Goal: Ask a question: Seek information or help from site administrators or community

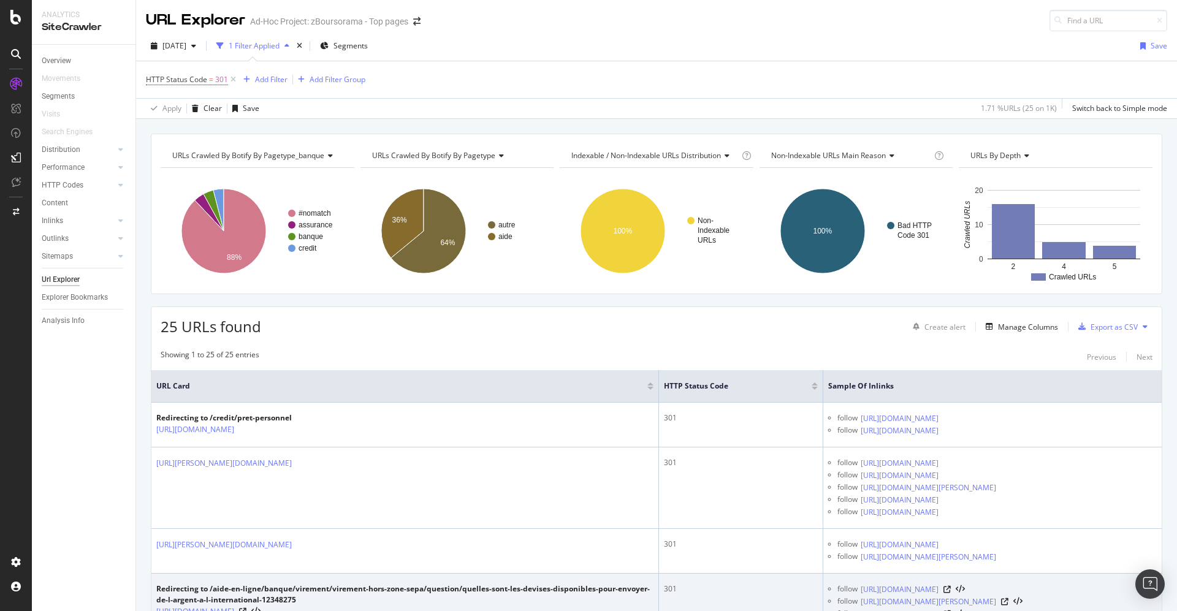
scroll to position [92, 0]
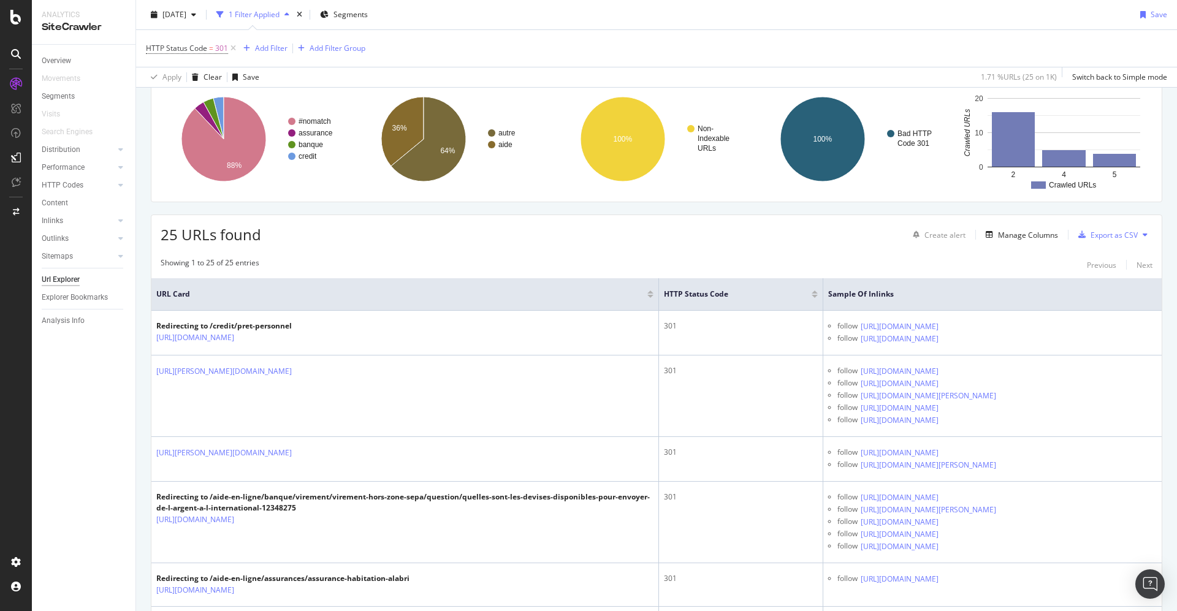
click at [359, 228] on div "25 URLs found Create alert Manage Columns Export as CSV" at bounding box center [656, 230] width 1011 height 30
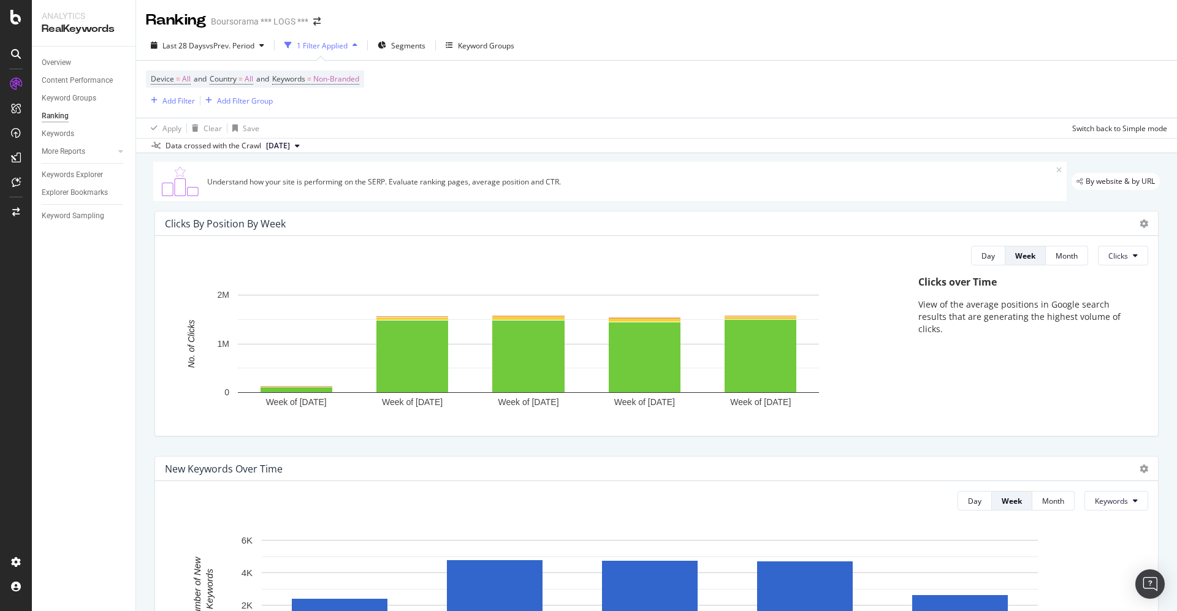
click at [10, 44] on div at bounding box center [16, 54] width 20 height 20
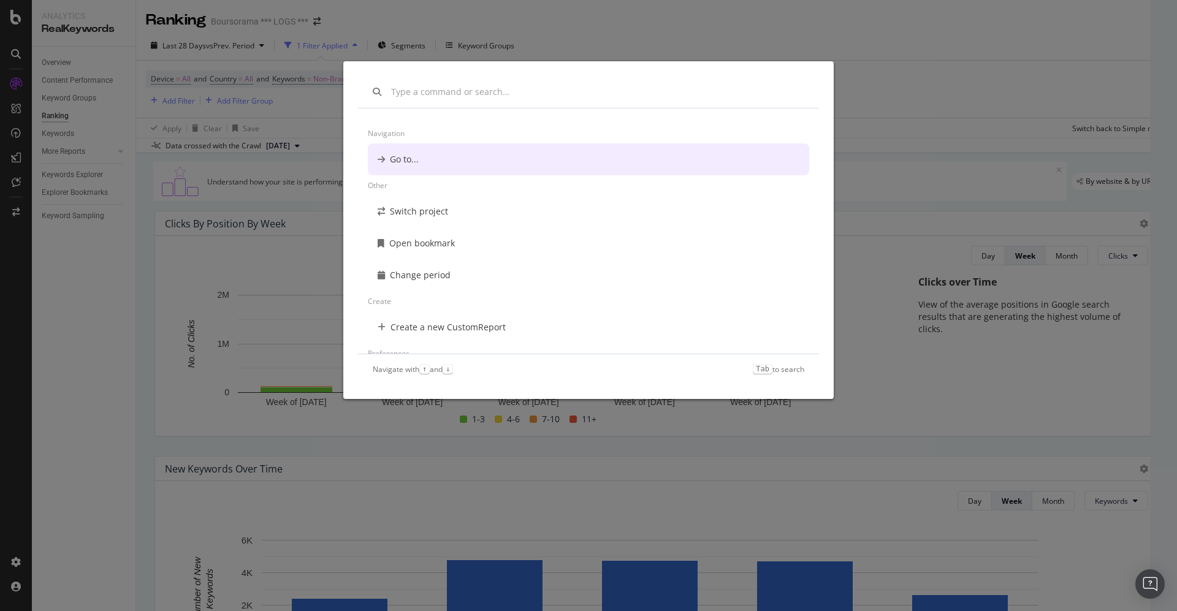
click at [17, 99] on div "Navigation Go to... Other Switch project Open bookmark Change period Create Cre…" at bounding box center [588, 305] width 1177 height 611
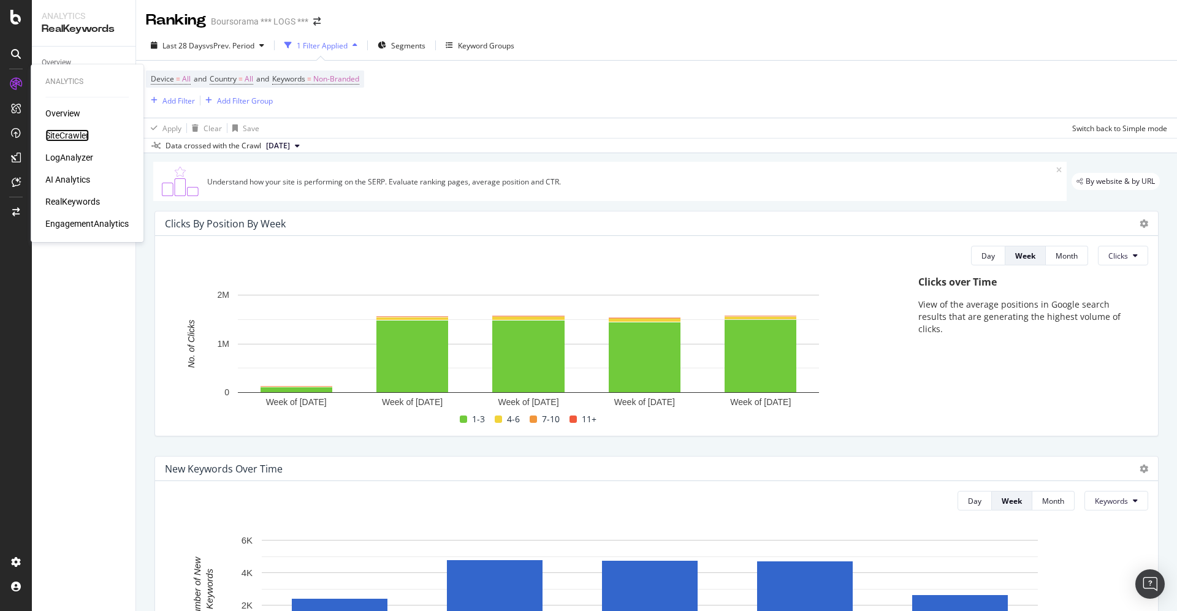
click at [58, 134] on div "SiteCrawler" at bounding box center [67, 135] width 44 height 12
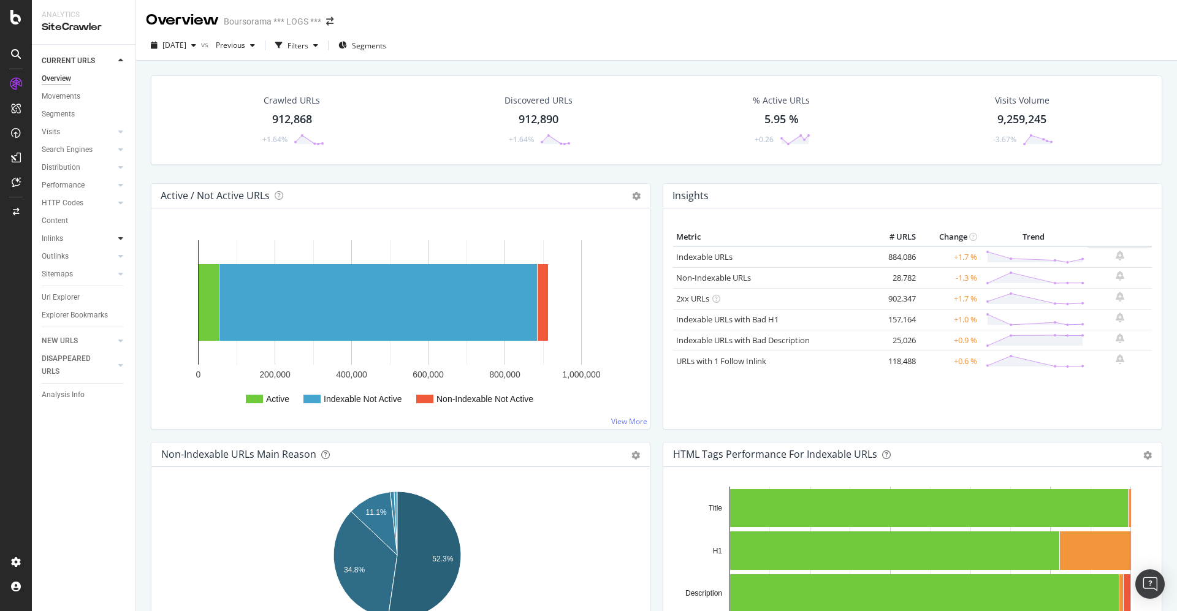
click at [120, 239] on icon at bounding box center [120, 238] width 5 height 7
click at [55, 255] on div "Top Charts" at bounding box center [65, 256] width 36 height 13
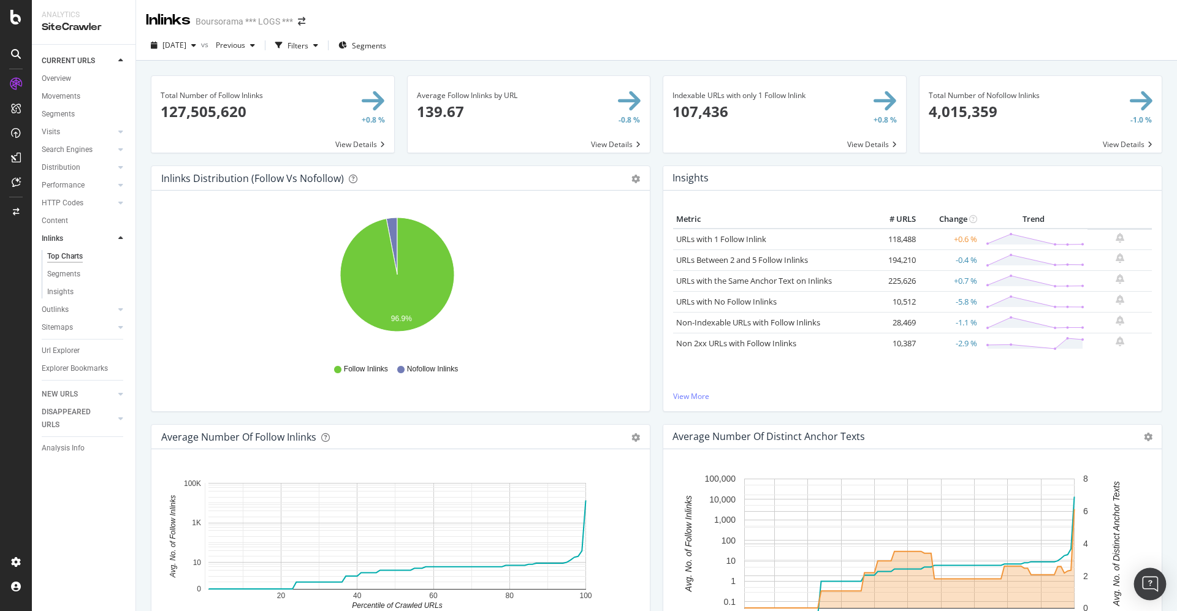
click at [1149, 576] on div "Open Intercom Messenger" at bounding box center [1151, 584] width 33 height 33
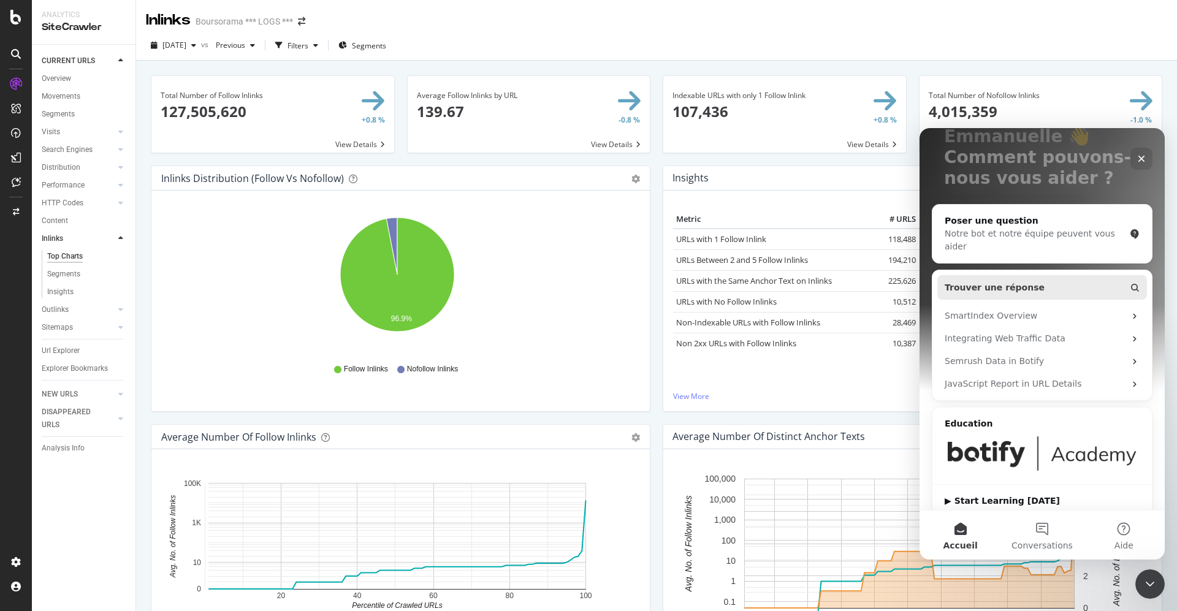
scroll to position [120, 0]
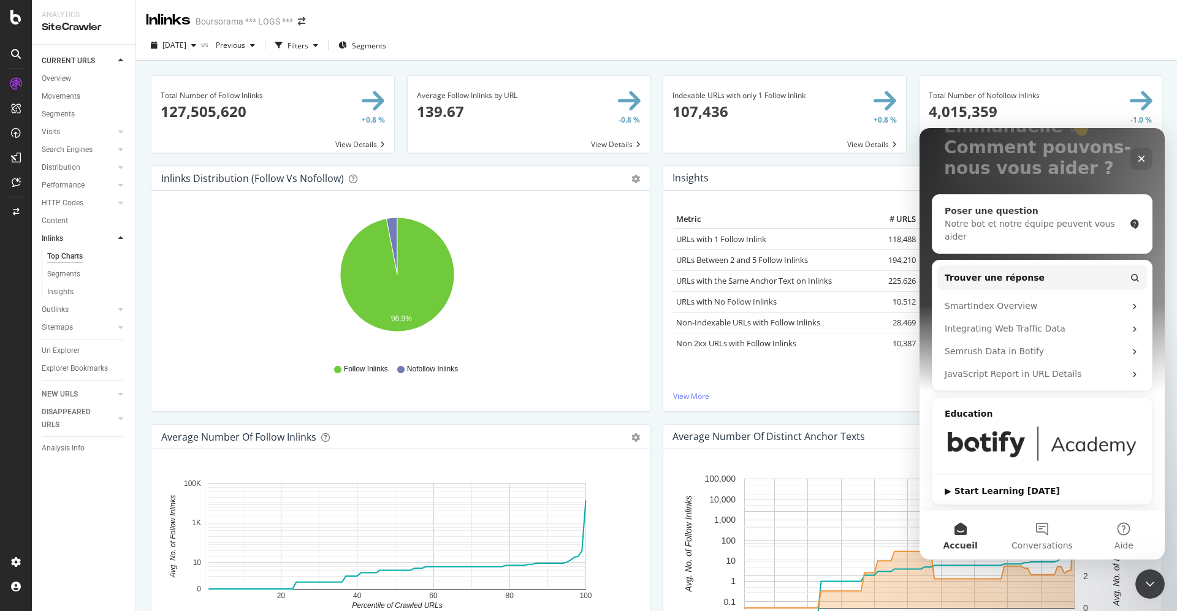
click at [1013, 223] on div "Notre bot et notre équipe peuvent vous aider" at bounding box center [1035, 231] width 180 height 26
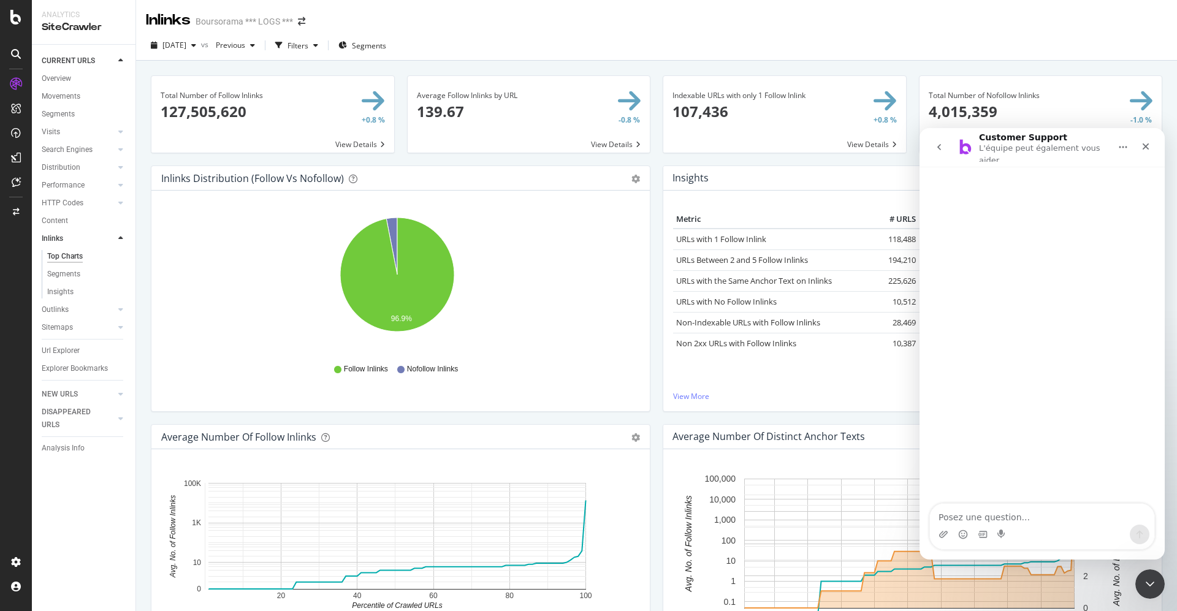
scroll to position [0, 0]
click at [973, 524] on textarea "Posez une question..." at bounding box center [1042, 514] width 224 height 21
click at [971, 524] on textarea "Posez une question..." at bounding box center [1042, 514] width 224 height 21
type textarea "Bonjour,"
click at [59, 351] on div "Url Explorer" at bounding box center [61, 351] width 38 height 13
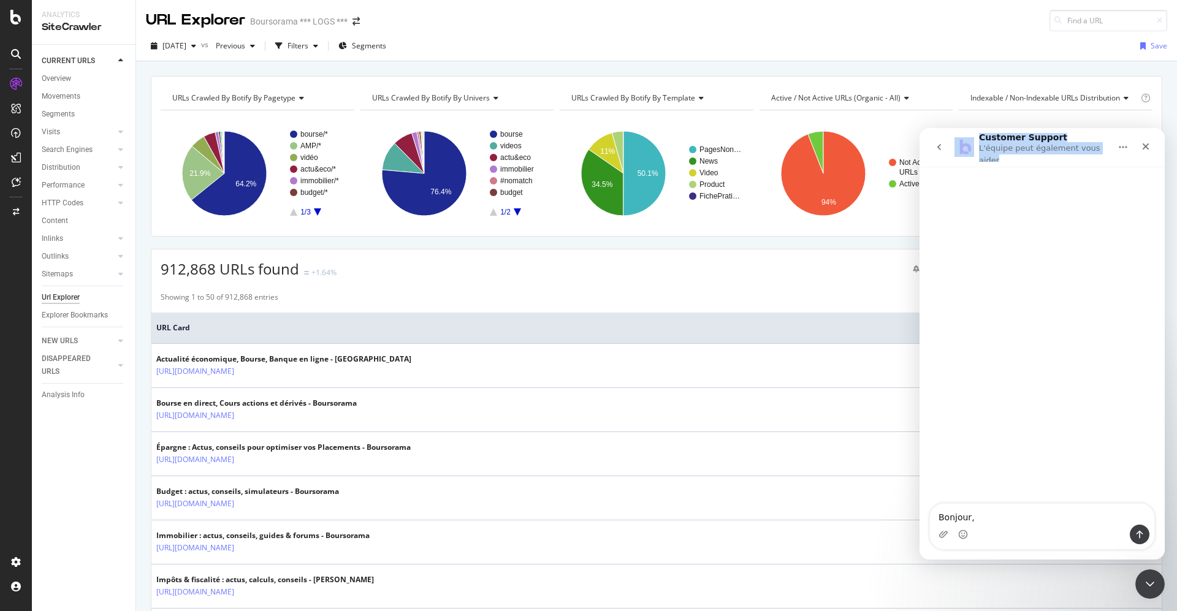
drag, startPoint x: 944, startPoint y: 158, endPoint x: 951, endPoint y: 197, distance: 39.8
click at [951, 197] on div "Customer Support L'équipe peut également vous aider Bonjour, Bonjour," at bounding box center [1042, 344] width 245 height 432
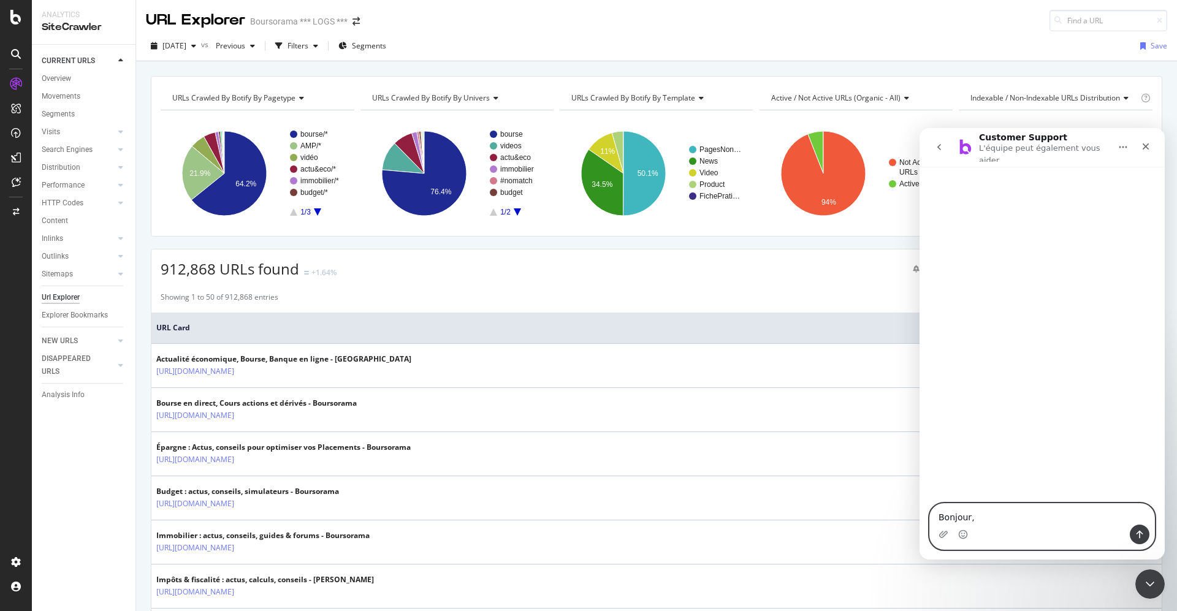
click at [980, 516] on textarea "Bonjour," at bounding box center [1042, 514] width 224 height 21
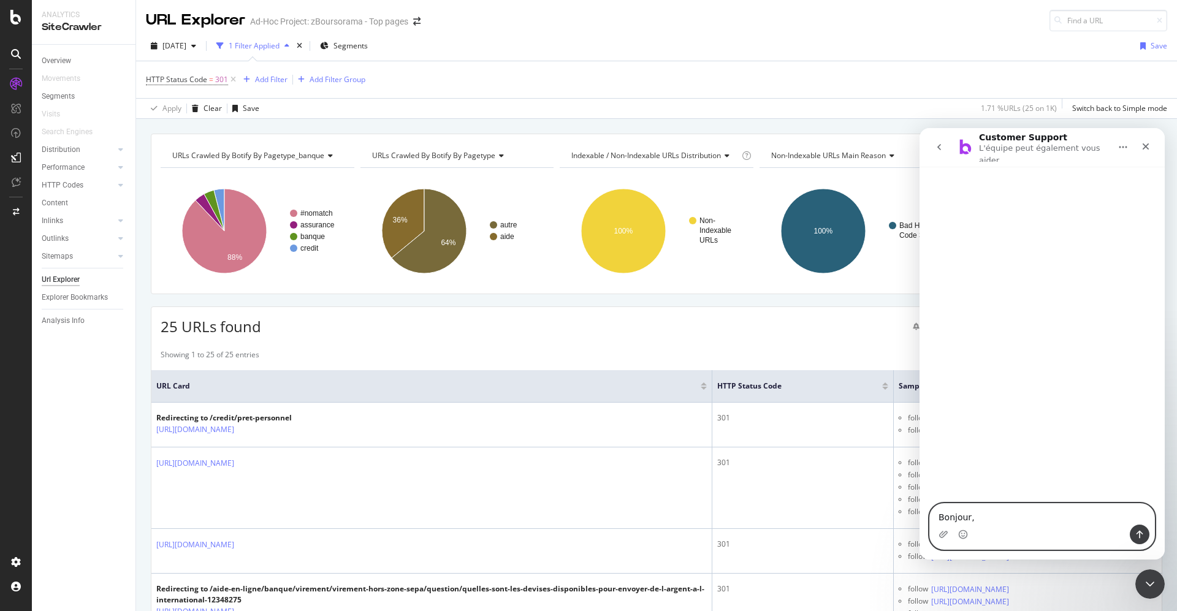
click at [990, 508] on textarea "Bonjour," at bounding box center [1042, 514] width 224 height 21
drag, startPoint x: 995, startPoint y: 519, endPoint x: 987, endPoint y: 524, distance: 8.8
click at [990, 521] on textarea "Bonjour, pouvez vous svp me dire comment obtenir l'intégralité de sinlinks" at bounding box center [1042, 508] width 224 height 33
click at [993, 522] on textarea "Bonjour, pouvez vous svp me dire comment obtenir l'intégralité de sinlinks" at bounding box center [1042, 508] width 224 height 33
click at [987, 522] on textarea "Bonjour, pouvez vous svp me dire comment obtenir l'intégralité de sinlinks" at bounding box center [1042, 508] width 224 height 33
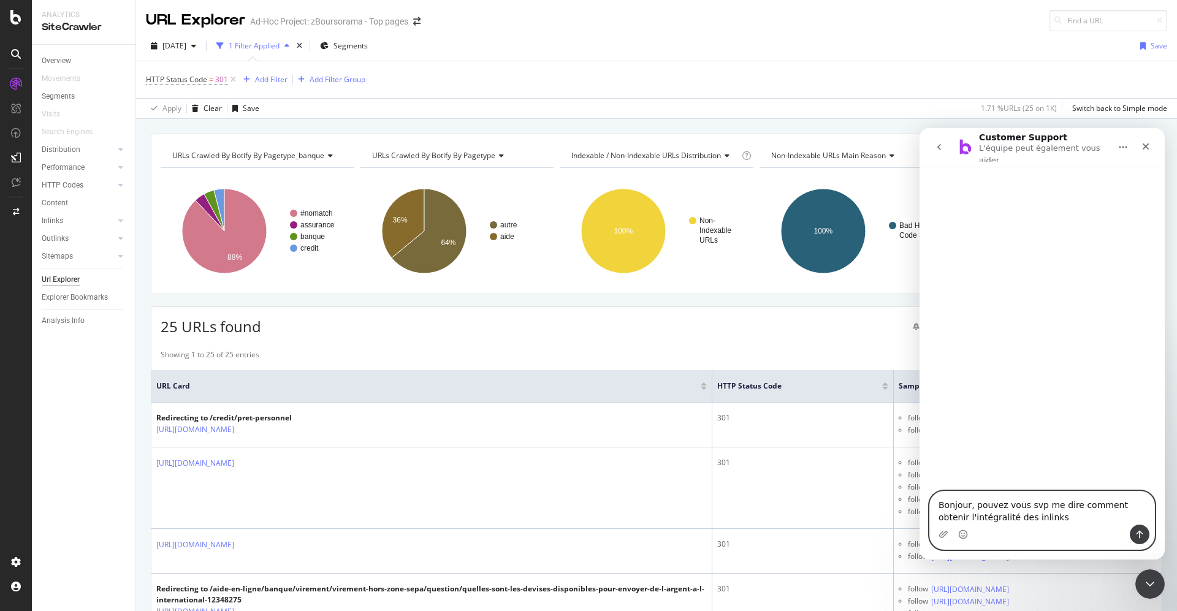
click at [1024, 515] on textarea "Bonjour, pouvez vous svp me dire comment obtenir l'intégralité des inlinks" at bounding box center [1042, 508] width 224 height 33
type textarea "Bonjour, pouvez vous svp me dire comment obtenir l'intégralité des inlinks (et …"
click at [1139, 538] on icon "Envoyer un message…" at bounding box center [1140, 535] width 7 height 8
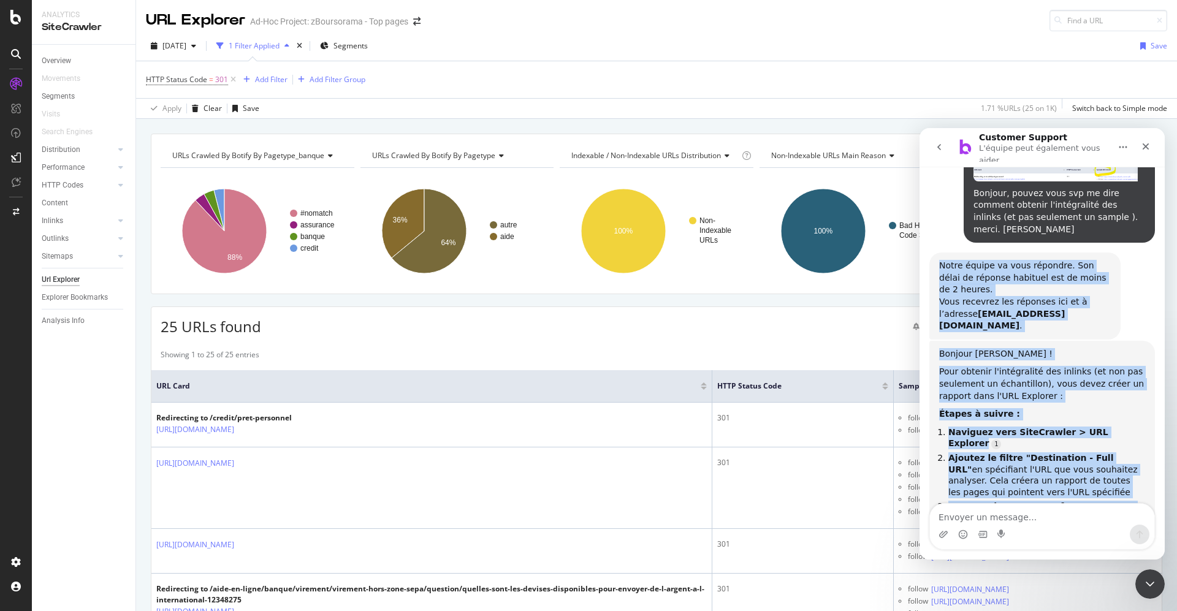
scroll to position [20, 0]
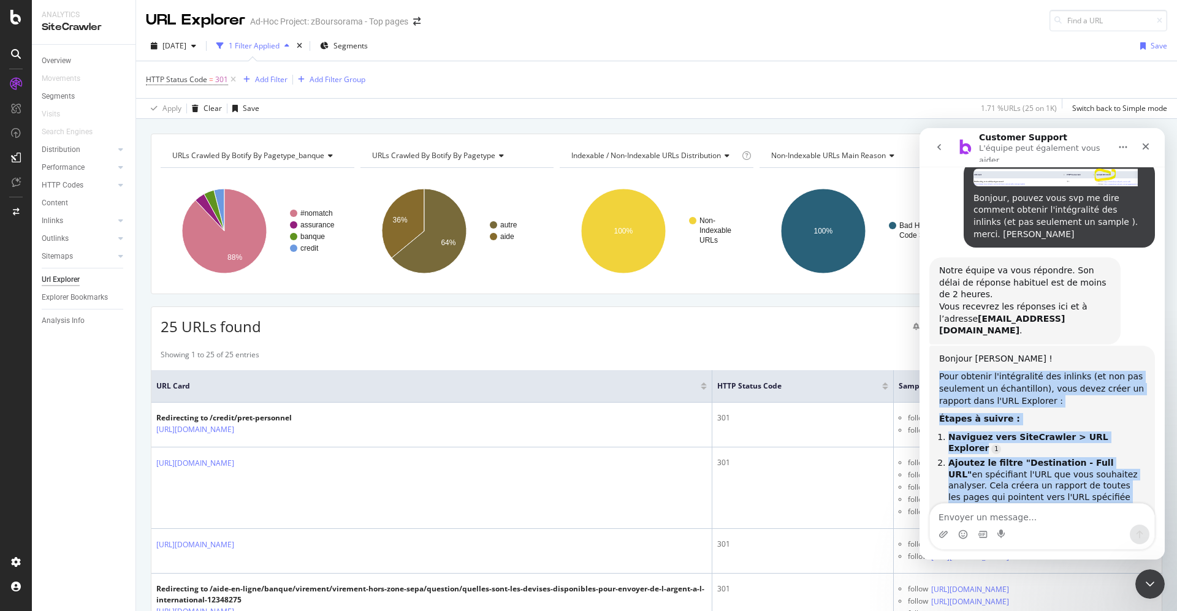
drag, startPoint x: 1117, startPoint y: 440, endPoint x: 933, endPoint y: 337, distance: 210.9
click at [933, 346] on div "Bonjour Emmanuelle ! Pour obtenir l'intégralité des inlinks (et non pas seuleme…" at bounding box center [1043, 522] width 226 height 353
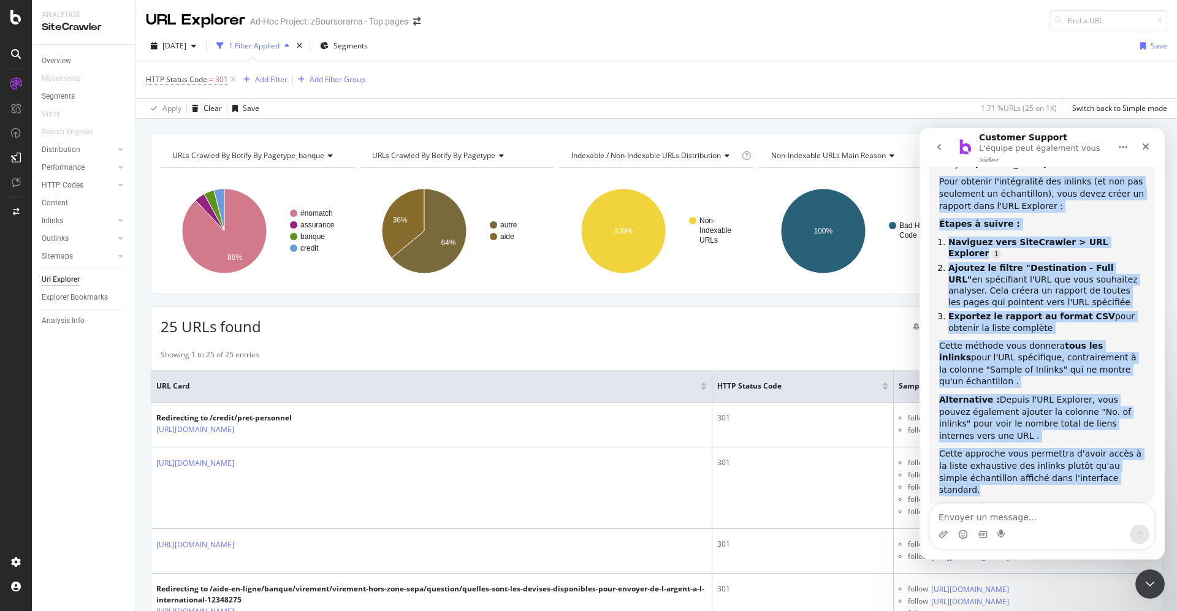
scroll to position [215, 0]
copy div "Pour obtenir l'intégralité des inlinks (et non pas seulement un échantillon), v…"
click at [1070, 218] on div "Étapes à suivre :" at bounding box center [1043, 224] width 206 height 12
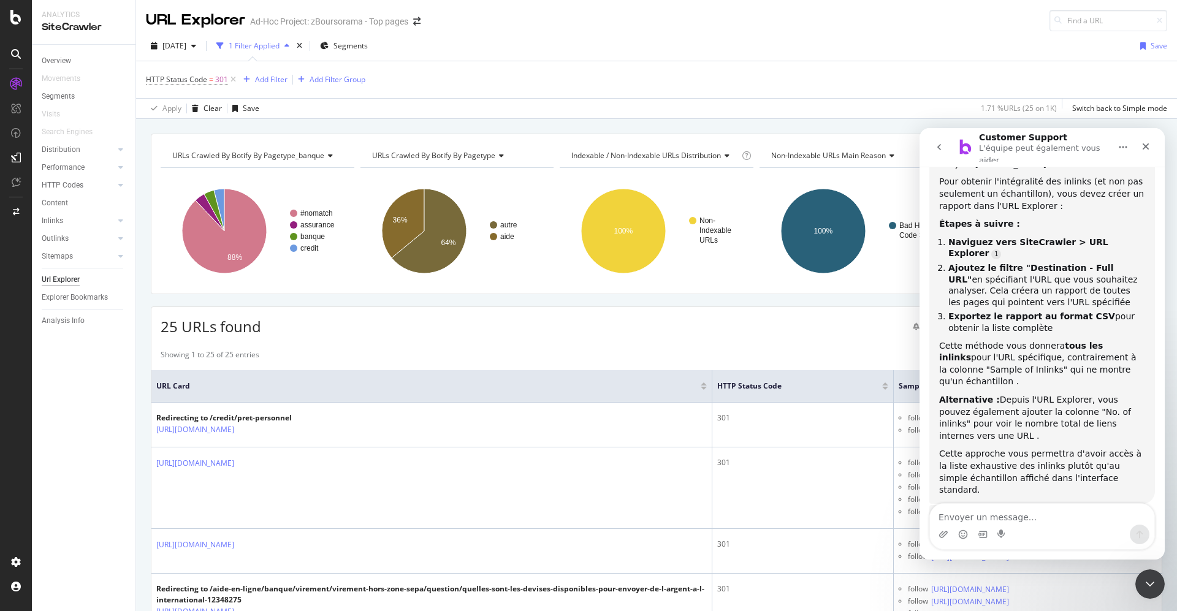
scroll to position [204, 0]
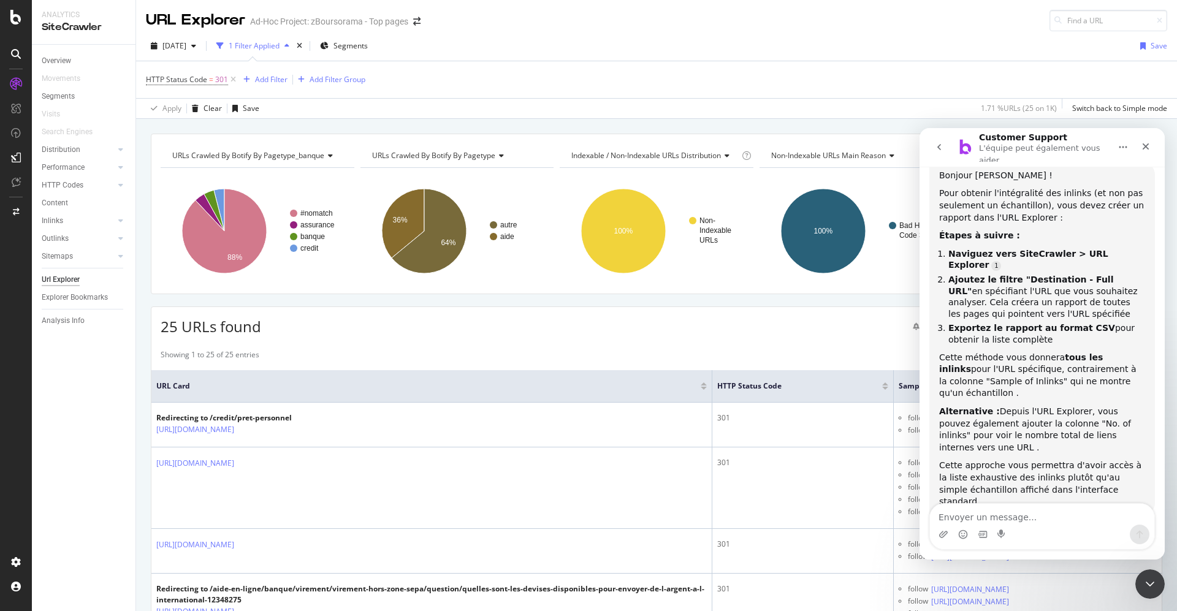
click at [899, 388] on span "Sample of Inlinks" at bounding box center [1019, 386] width 240 height 11
click at [943, 143] on icon "go back" at bounding box center [940, 147] width 10 height 10
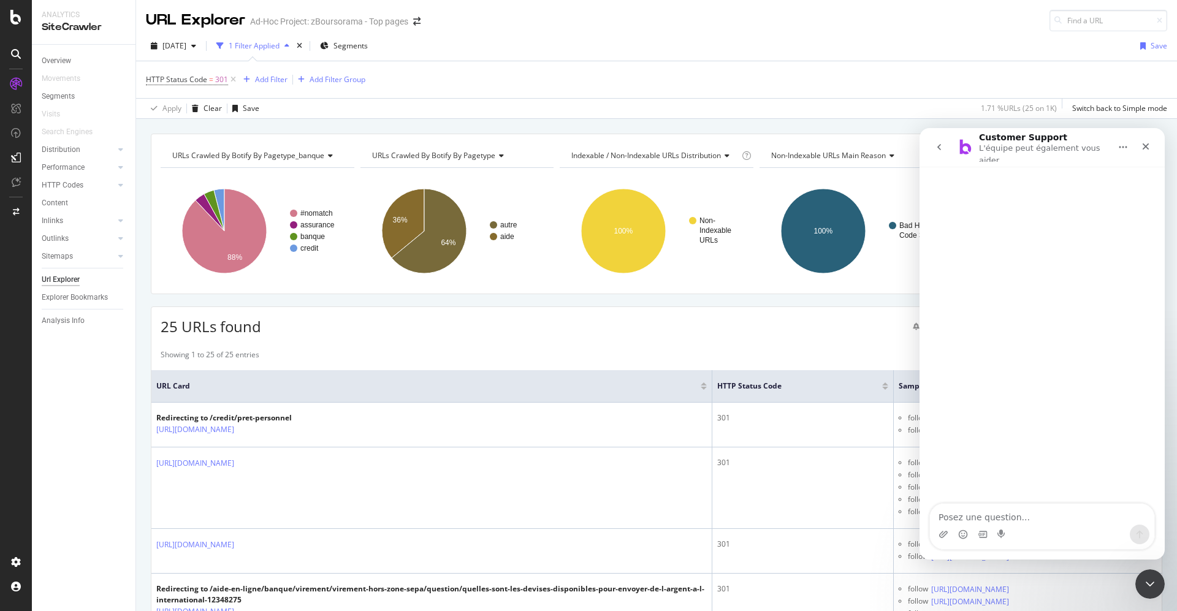
scroll to position [0, 0]
click at [1149, 142] on icon "Fermer" at bounding box center [1146, 147] width 10 height 10
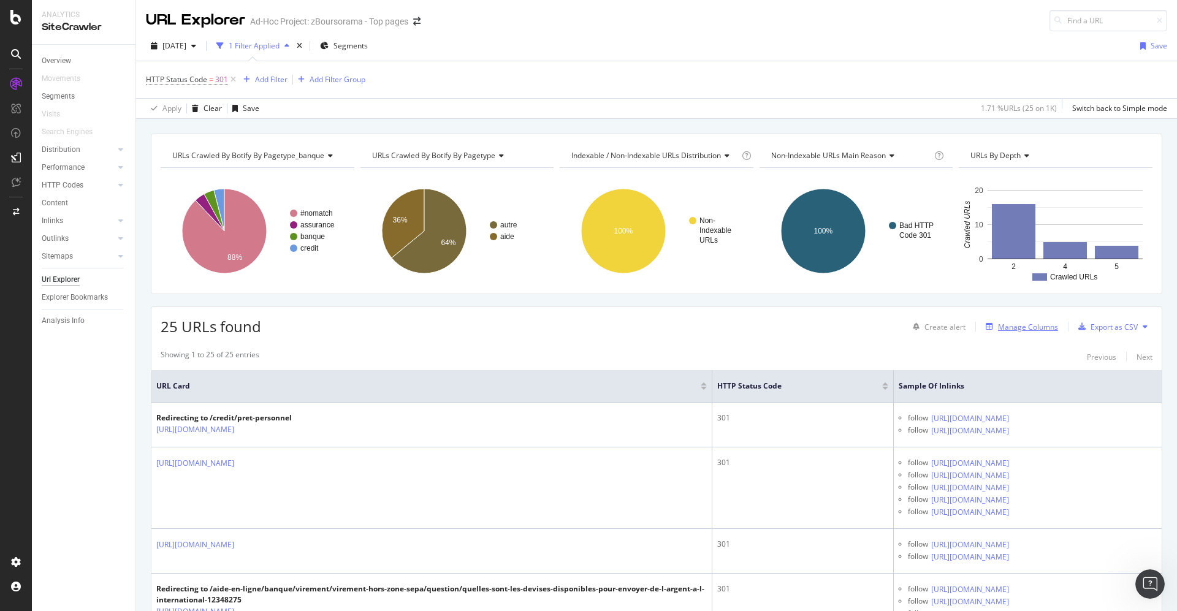
click at [998, 323] on div "Manage Columns" at bounding box center [1028, 327] width 60 height 10
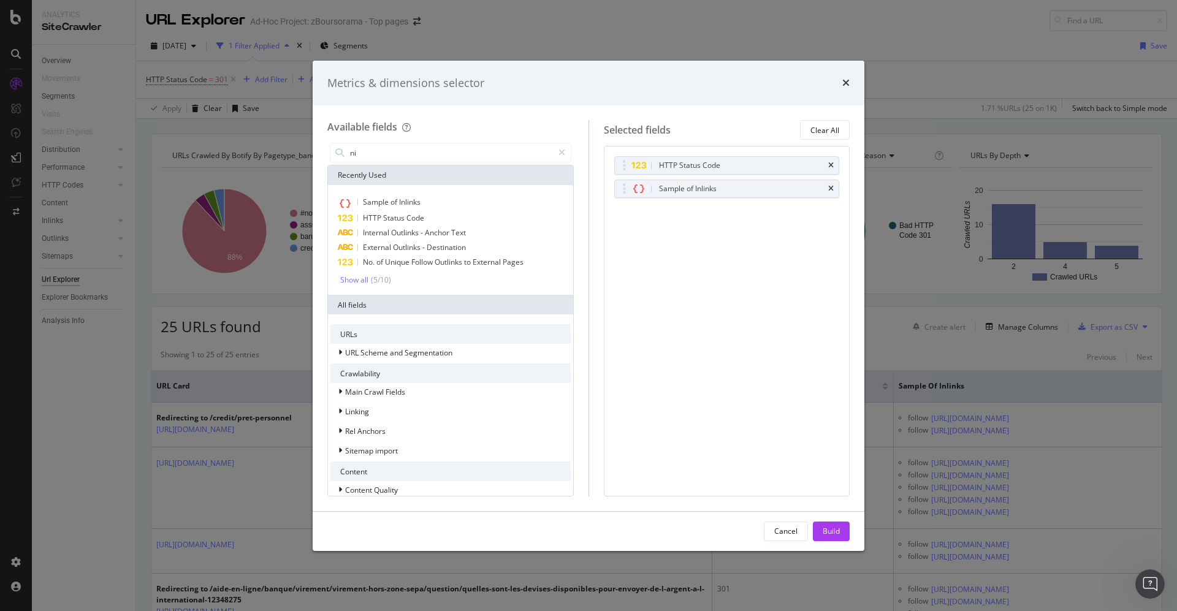
type input "n"
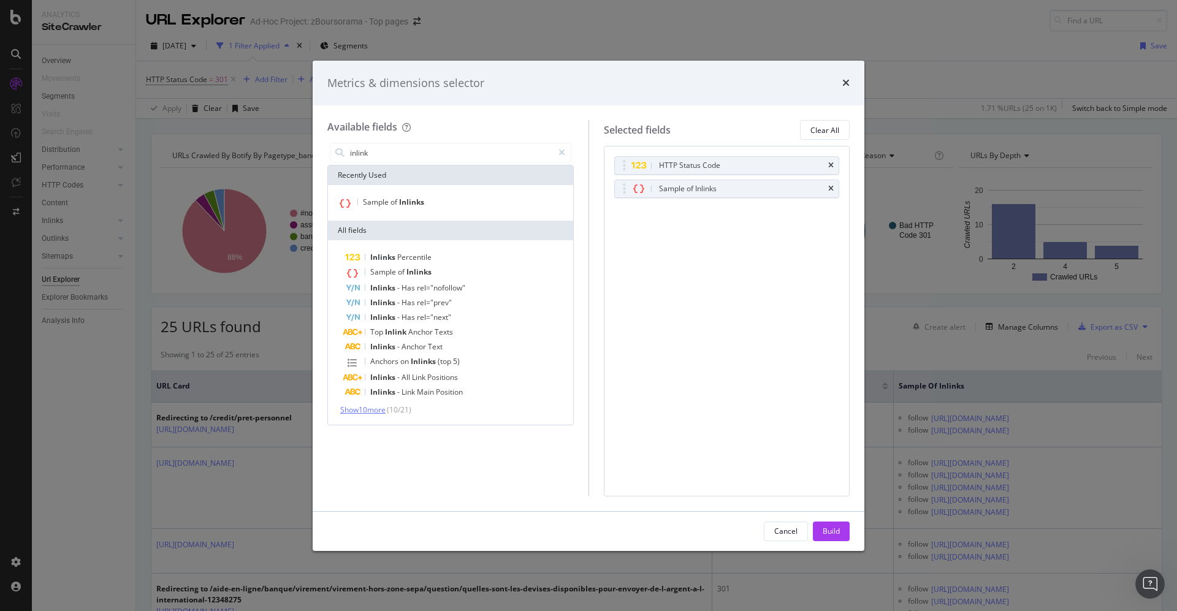
type input "inlink"
click at [382, 411] on span "Show 10 more" at bounding box center [362, 410] width 45 height 10
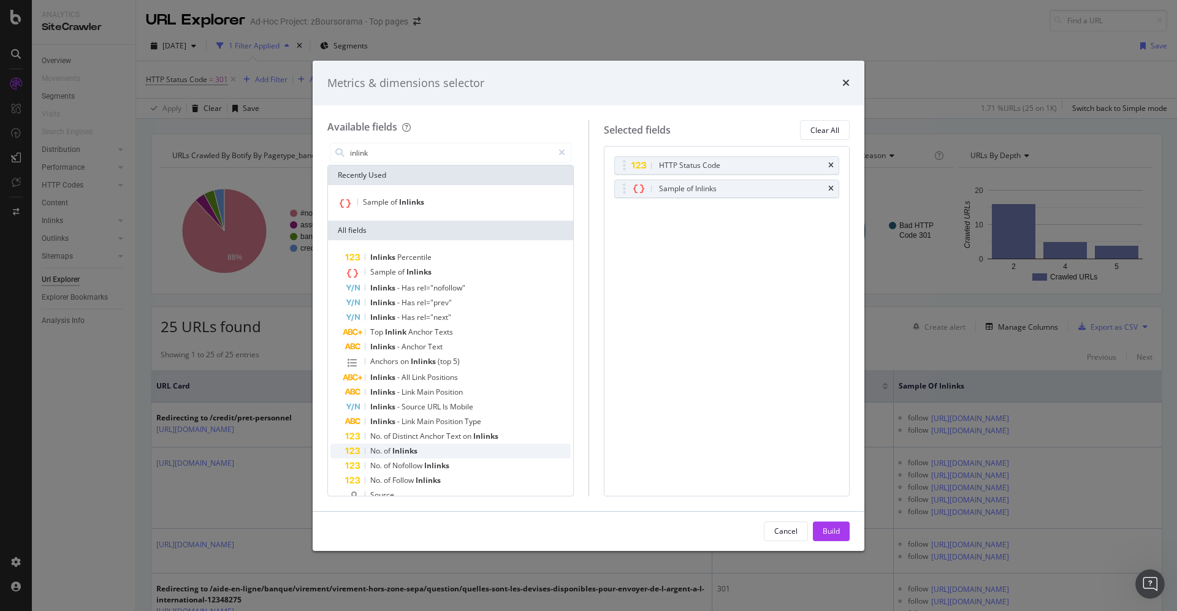
click at [410, 456] on div "No. of Inlinks" at bounding box center [458, 451] width 226 height 15
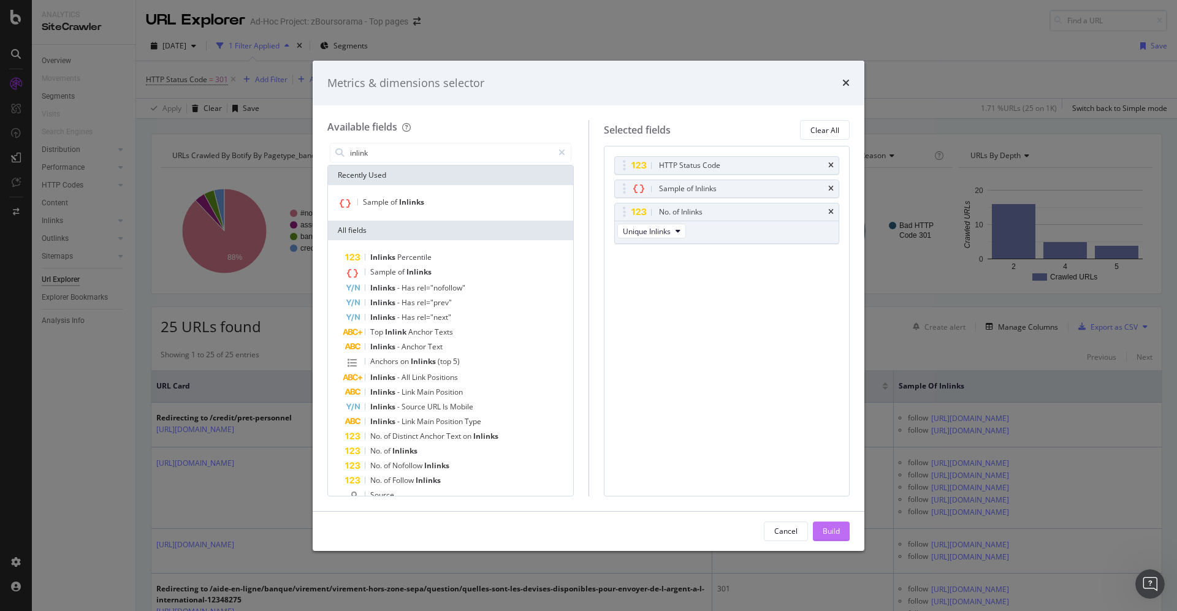
click at [824, 529] on div "Build" at bounding box center [831, 531] width 17 height 10
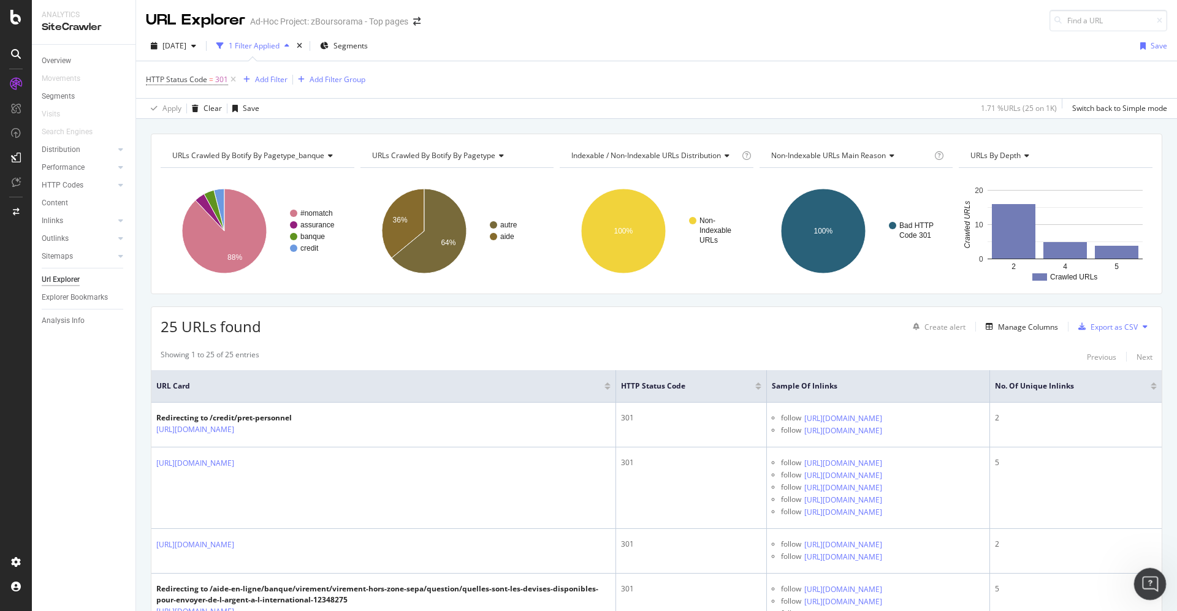
click at [1146, 572] on div "Ouvrir le Messenger Intercom" at bounding box center [1148, 582] width 40 height 40
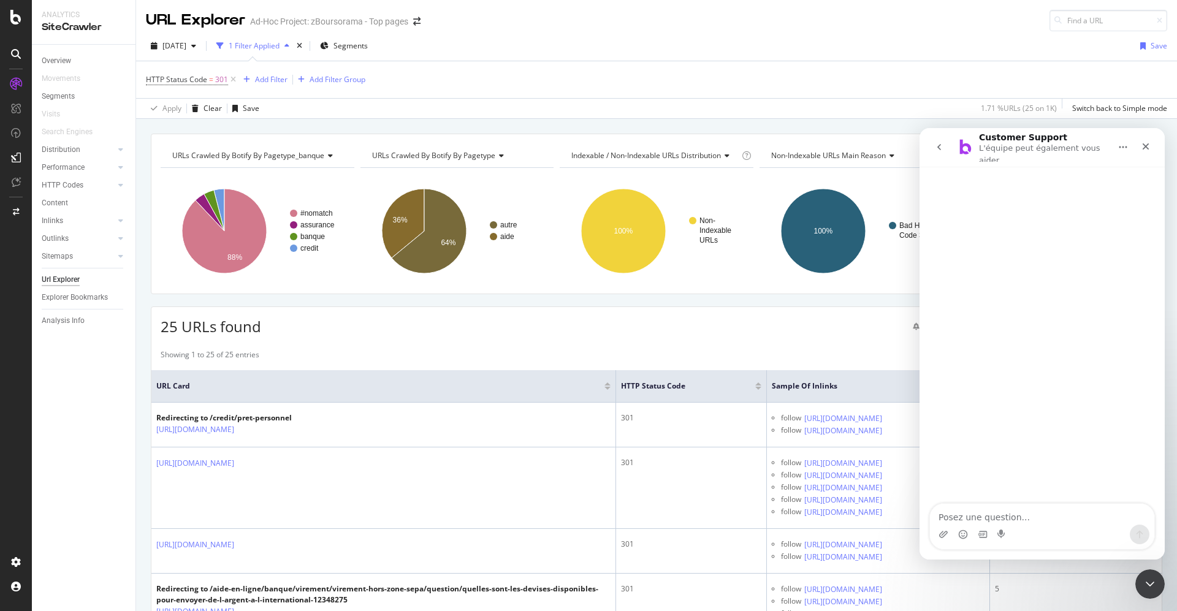
click at [1125, 147] on icon "Accueil" at bounding box center [1124, 147] width 10 height 10
click at [940, 144] on icon "go back" at bounding box center [940, 147] width 4 height 6
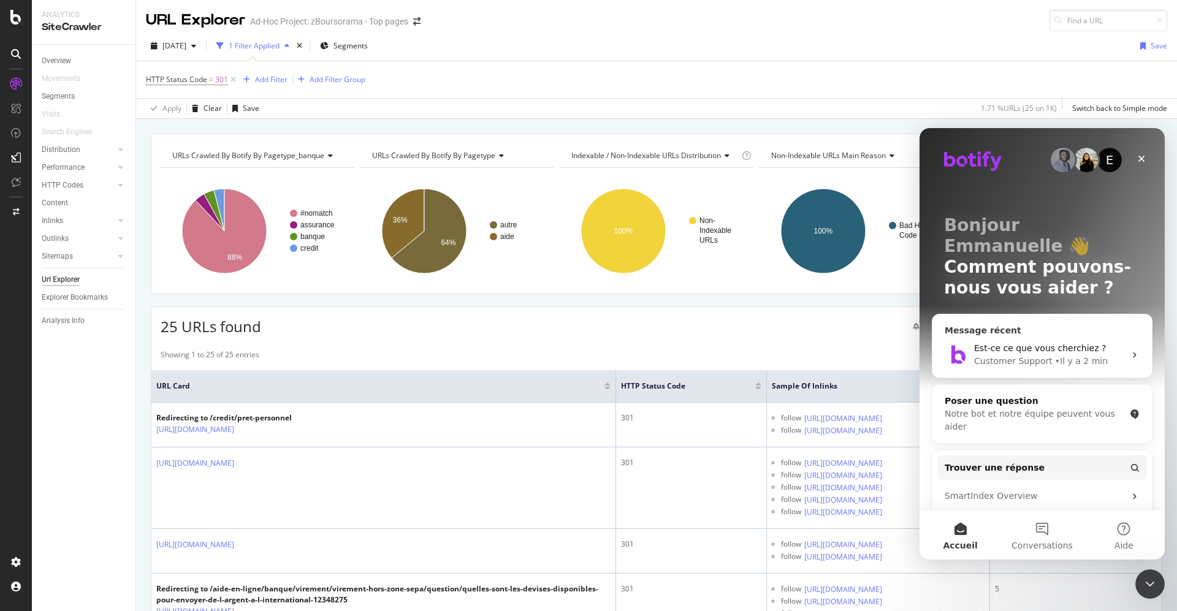
click at [1015, 343] on span "Est-ce ce que vous cherchiez ?" at bounding box center [1040, 348] width 132 height 10
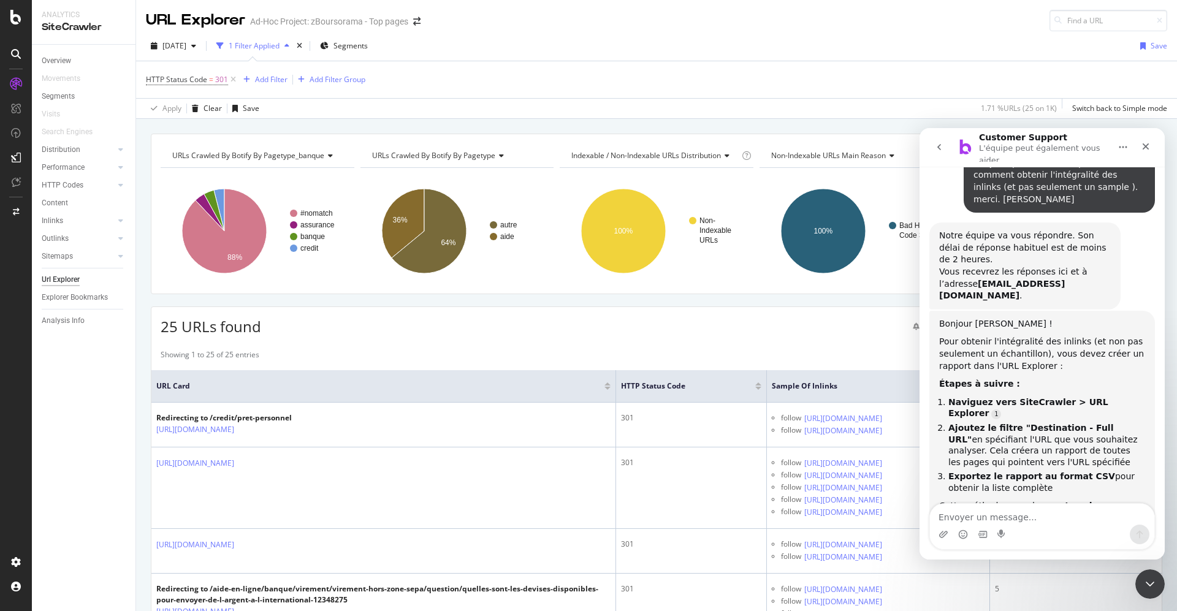
scroll to position [20, 0]
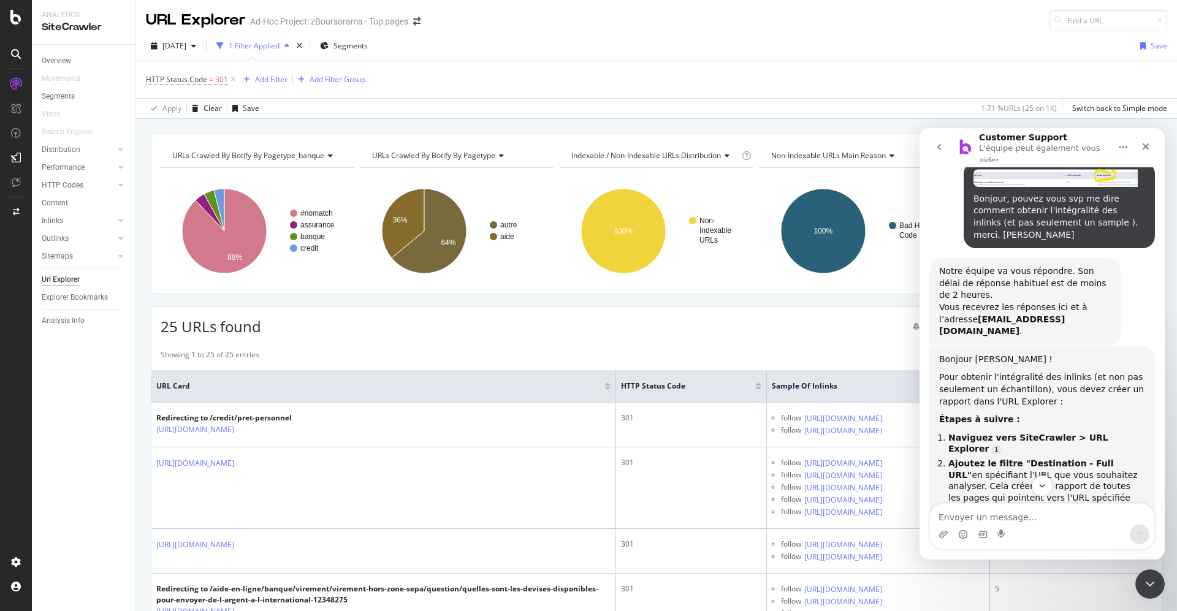
click at [52, 278] on div "Url Explorer" at bounding box center [61, 280] width 38 height 13
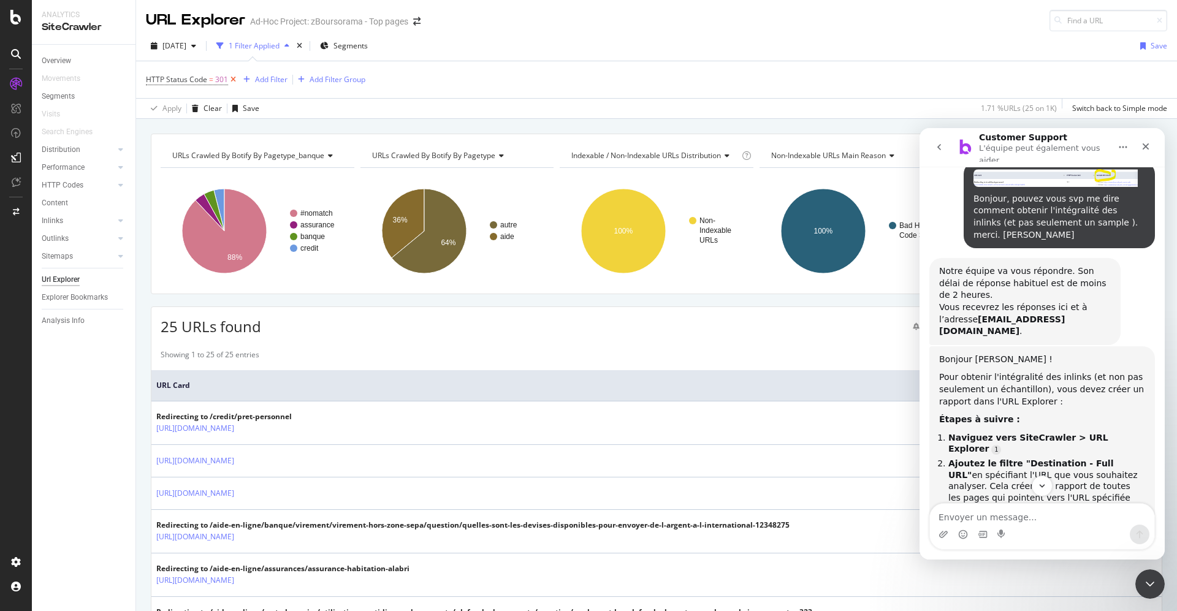
click at [235, 80] on icon at bounding box center [233, 80] width 10 height 12
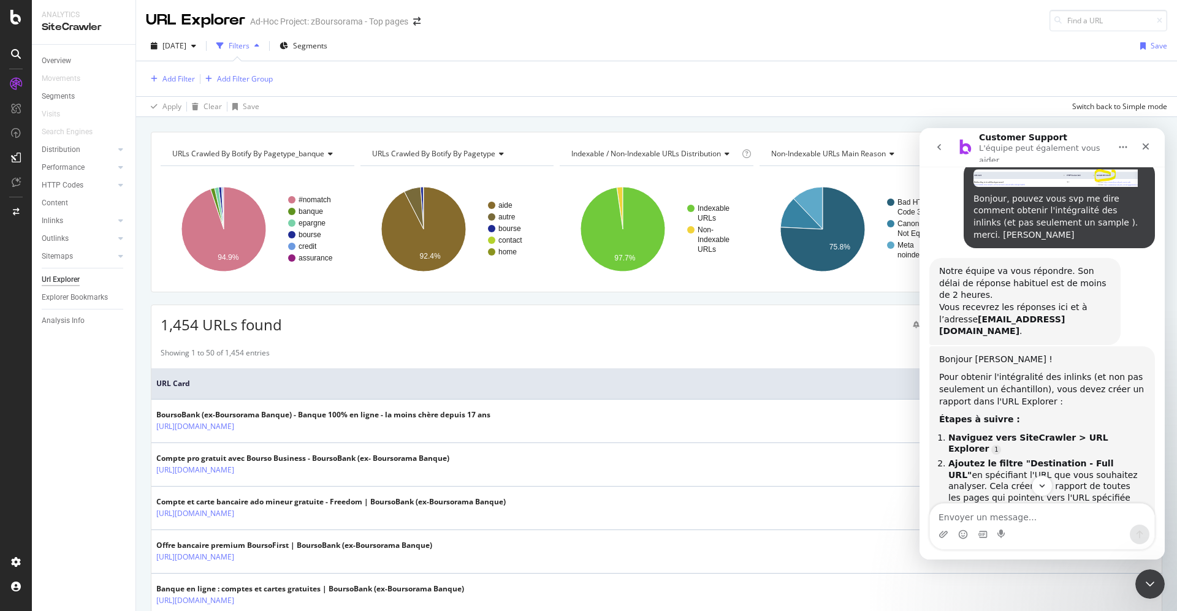
click at [70, 275] on div "Url Explorer" at bounding box center [61, 280] width 38 height 13
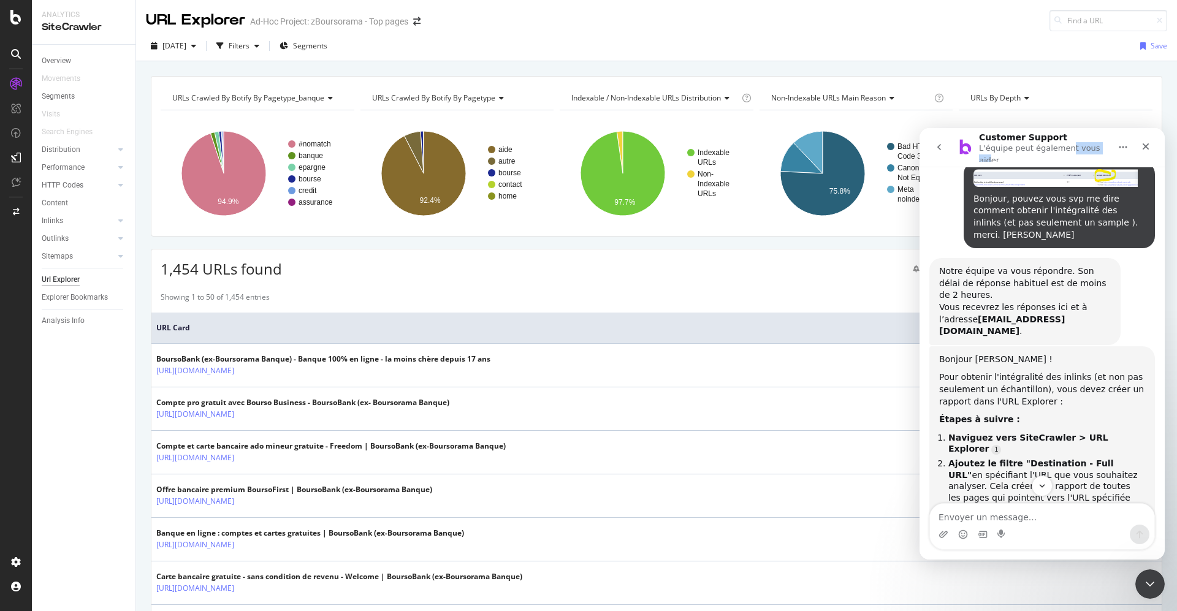
drag, startPoint x: 1097, startPoint y: 131, endPoint x: 1065, endPoint y: 145, distance: 34.9
click at [1065, 145] on nav "Customer Support L'équipe peut également vous aider" at bounding box center [1042, 147] width 245 height 39
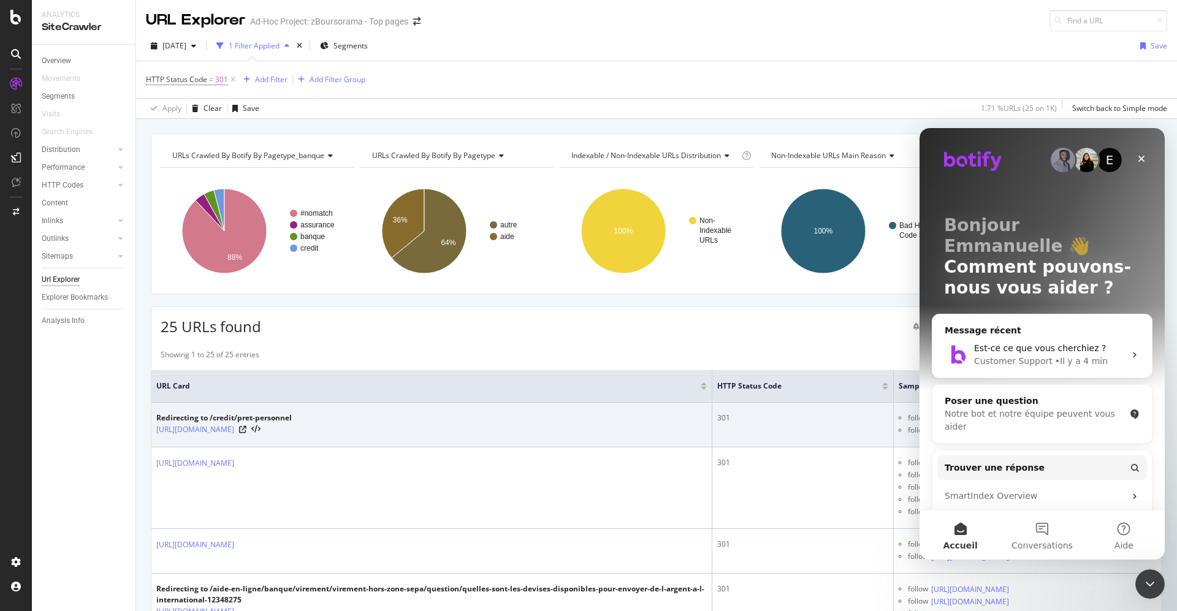
drag, startPoint x: 392, startPoint y: 432, endPoint x: 155, endPoint y: 435, distance: 238.0
click at [155, 435] on td "Redirecting to /credit/pret-personnel https://www.boursobank.com/credit/pret-pe…" at bounding box center [431, 425] width 561 height 45
copy link "https://www.boursobank.com/credit/pret-personnel-ecoresponsable"
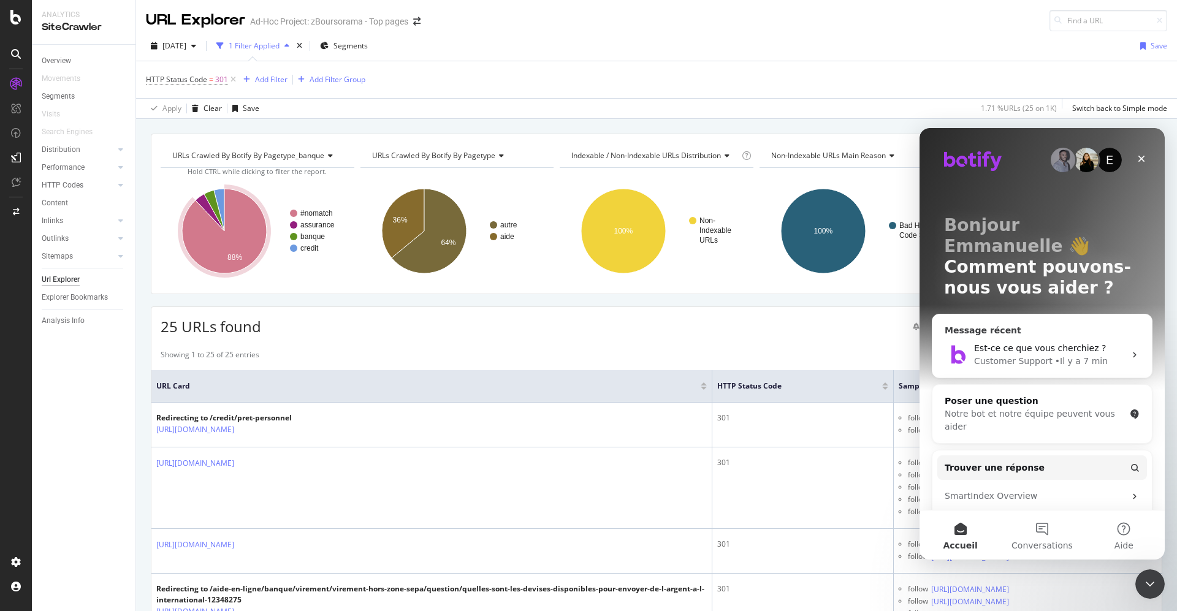
click at [1000, 348] on span "Est-ce ce que vous cherchiez ?" at bounding box center [1040, 348] width 132 height 10
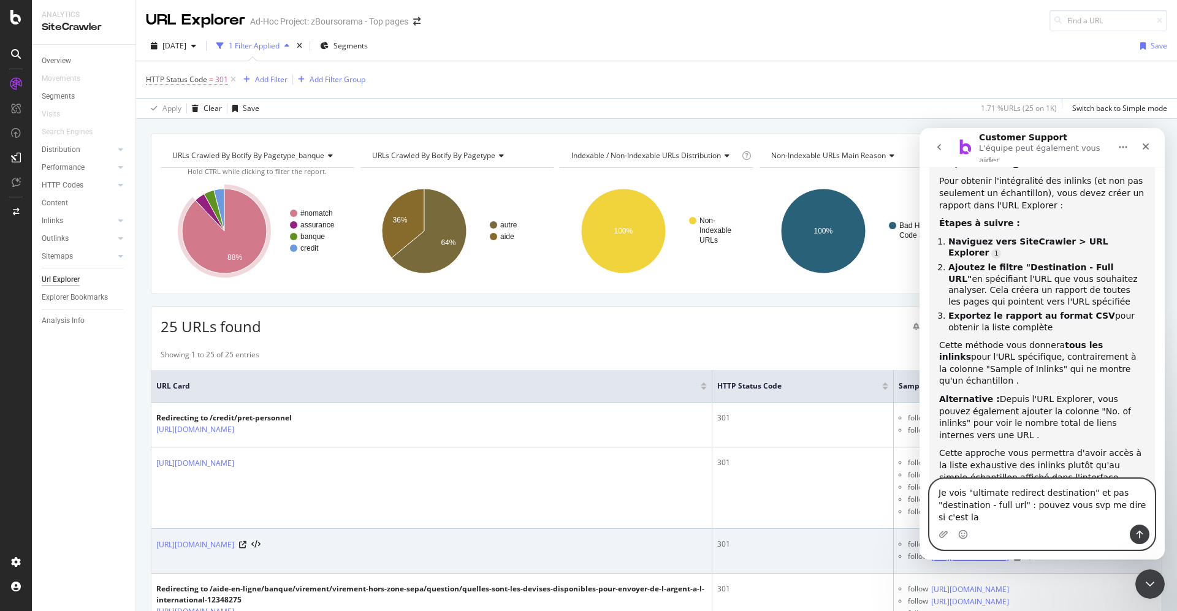
scroll to position [228, 0]
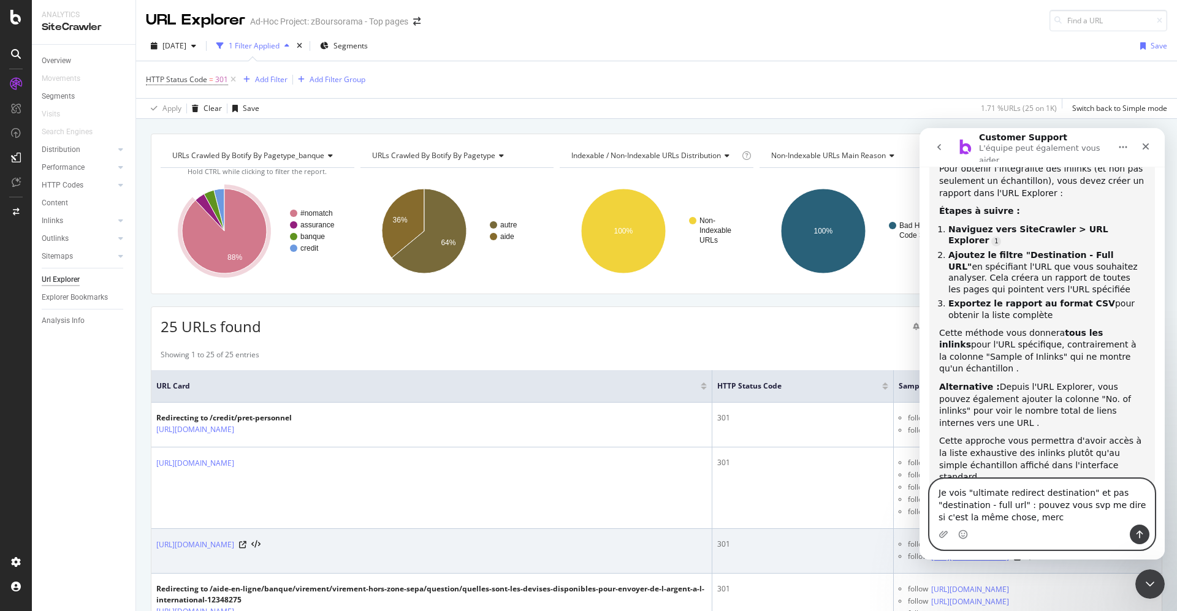
type textarea "Je vois "ultimate redirect destination" et pas "destination - full url" : pouve…"
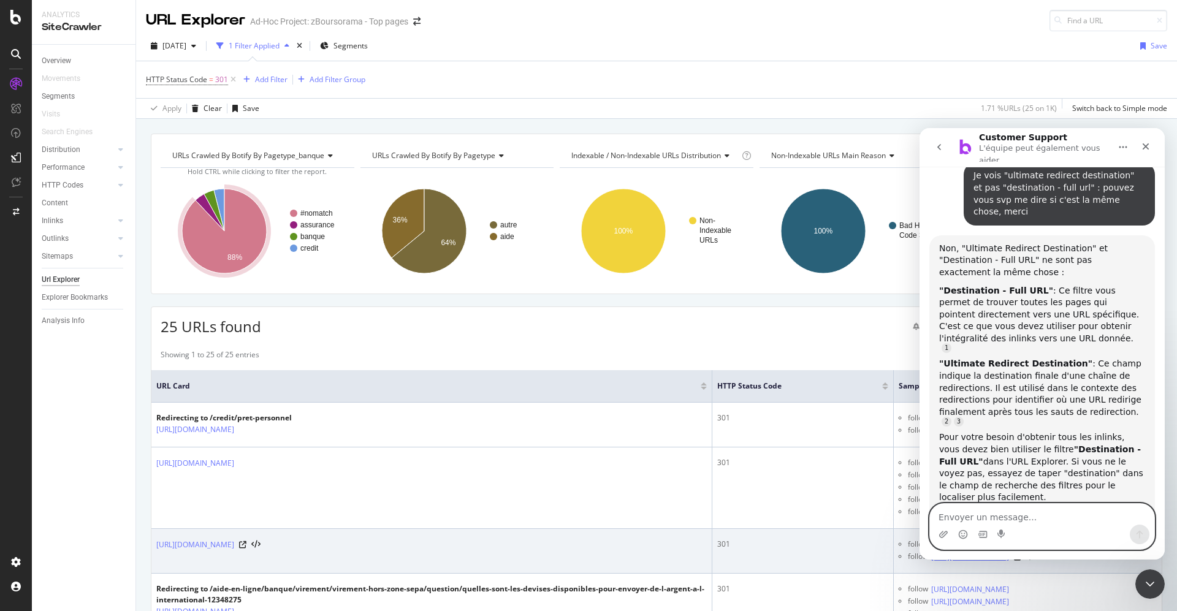
scroll to position [601, 0]
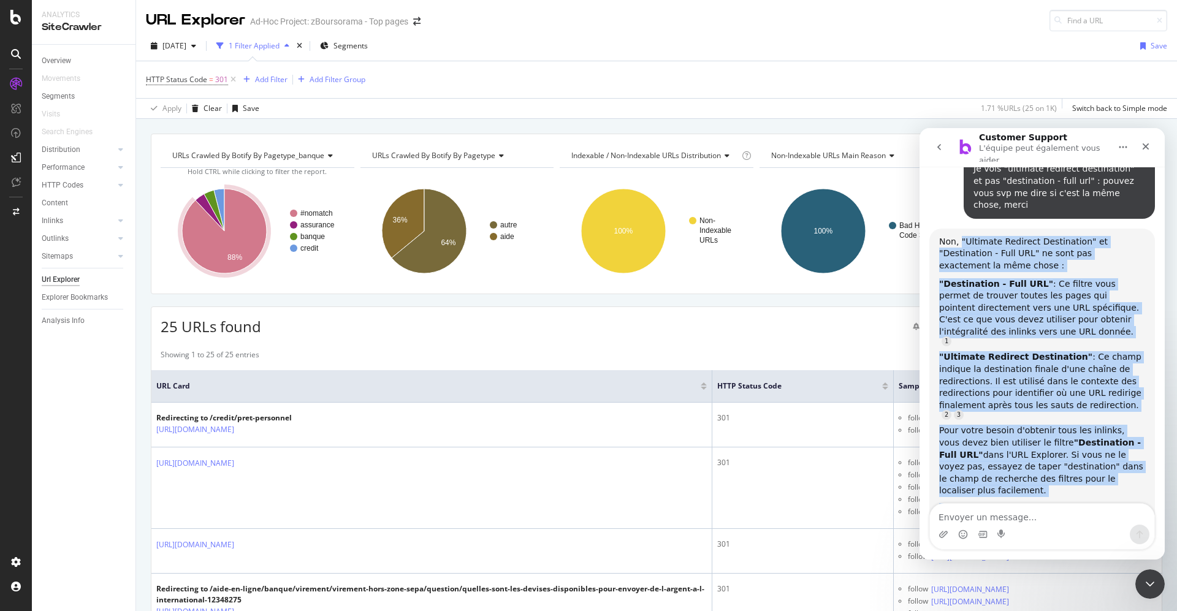
drag, startPoint x: 959, startPoint y: 167, endPoint x: 1098, endPoint y: 445, distance: 310.5
click at [1098, 445] on div "Non, "Ultimate Redirect Destination" et "Destination - Full URL" ne sont pas ex…" at bounding box center [1043, 388] width 226 height 318
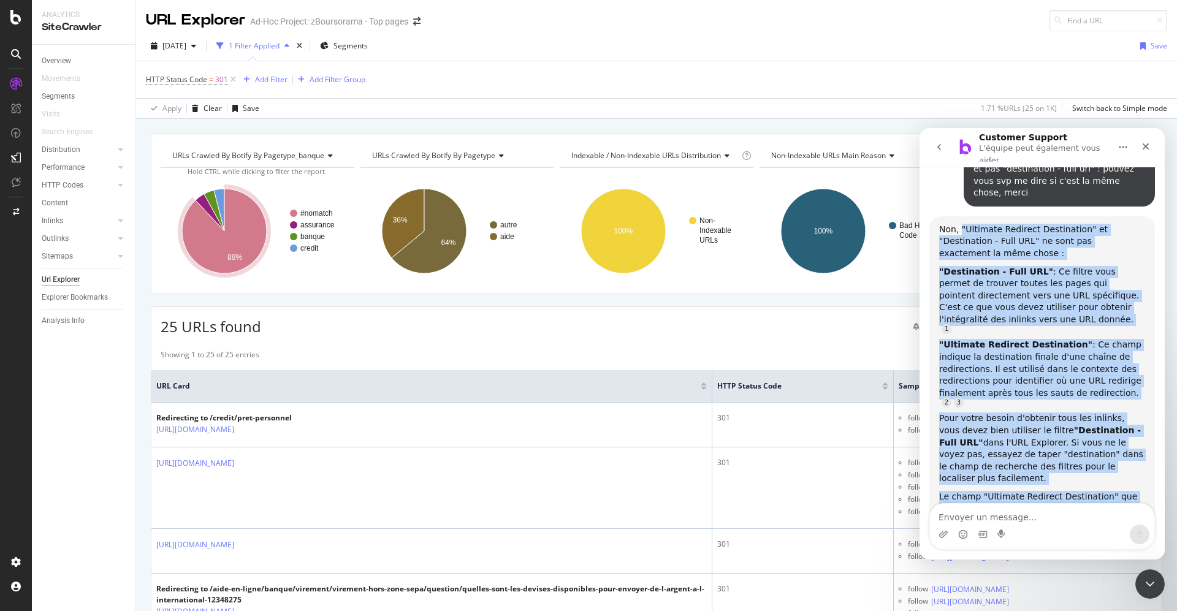
copy div ""Ultimate Redirect Destination" et "Destination - Full URL" ne sont pas exactem…"
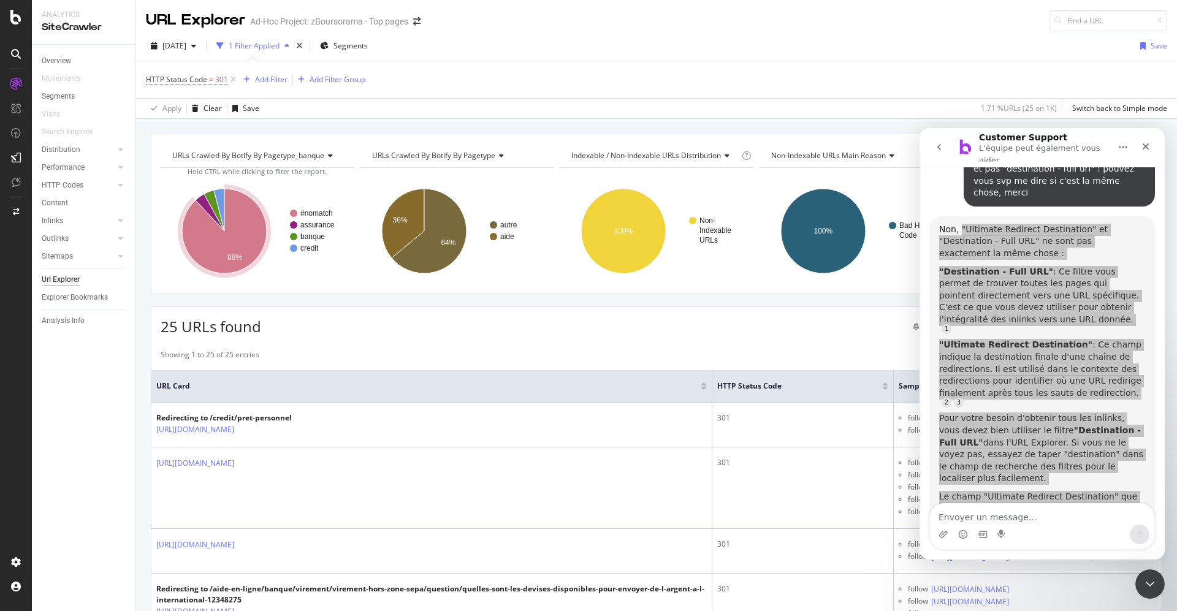
click at [715, 329] on div "25 URLs found Create alert Manage Columns Export as CSV" at bounding box center [656, 322] width 1011 height 30
click at [773, 323] on div "25 URLs found Create alert Manage Columns Export as CSV" at bounding box center [656, 322] width 1011 height 30
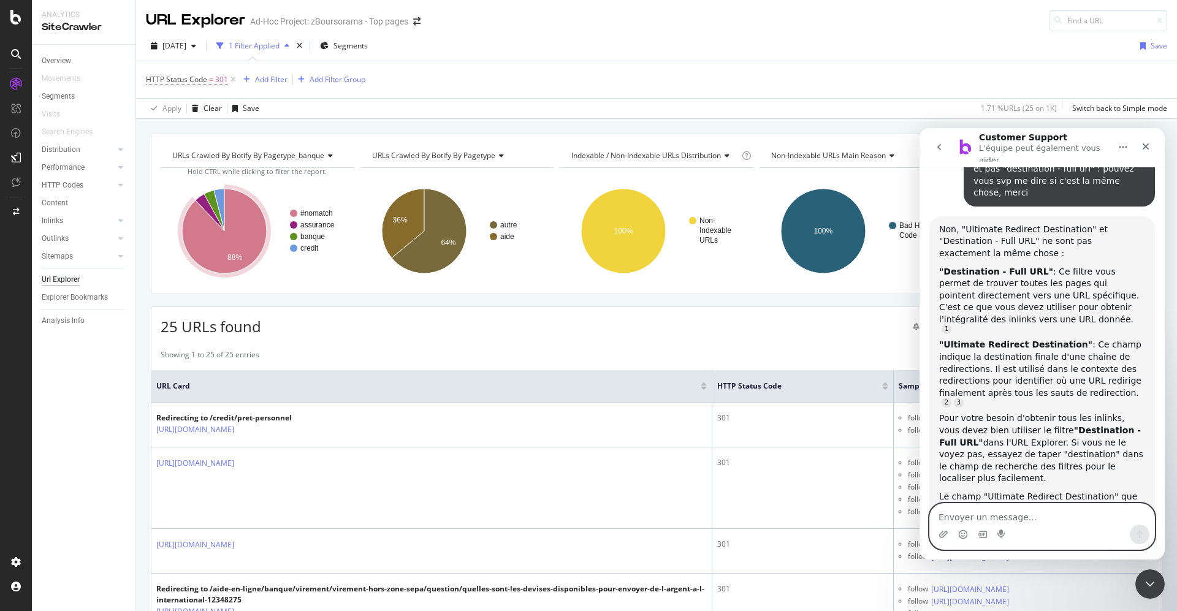
click at [1009, 521] on textarea "Envoyer un message..." at bounding box center [1042, 514] width 224 height 21
type textarea "I"
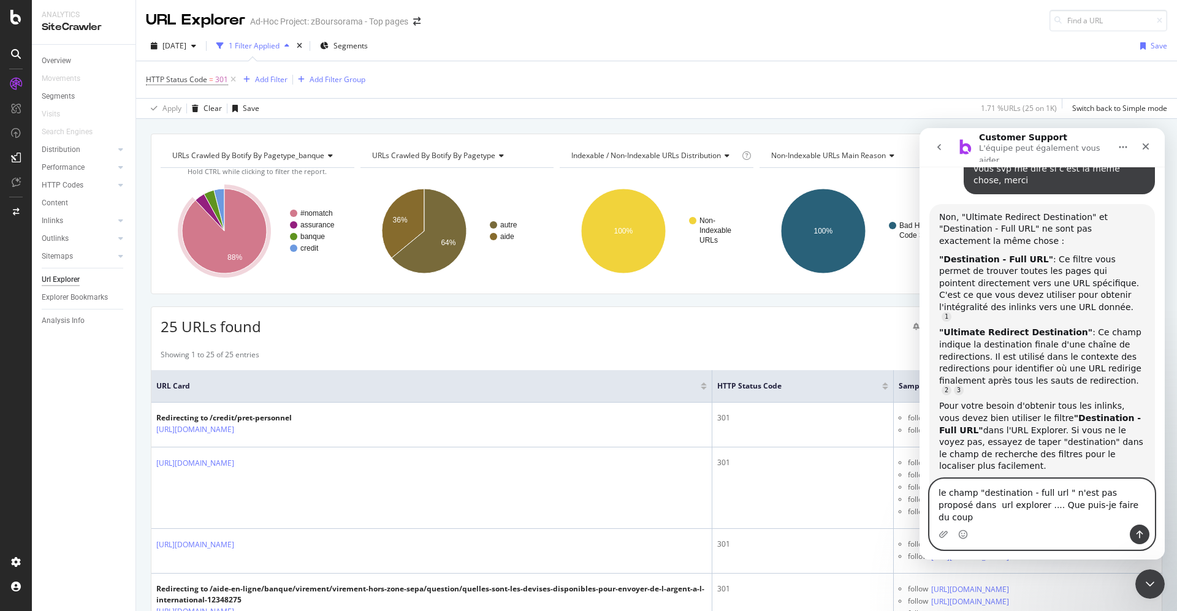
type textarea "le champ "destination - full url " n'est pas proposé dans url explorer .... Que…"
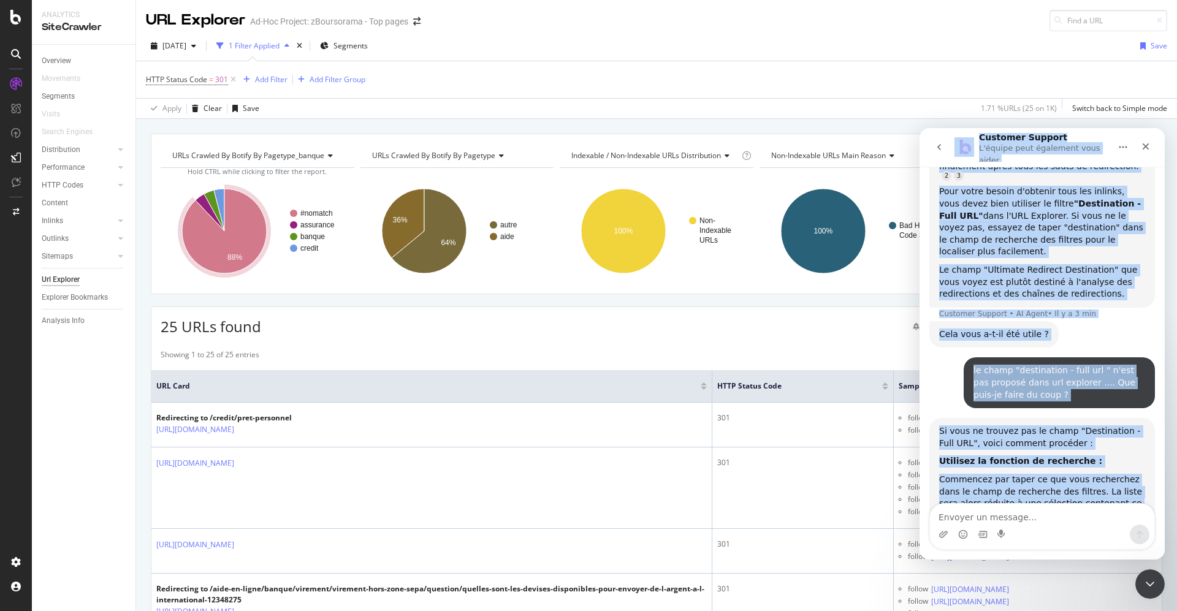
scroll to position [826, 0]
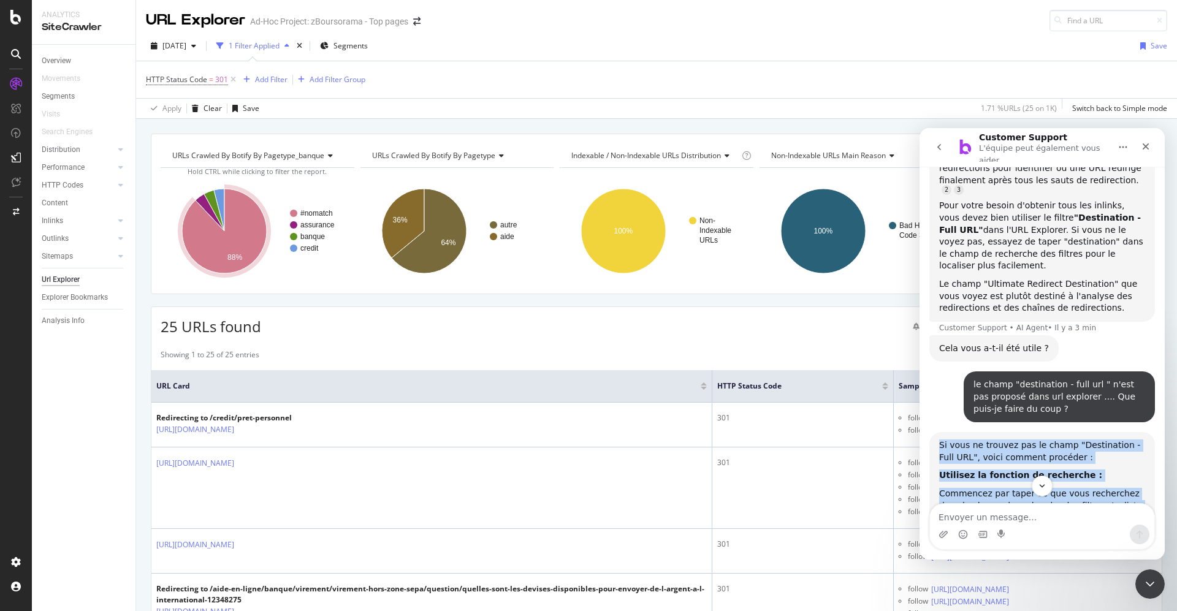
drag, startPoint x: 1013, startPoint y: 438, endPoint x: 936, endPoint y: 349, distance: 117.8
click at [936, 432] on div "Si vous ne trouvez pas le champ "Destination - Full URL", voici comment procéde…" at bounding box center [1043, 614] width 226 height 364
copy div "Si vous ne trouvez pas le champ "Destination - Full URL", voici comment procéde…"
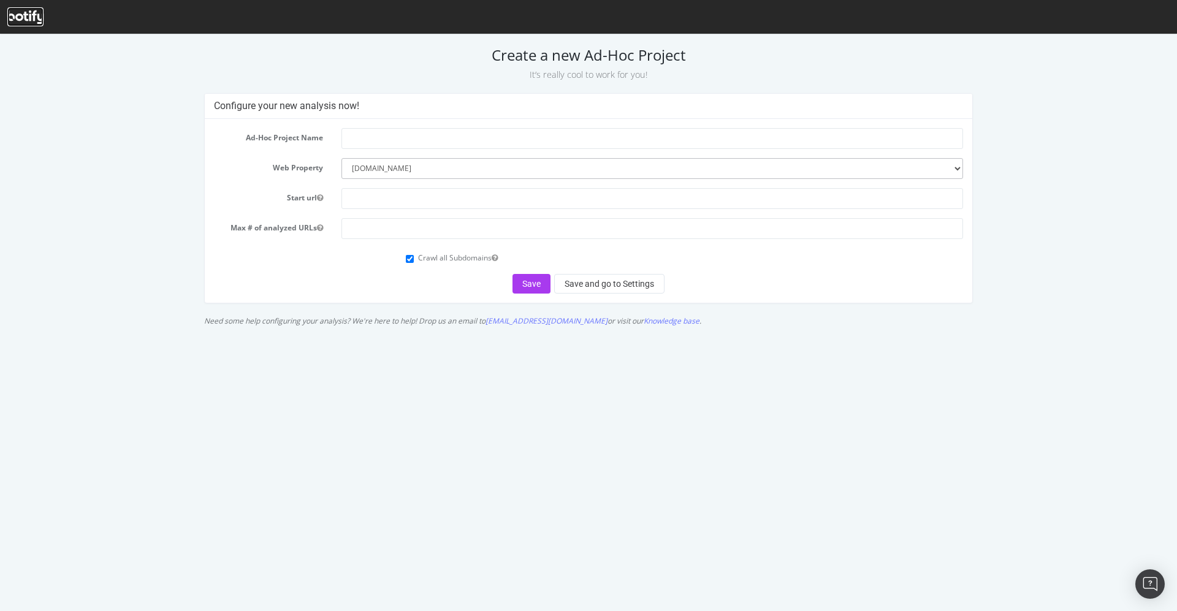
click at [25, 10] on icon at bounding box center [25, 16] width 36 height 13
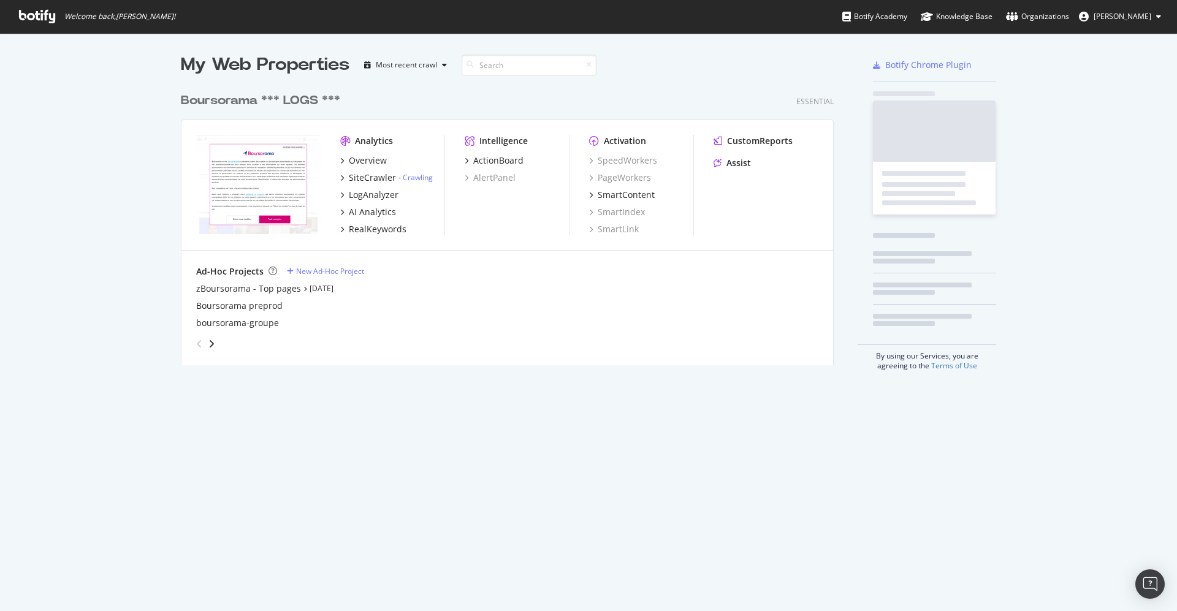
scroll to position [274, 649]
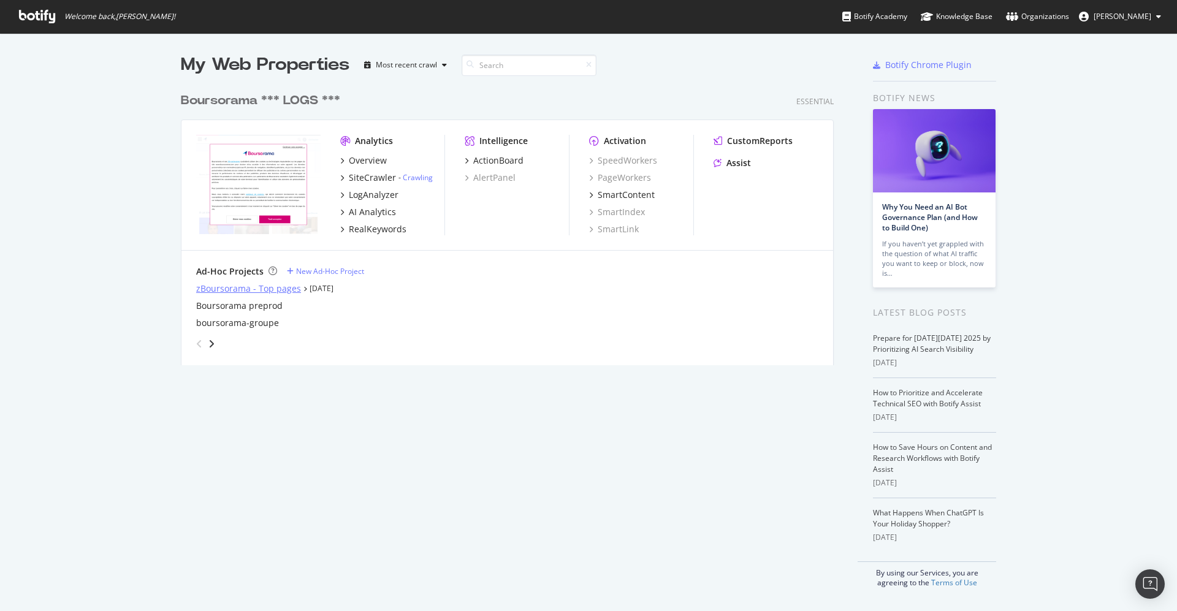
click at [263, 285] on div "zBoursorama - Top pages" at bounding box center [248, 289] width 105 height 12
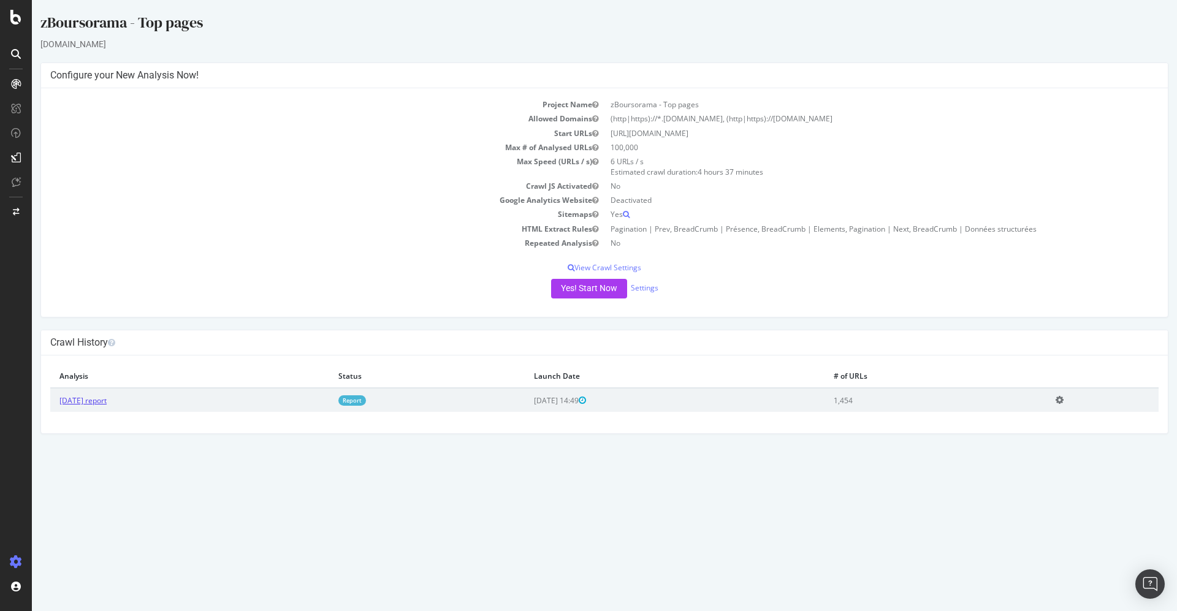
click at [85, 397] on link "[DATE] report" at bounding box center [82, 401] width 47 height 10
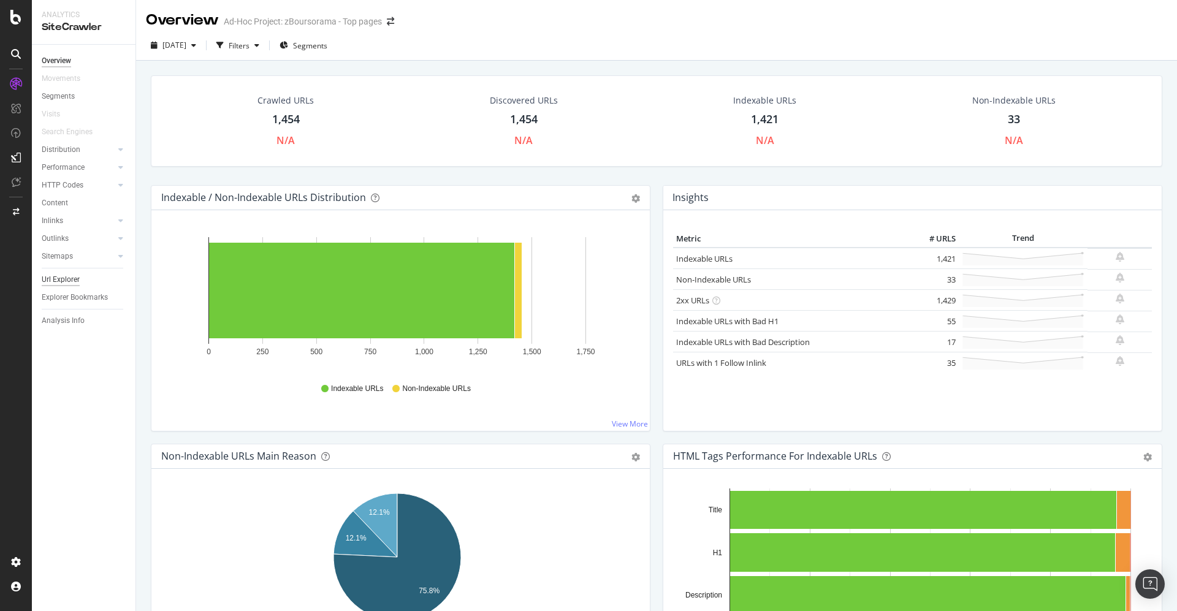
click at [69, 279] on div "Url Explorer" at bounding box center [61, 280] width 38 height 13
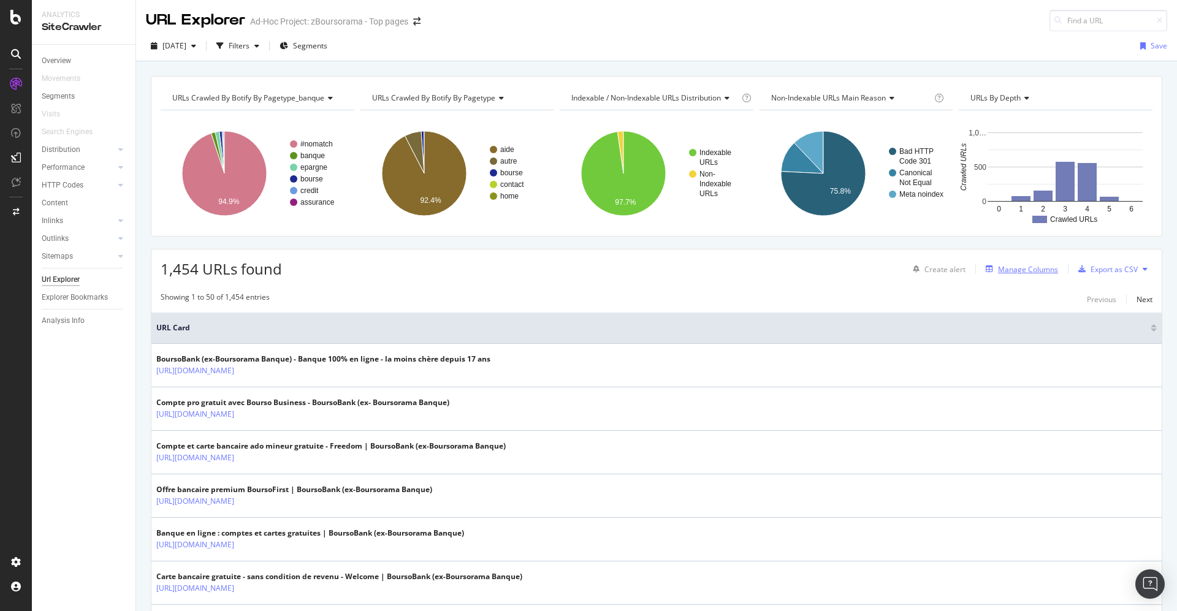
click at [1002, 269] on div "Manage Columns" at bounding box center [1028, 269] width 60 height 10
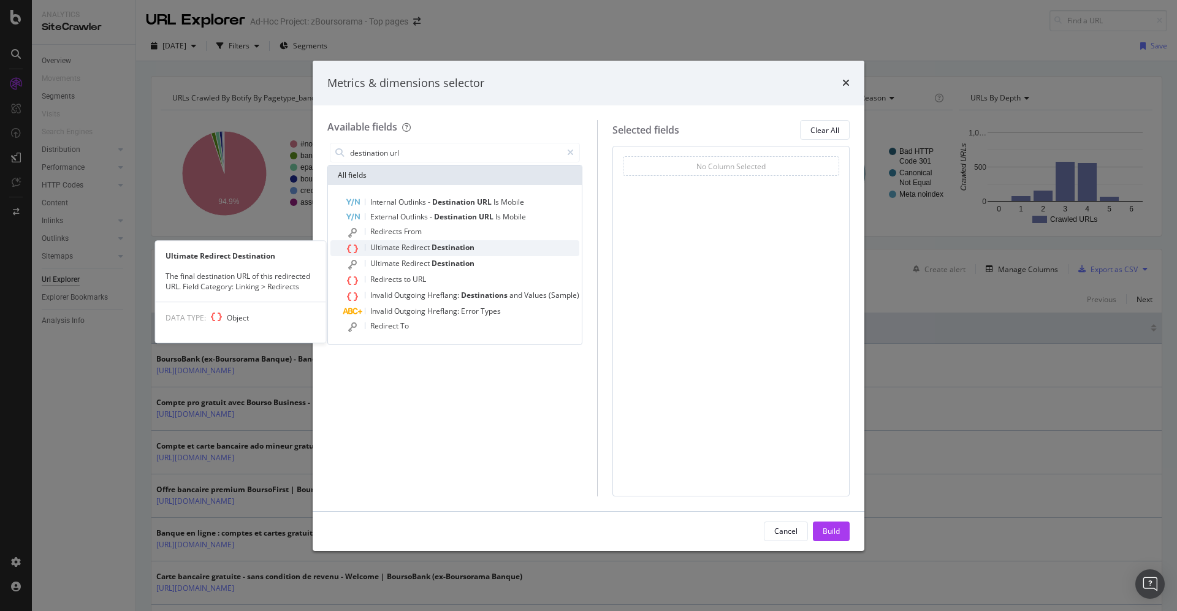
type input "destination url"
click at [453, 243] on span "Destination" at bounding box center [453, 247] width 43 height 10
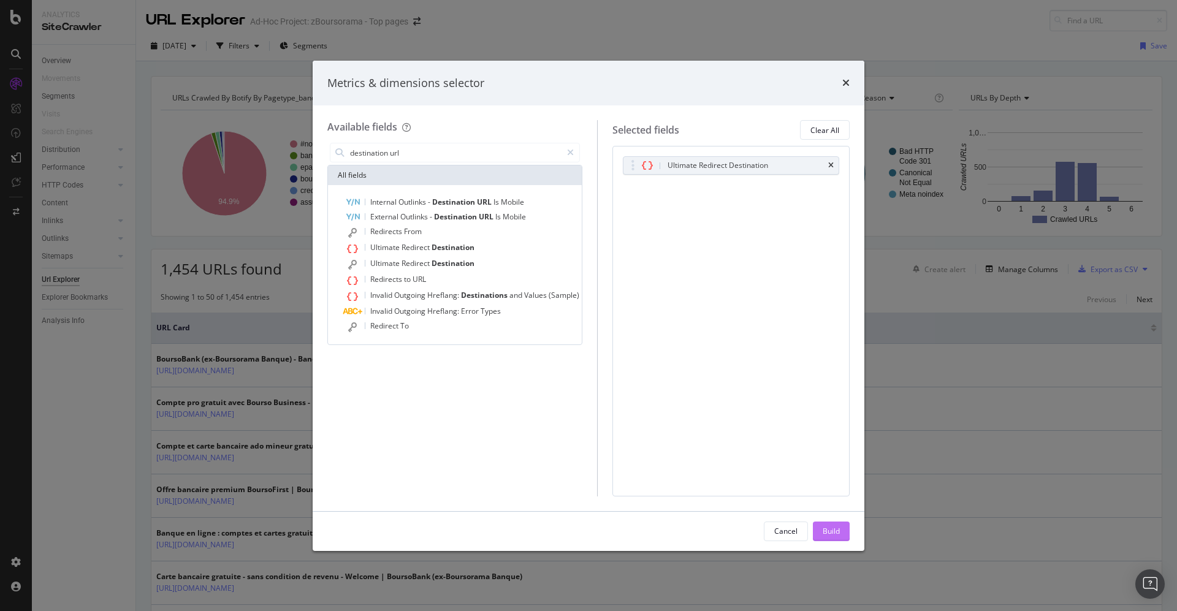
click at [830, 526] on div "Build" at bounding box center [831, 531] width 17 height 18
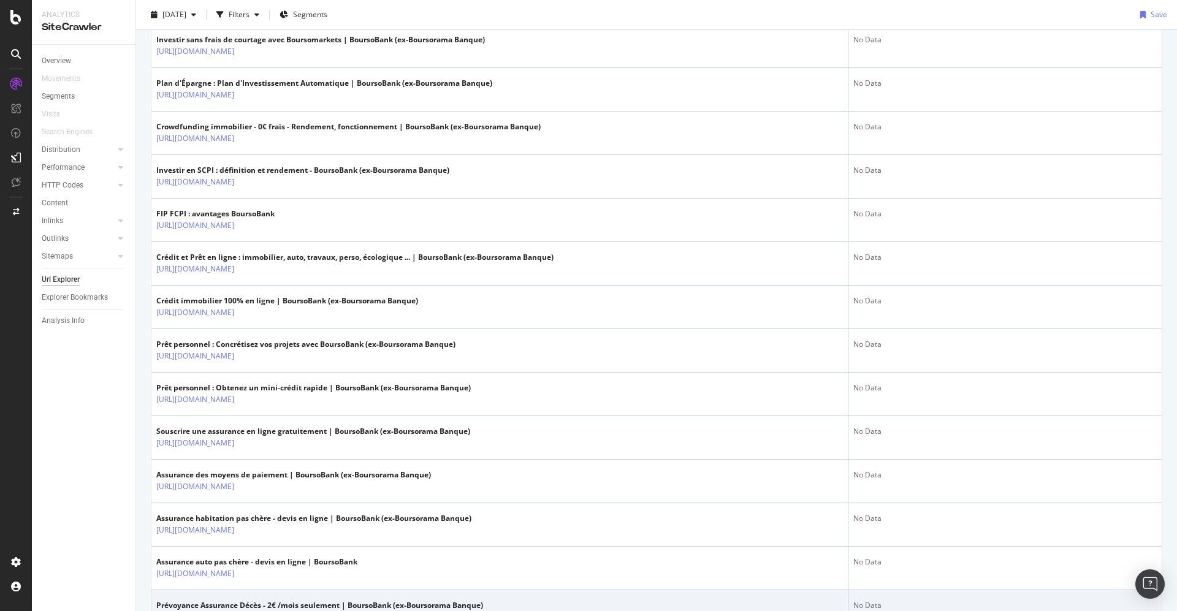
scroll to position [1972, 0]
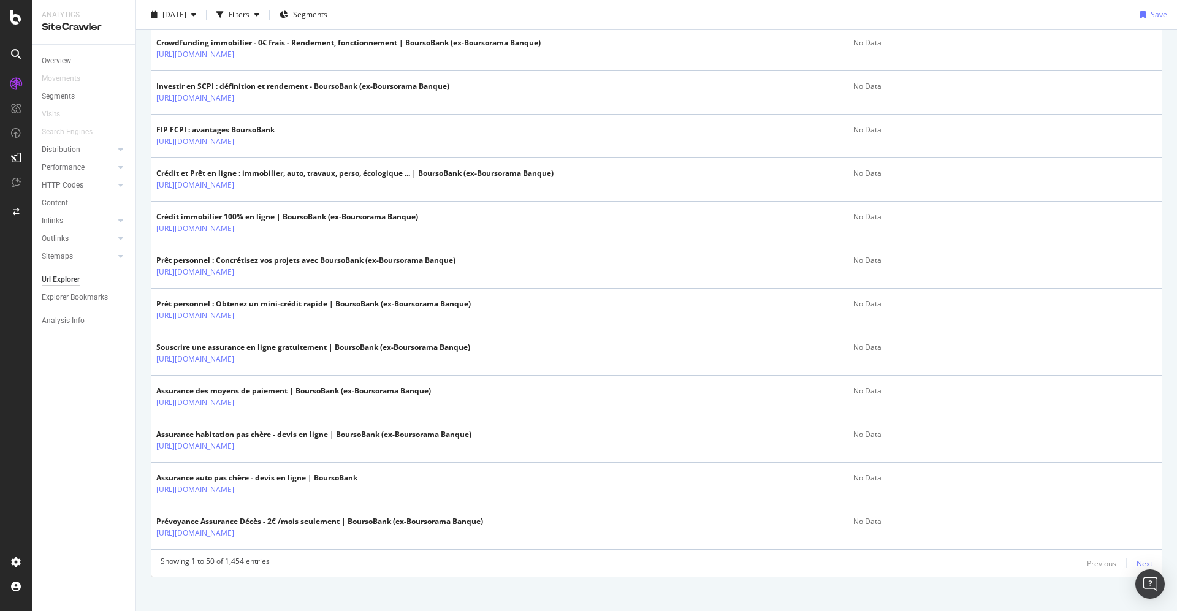
click at [1137, 559] on div "Next" at bounding box center [1145, 564] width 16 height 10
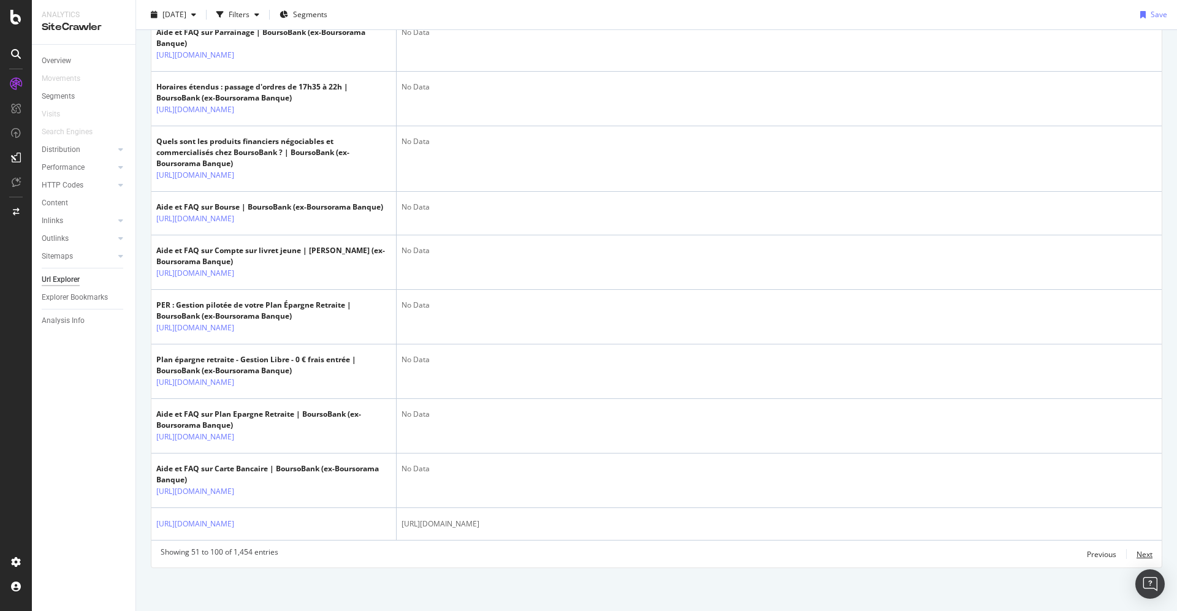
scroll to position [2789, 0]
click at [1137, 552] on div "Next" at bounding box center [1145, 554] width 16 height 10
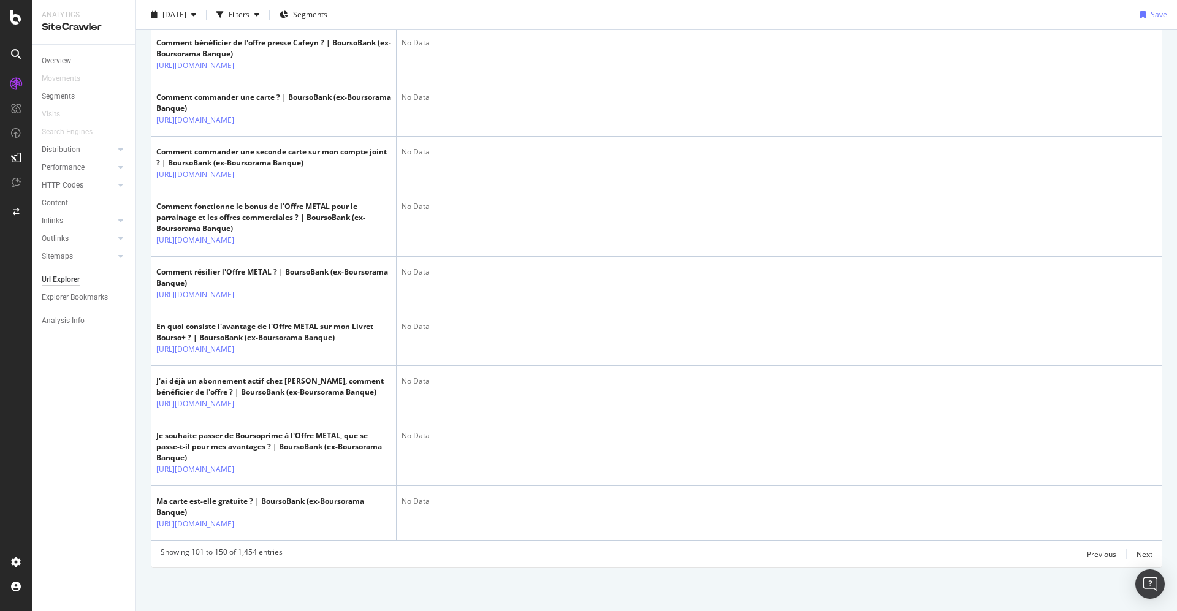
scroll to position [3377, 0]
click at [1137, 555] on div "Next" at bounding box center [1145, 554] width 16 height 10
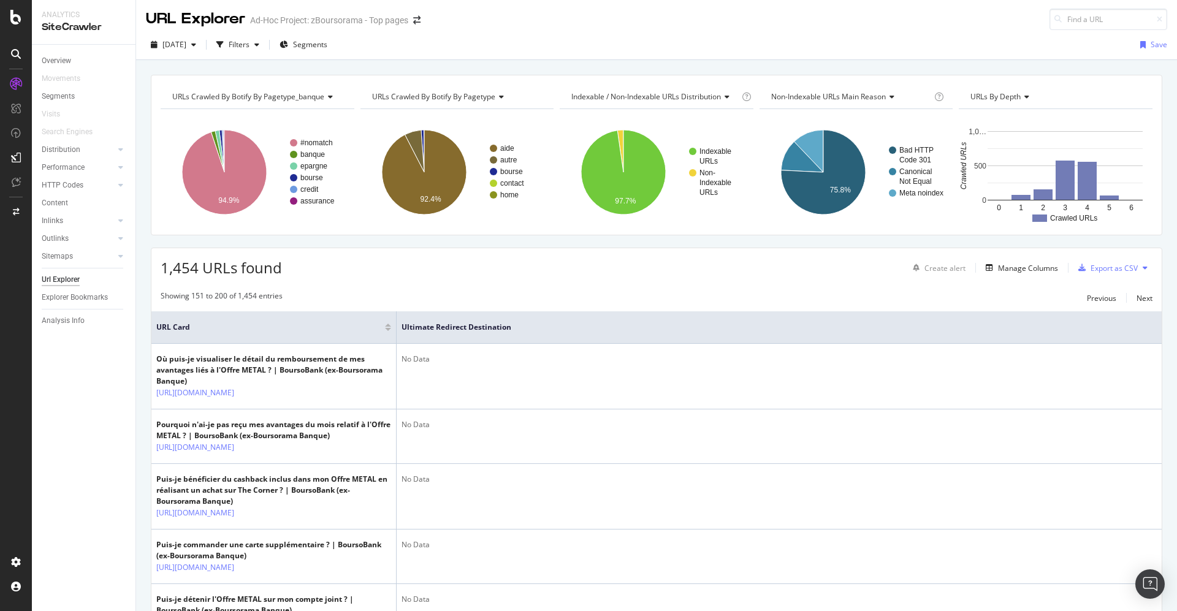
scroll to position [0, 0]
click at [1012, 267] on div "Manage Columns" at bounding box center [1028, 269] width 60 height 10
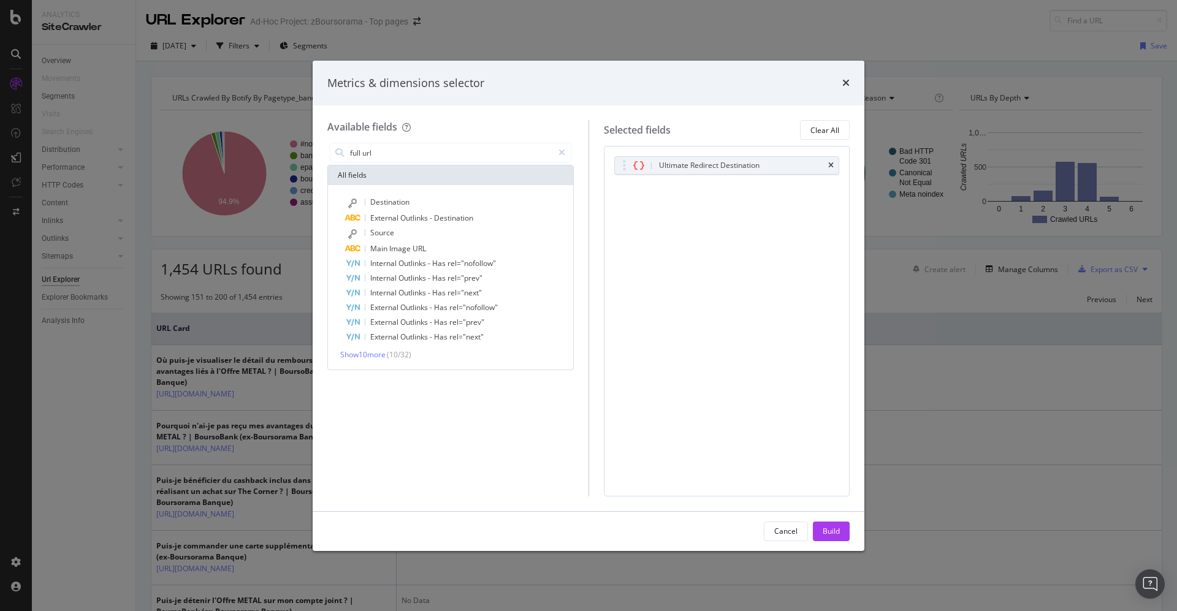
click at [378, 348] on div "Destination External Outlinks - Destination Source Main Image URL Internal Outl…" at bounding box center [451, 277] width 240 height 165
click at [377, 351] on span "Show 10 more" at bounding box center [362, 355] width 45 height 10
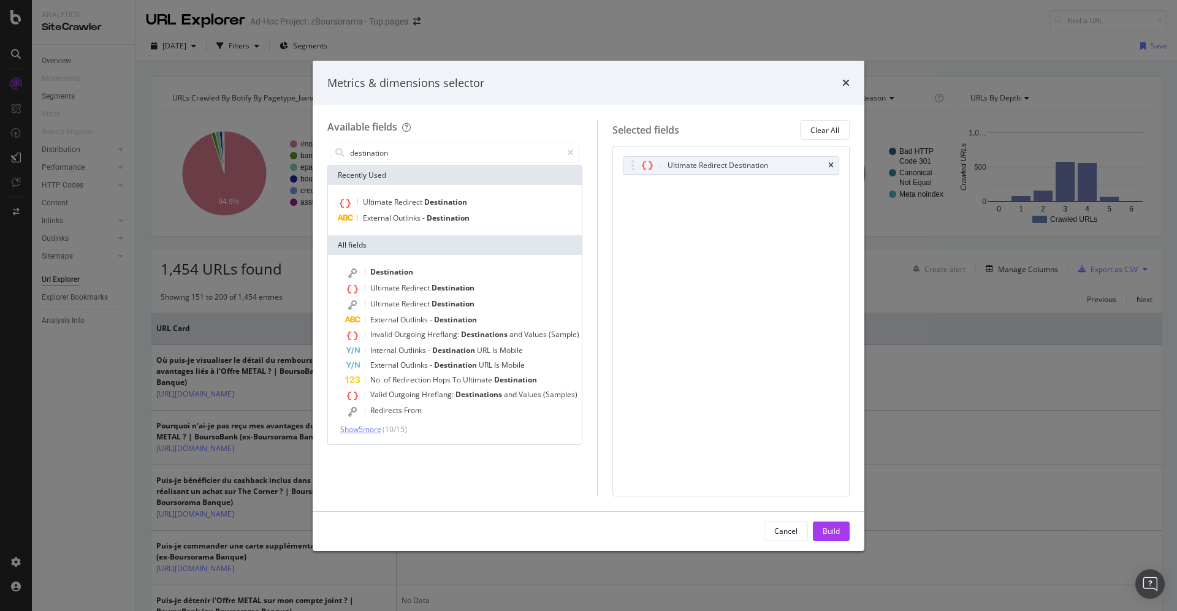
click at [368, 429] on span "Show 5 more" at bounding box center [360, 429] width 41 height 10
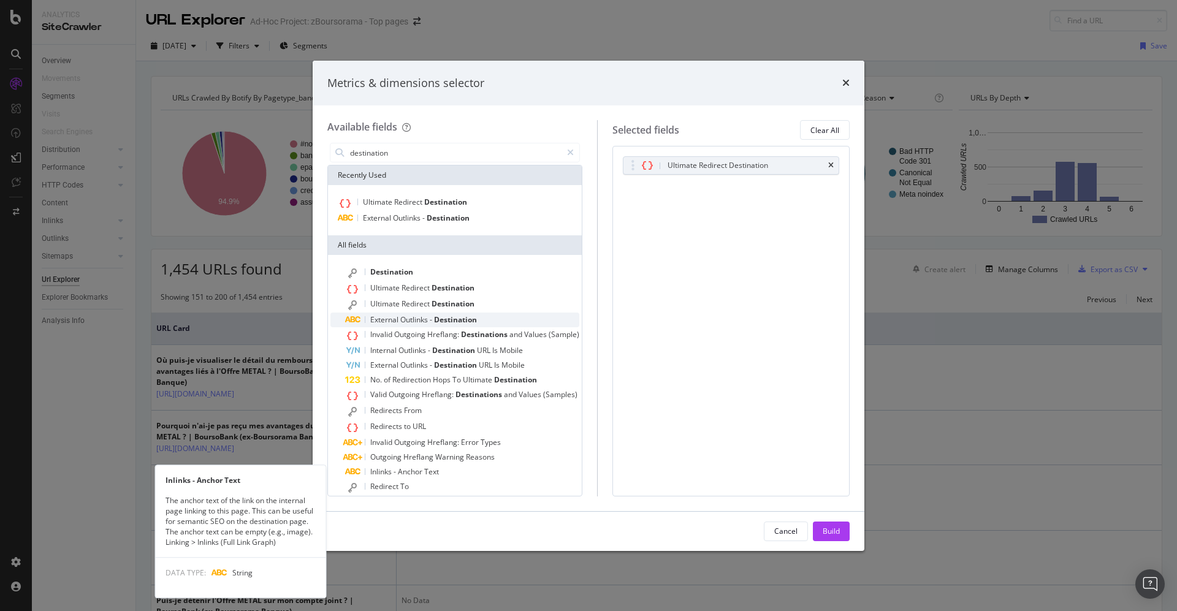
scroll to position [1, 0]
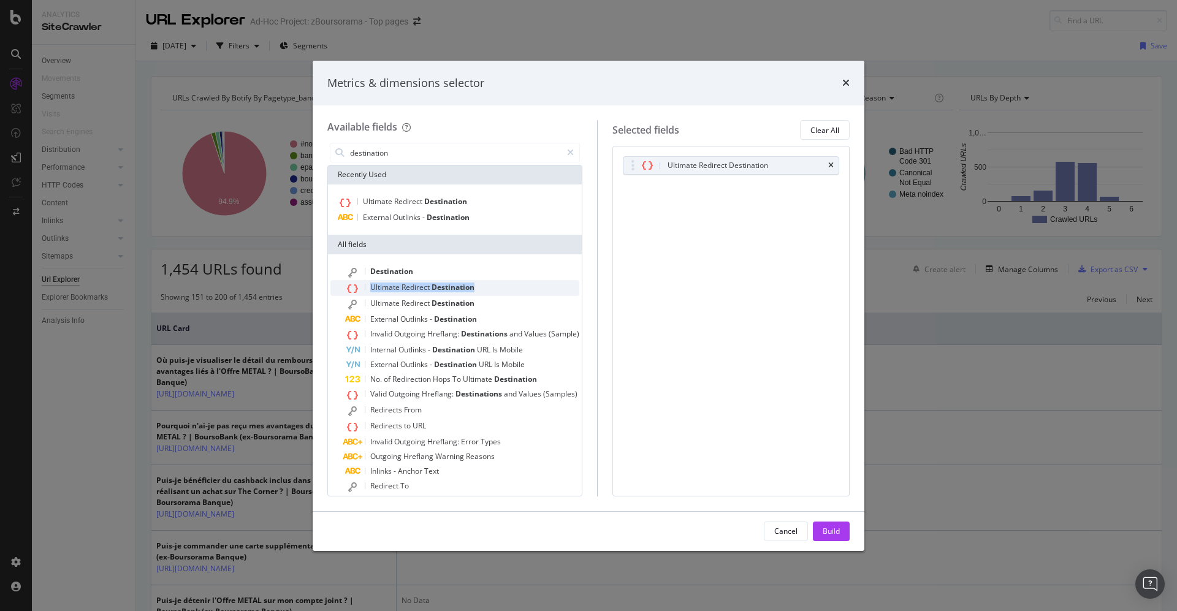
drag, startPoint x: 499, startPoint y: 287, endPoint x: 365, endPoint y: 280, distance: 133.9
click at [365, 280] on div "Ultimate Redirect Destination" at bounding box center [462, 288] width 234 height 16
drag, startPoint x: 388, startPoint y: 283, endPoint x: 776, endPoint y: 270, distance: 387.8
click at [776, 270] on div "Ultimate Redirect Destination Ultimate Redirect Destination You can use this fi…" at bounding box center [731, 321] width 237 height 350
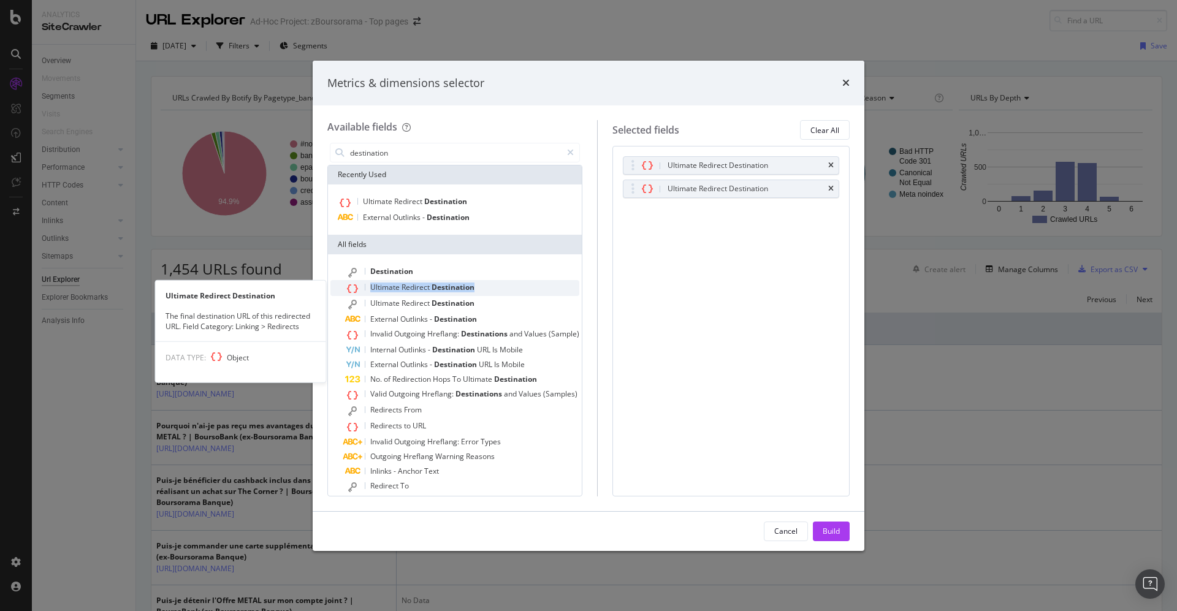
drag, startPoint x: 508, startPoint y: 293, endPoint x: 366, endPoint y: 286, distance: 141.8
click at [366, 286] on div "Ultimate Redirect Destination" at bounding box center [462, 288] width 234 height 16
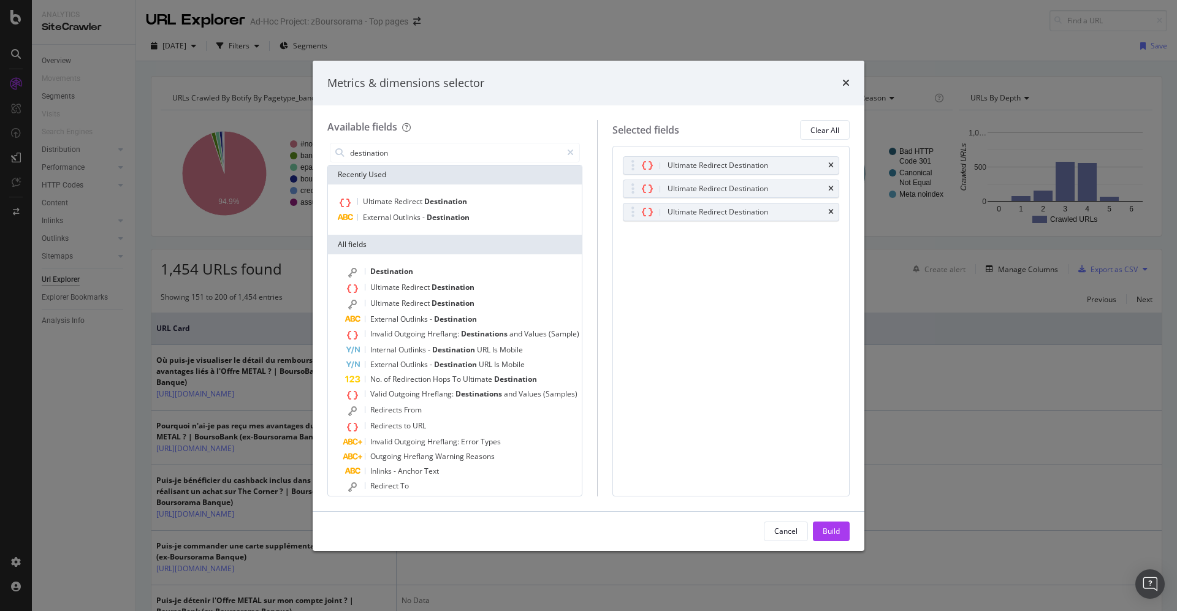
drag, startPoint x: 379, startPoint y: 286, endPoint x: 547, endPoint y: 109, distance: 244.7
click at [547, 109] on div "Available fields destination Recently Used Ultimate Redirect Destination Extern…" at bounding box center [589, 307] width 552 height 405
drag, startPoint x: 484, startPoint y: 288, endPoint x: 371, endPoint y: 285, distance: 112.9
click at [371, 285] on div "Ultimate Redirect Destination" at bounding box center [462, 288] width 234 height 16
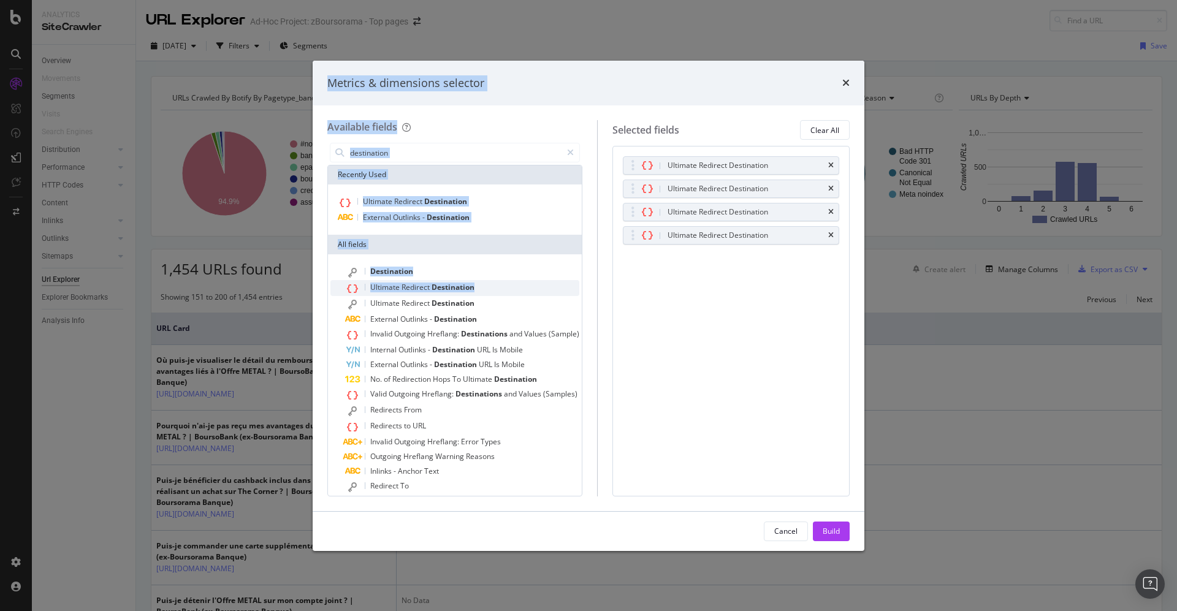
drag, startPoint x: 281, startPoint y: 296, endPoint x: 166, endPoint y: 285, distance: 115.8
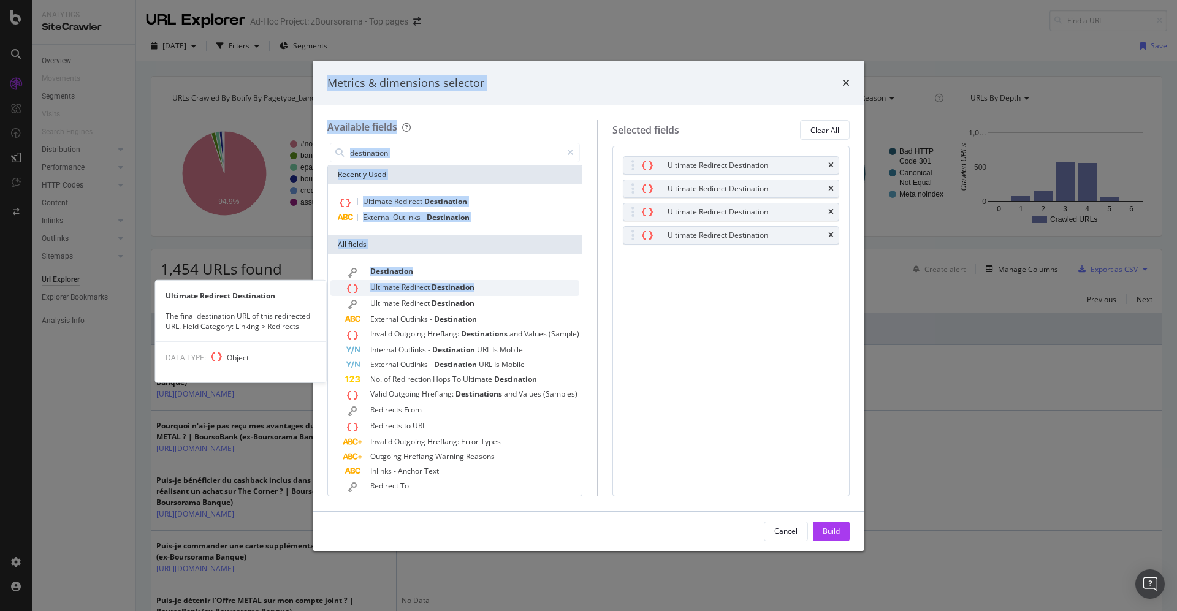
click at [436, 283] on span "Destination" at bounding box center [453, 287] width 43 height 10
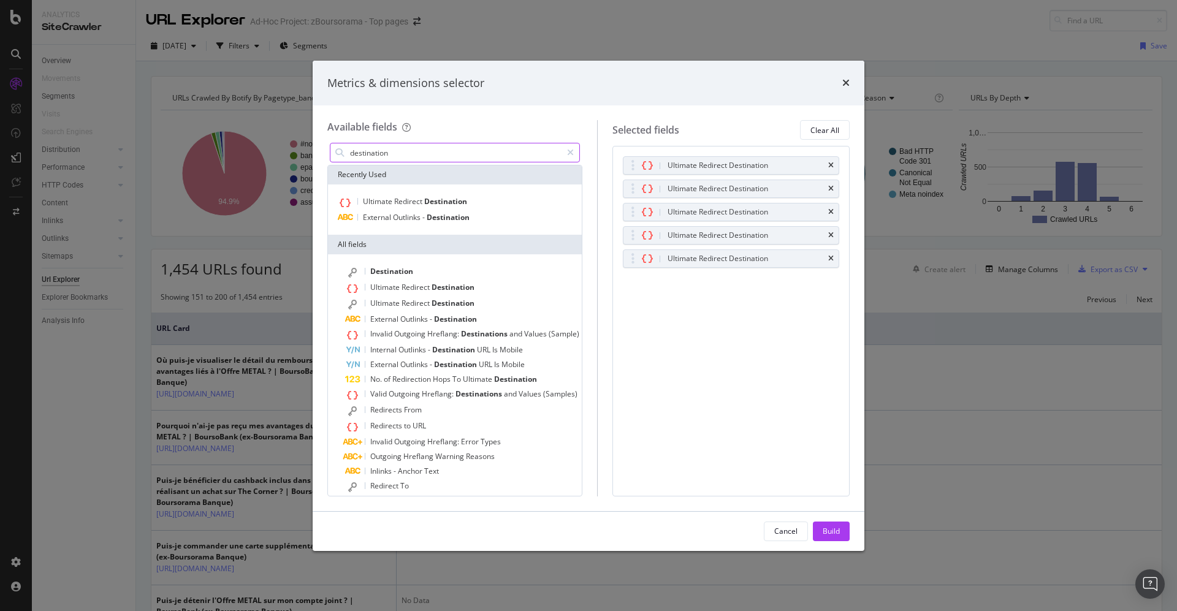
click at [394, 155] on input "destination" at bounding box center [455, 153] width 213 height 18
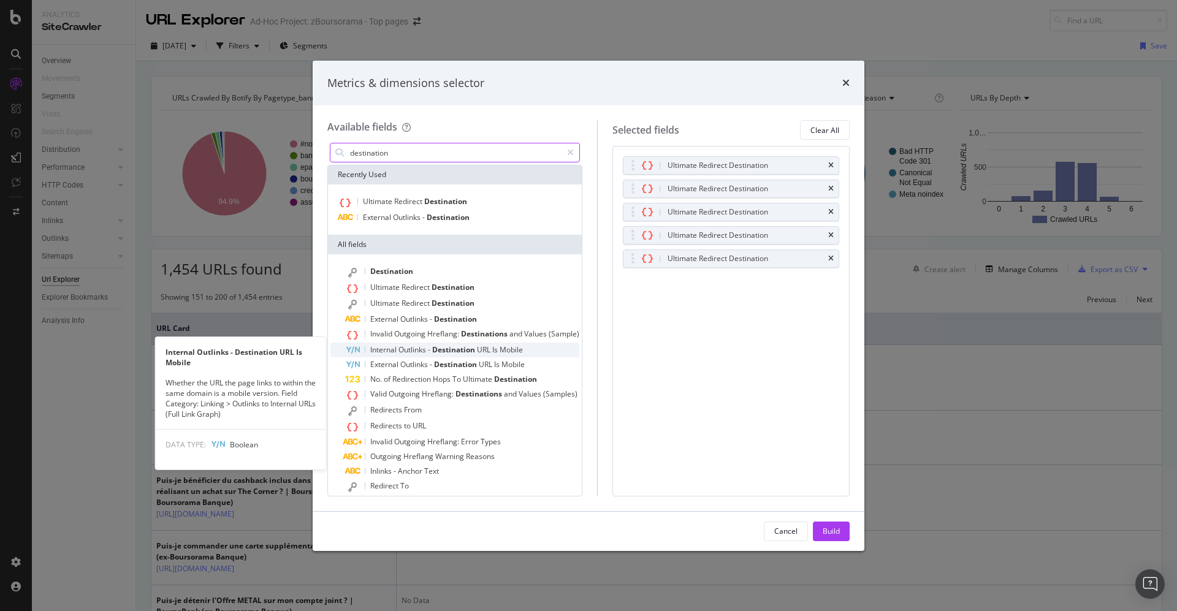
scroll to position [9, 0]
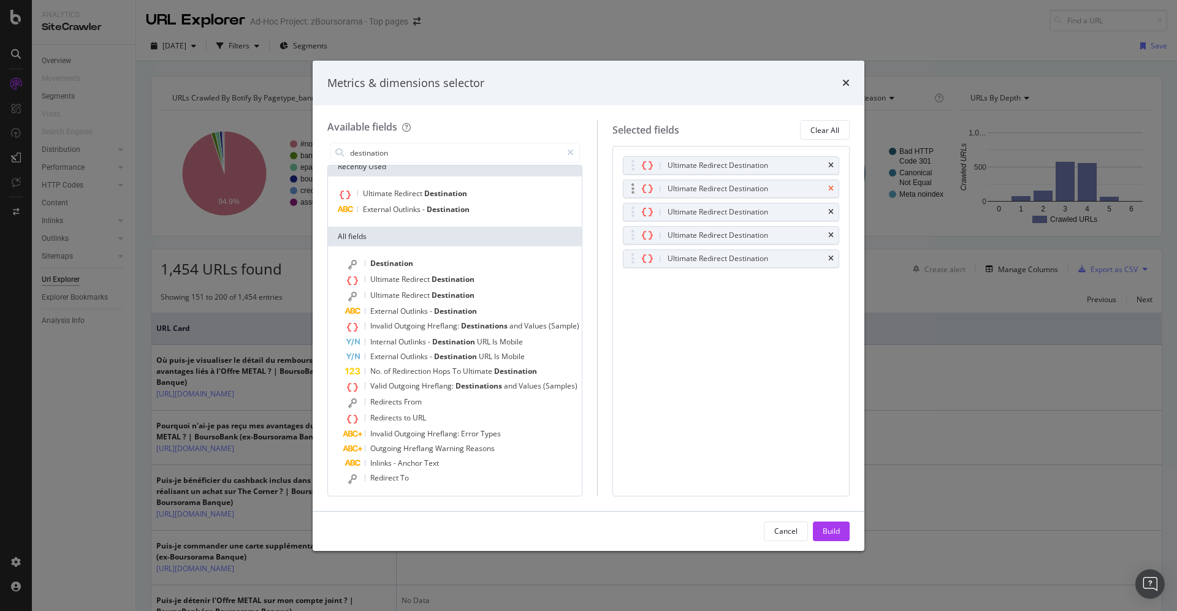
click at [830, 191] on icon "times" at bounding box center [832, 188] width 6 height 7
click at [832, 191] on icon "times" at bounding box center [832, 188] width 6 height 7
click at [835, 170] on div "Ultimate Redirect Destination" at bounding box center [731, 165] width 215 height 17
click at [835, 186] on div "Ultimate Redirect Destination" at bounding box center [731, 188] width 215 height 17
click at [832, 166] on icon "times" at bounding box center [832, 165] width 6 height 7
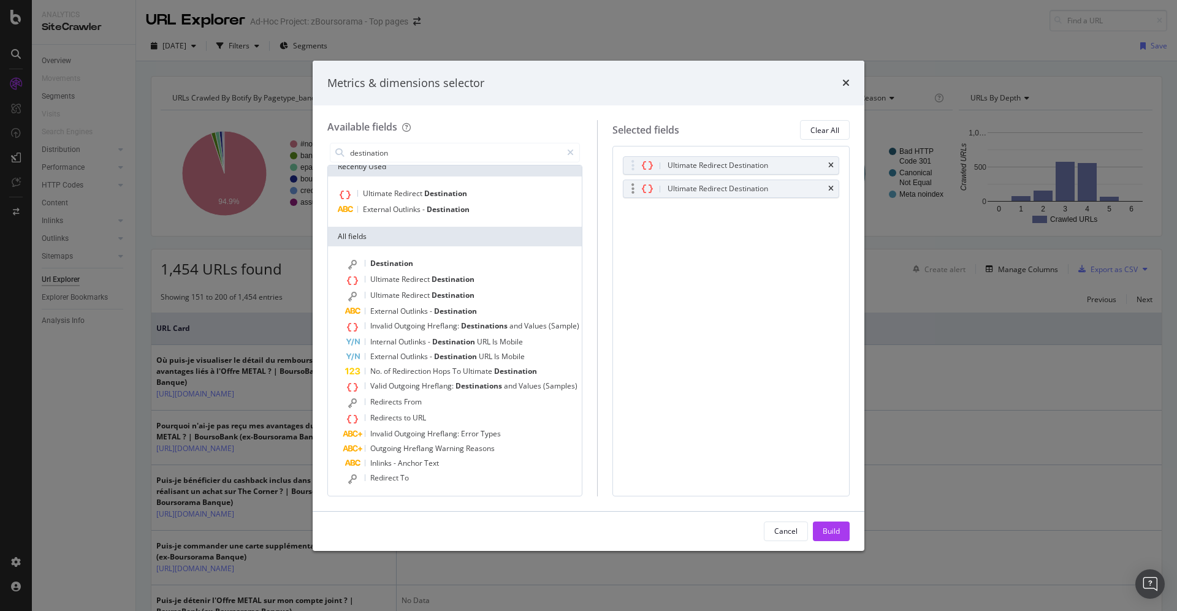
click at [832, 182] on div "Ultimate Redirect Destination" at bounding box center [731, 188] width 215 height 17
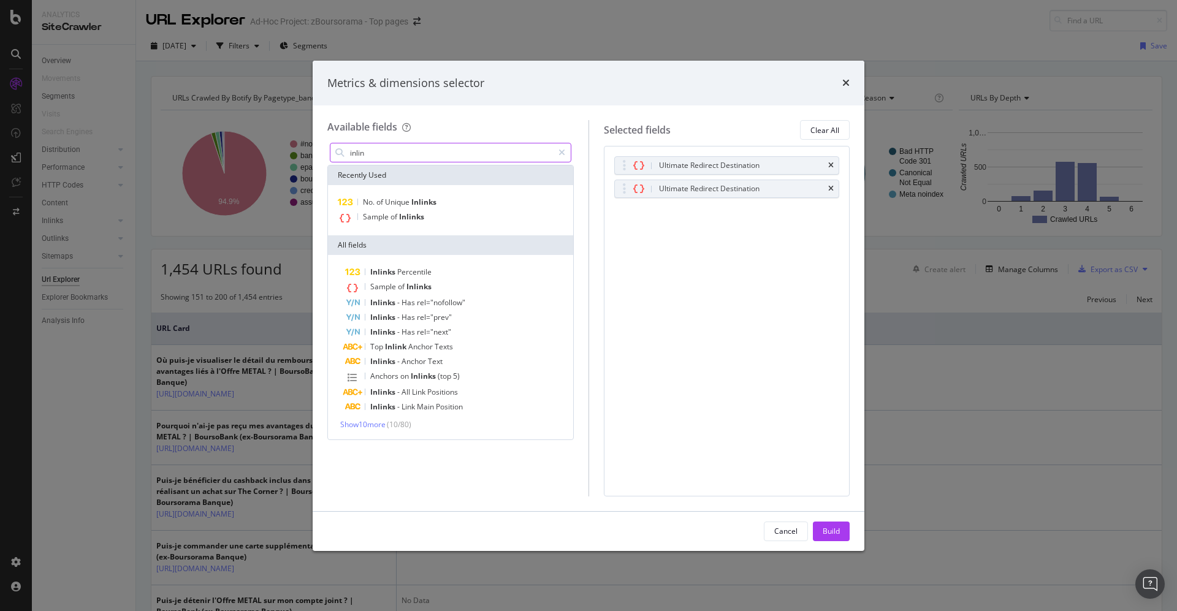
scroll to position [0, 0]
type input "inlinks"
click at [827, 185] on div "Ultimate Redirect Destination" at bounding box center [727, 188] width 224 height 17
click at [832, 186] on icon "times" at bounding box center [832, 188] width 6 height 7
click at [378, 422] on span "Show 10 more" at bounding box center [362, 424] width 45 height 10
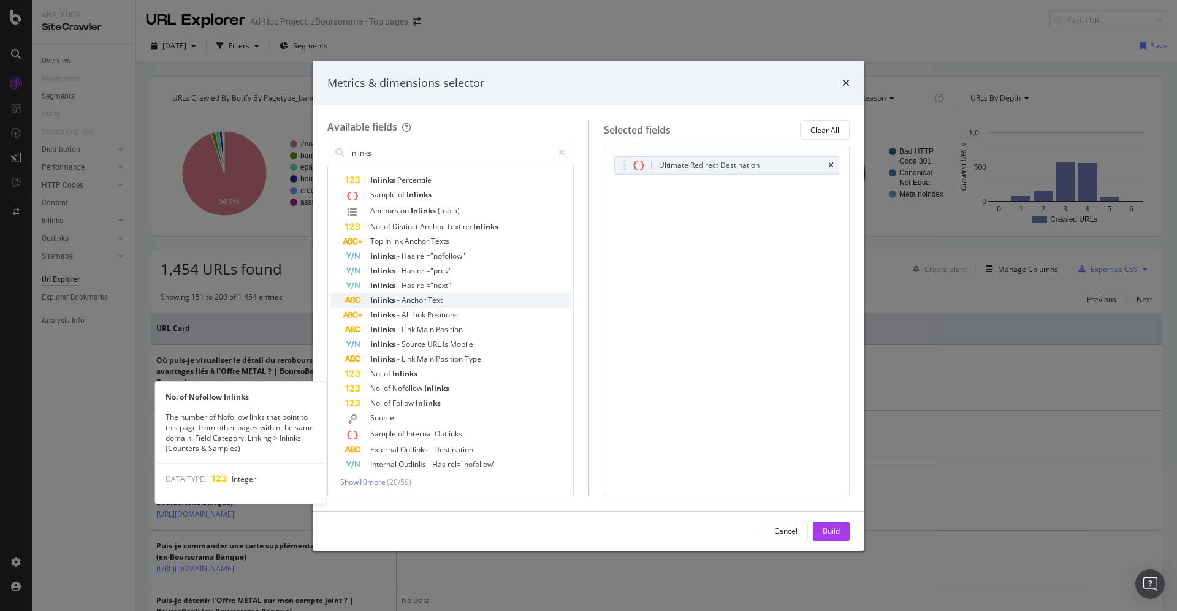
scroll to position [93, 0]
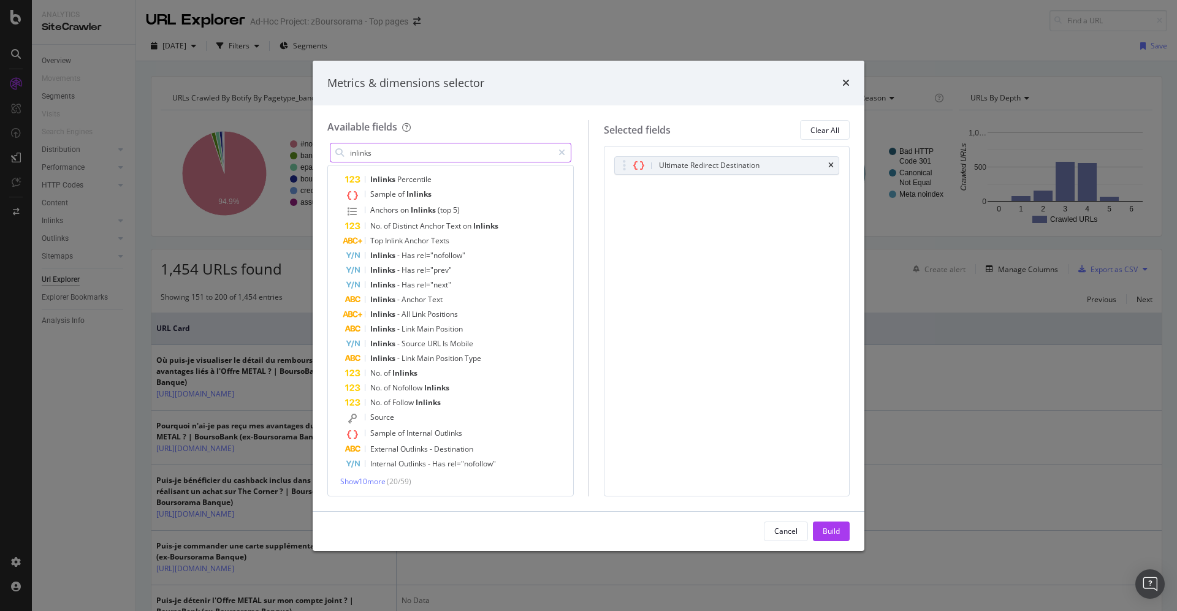
click at [425, 155] on input "inlinks" at bounding box center [451, 153] width 204 height 18
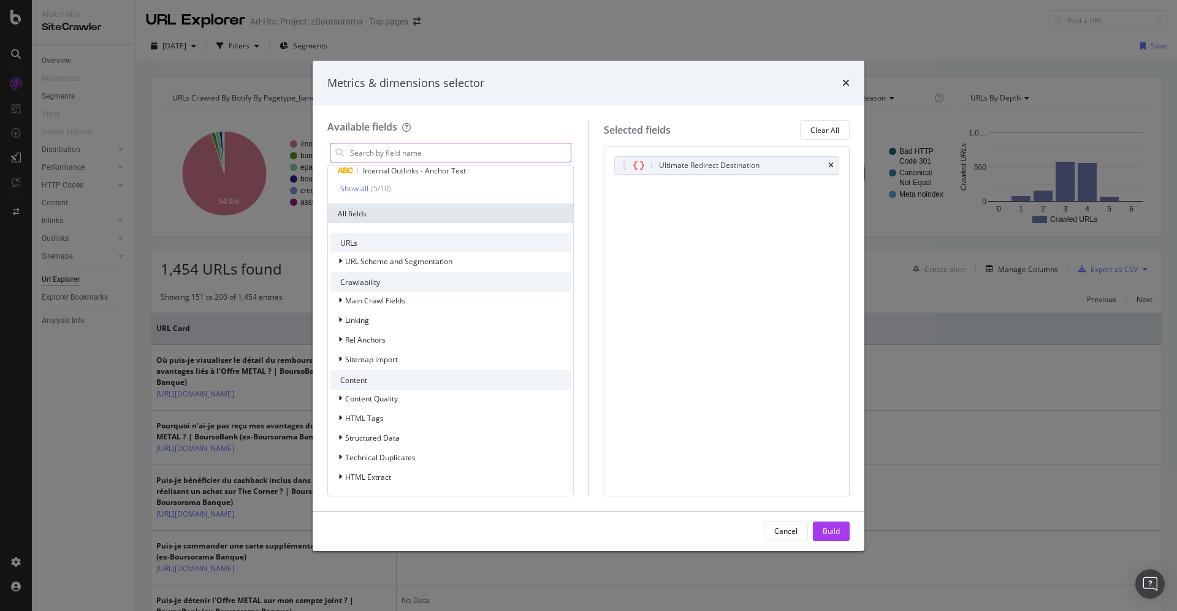
scroll to position [92, 0]
paste input "Inlinks (Full Link Graph)"
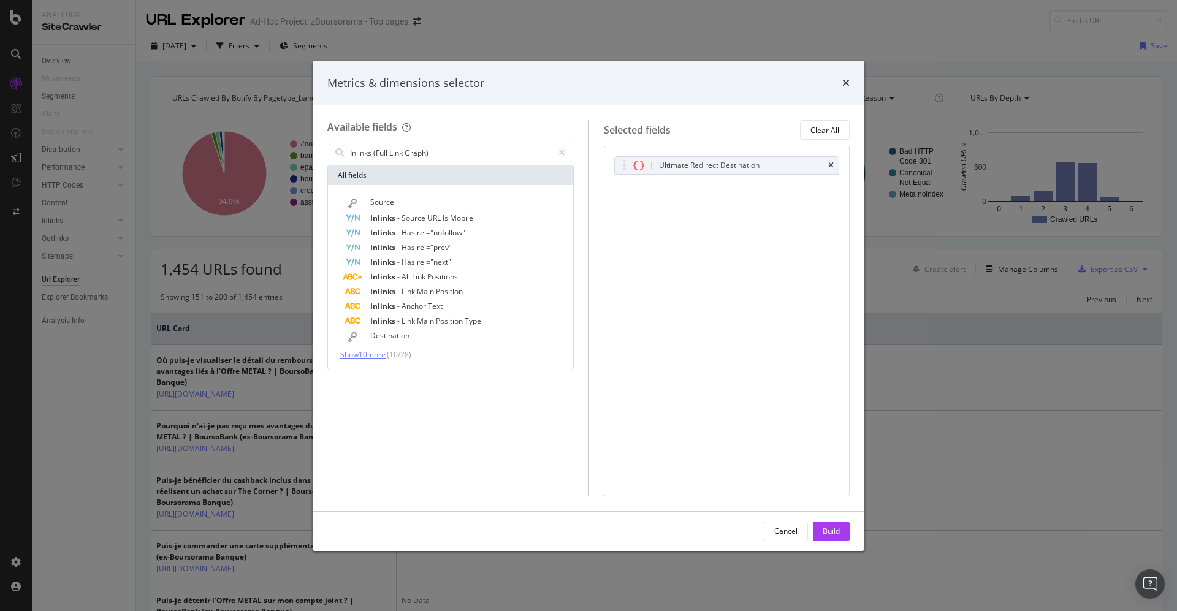
click at [366, 352] on span "Show 10 more" at bounding box center [362, 355] width 45 height 10
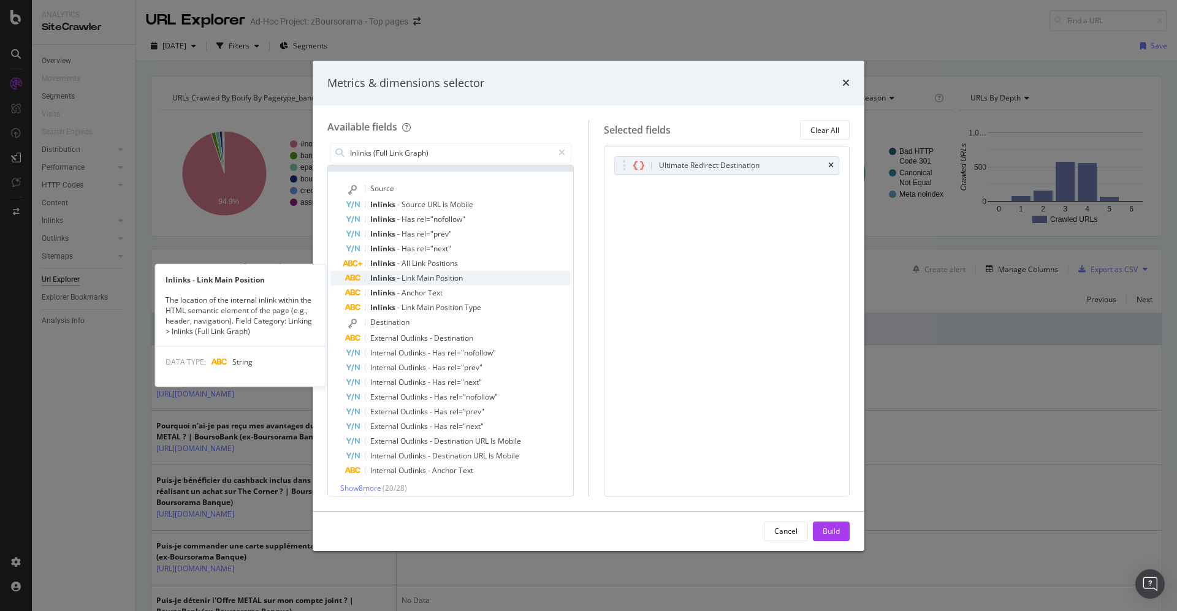
scroll to position [20, 0]
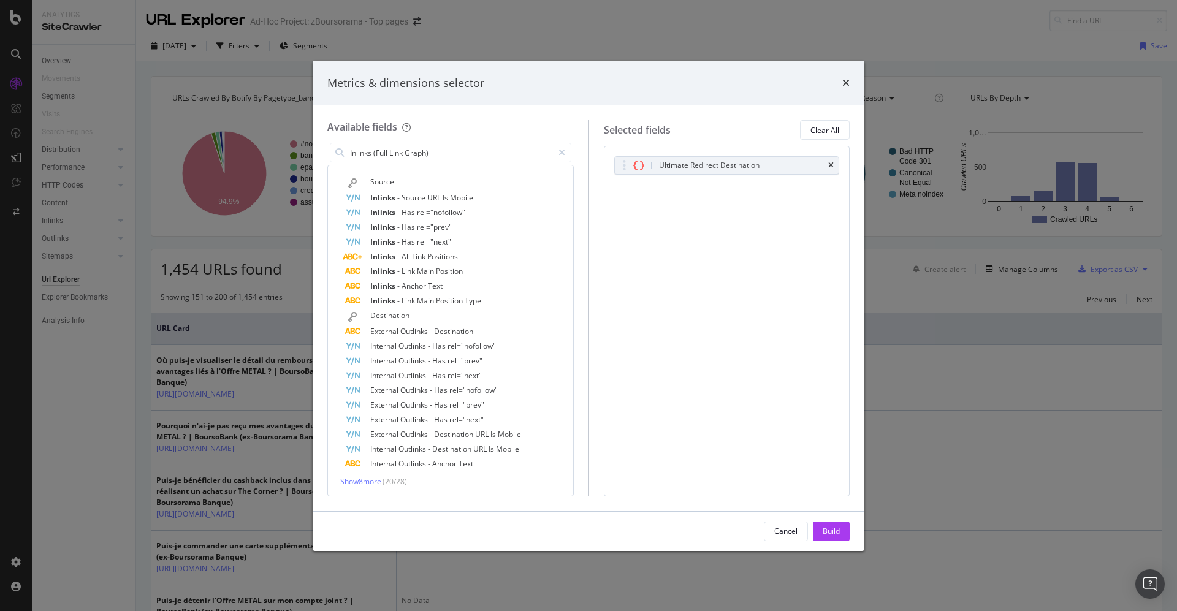
click at [386, 478] on span "( 20 / 28 )" at bounding box center [395, 482] width 25 height 10
click at [371, 471] on div "Source Inlinks - Source URL Is Mobile Inlinks - Has rel="nofollow" Inlinks - Ha…" at bounding box center [451, 331] width 240 height 312
click at [378, 477] on span "Show 8 more" at bounding box center [360, 482] width 41 height 10
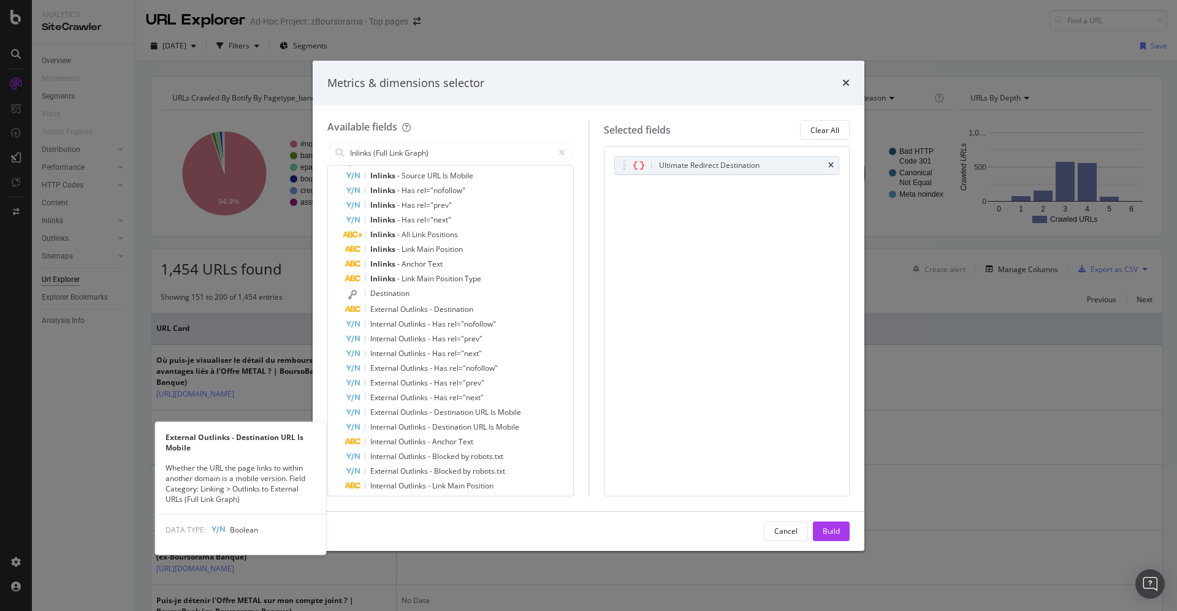
scroll to position [0, 0]
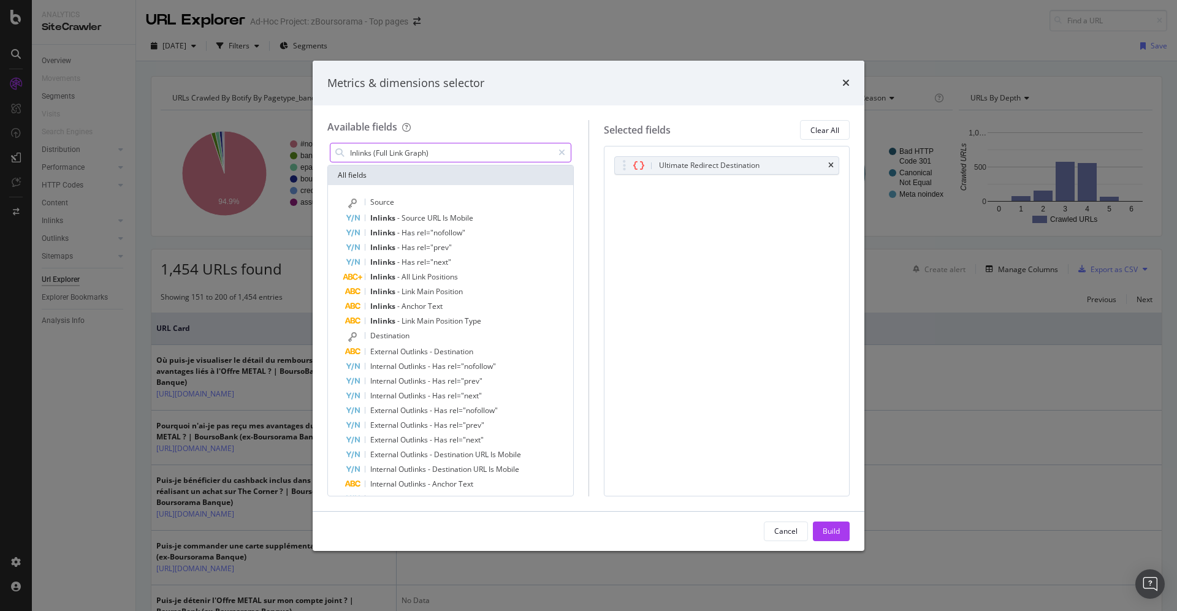
click at [446, 155] on input "Inlinks (Full Link Graph)" at bounding box center [451, 153] width 204 height 18
click at [445, 166] on div "All fields" at bounding box center [450, 176] width 245 height 20
click at [442, 170] on div "All fields" at bounding box center [450, 176] width 245 height 20
click at [453, 152] on input "Inlinks (Full Link Graph)" at bounding box center [451, 153] width 204 height 18
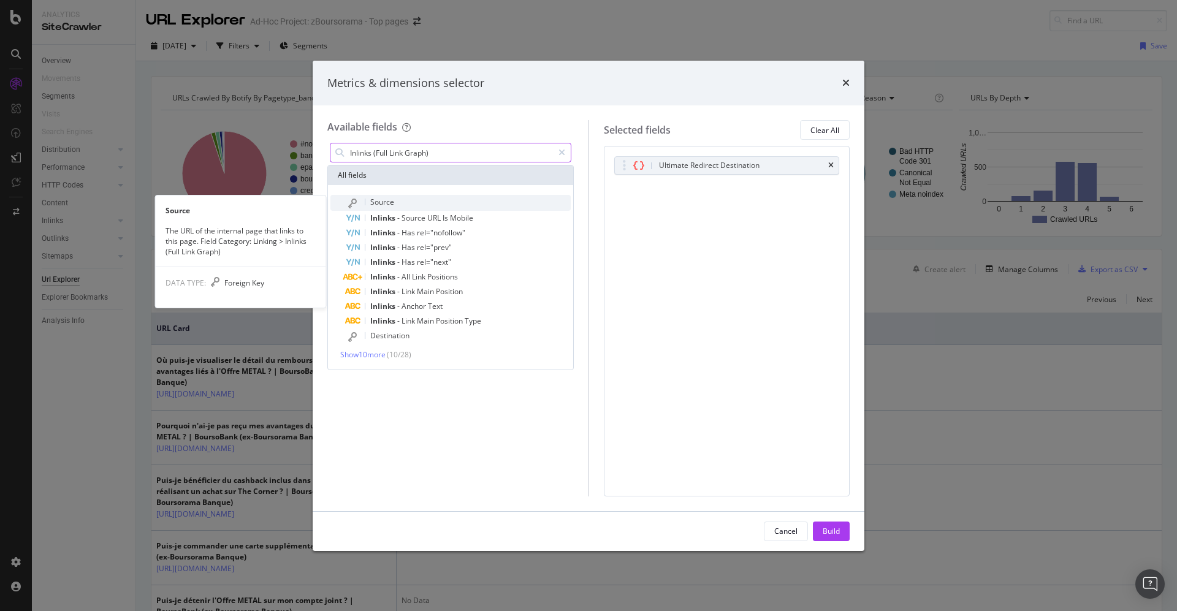
type input "Inlinks (Full Link Graph)"
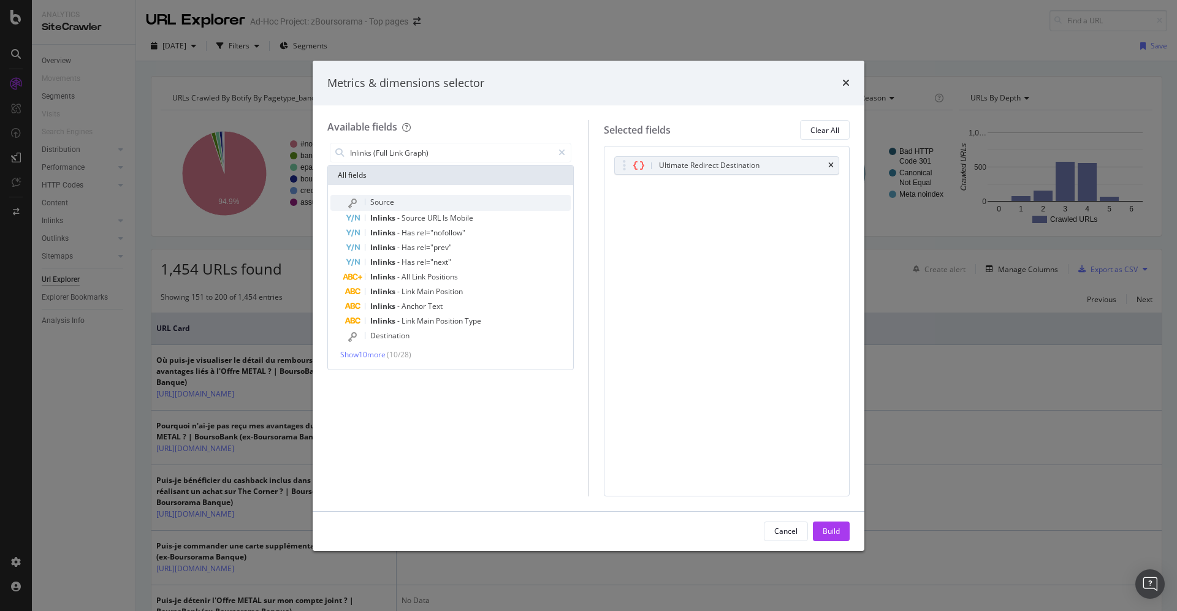
click at [379, 199] on span "Source" at bounding box center [382, 202] width 24 height 10
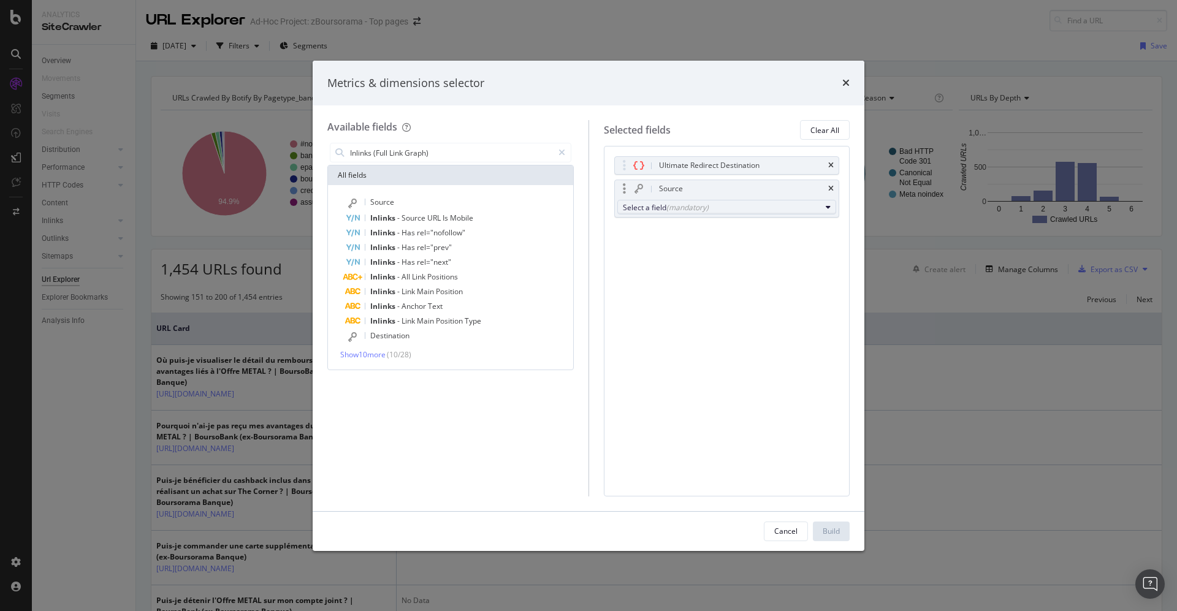
click at [680, 208] on div "(mandatory)" at bounding box center [688, 207] width 42 height 10
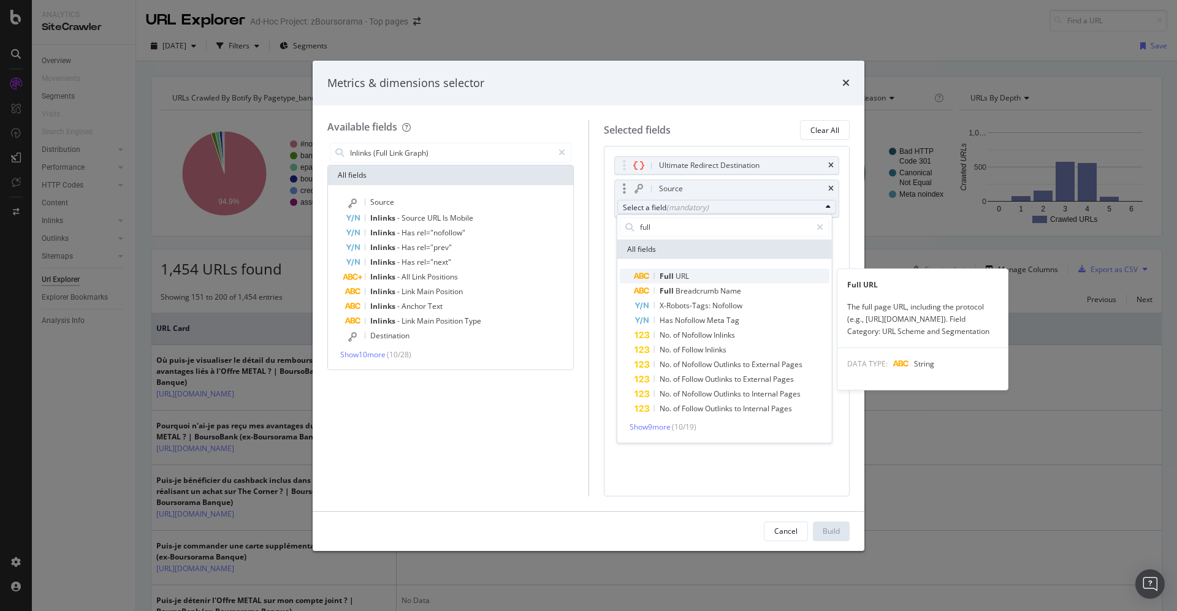
type input "full"
click at [679, 269] on div "Full URL" at bounding box center [662, 276] width 55 height 15
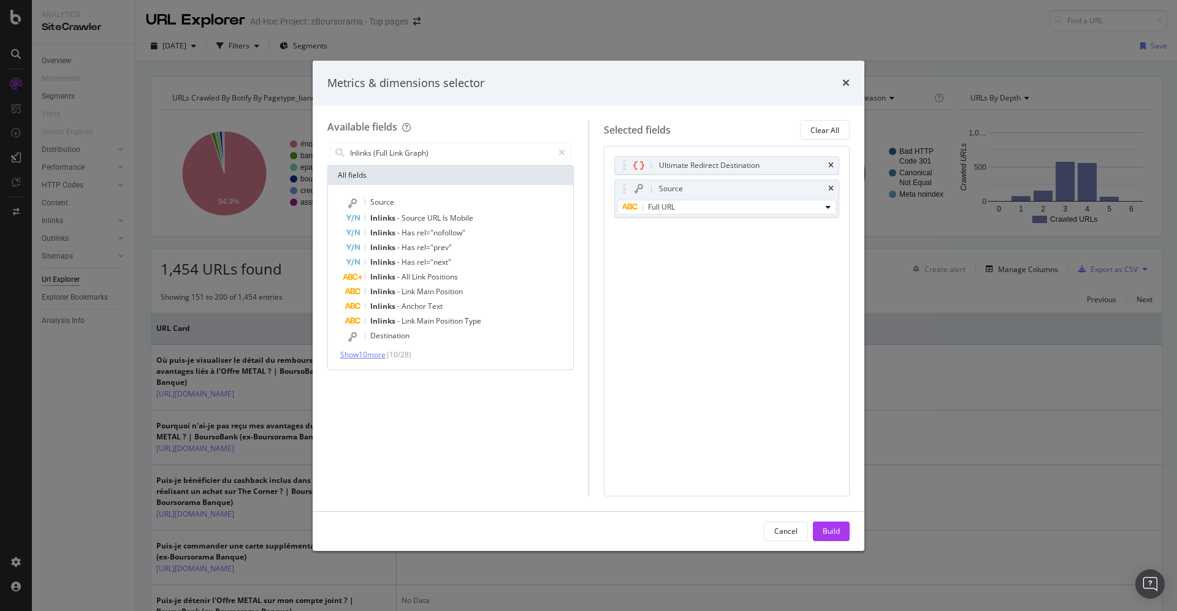
click at [362, 351] on span "Show 10 more" at bounding box center [362, 355] width 45 height 10
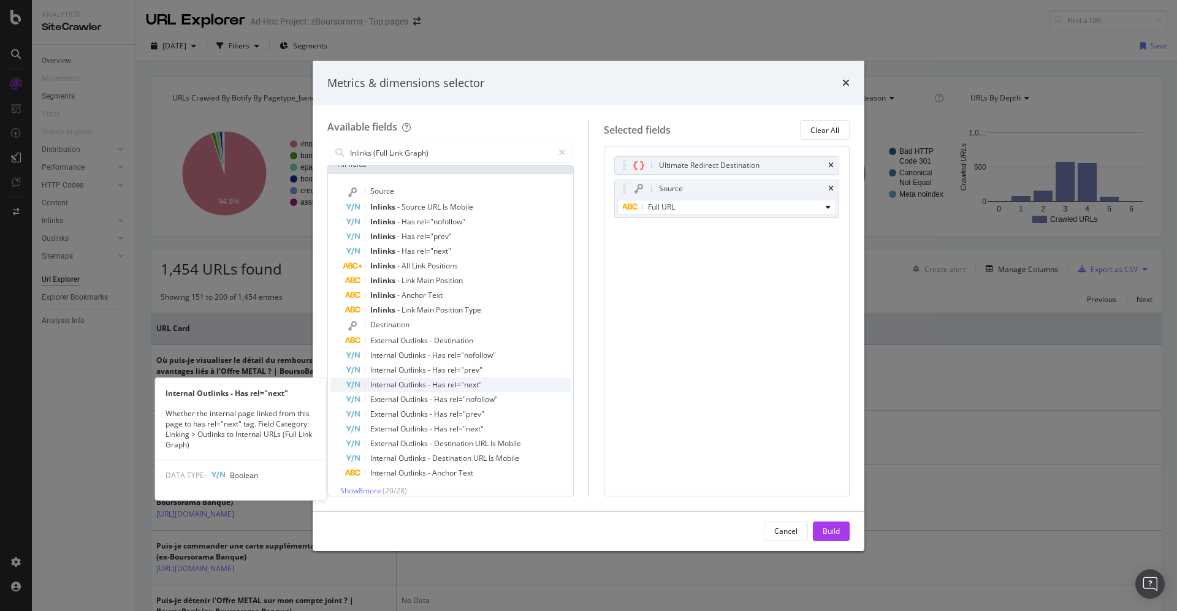
scroll to position [20, 0]
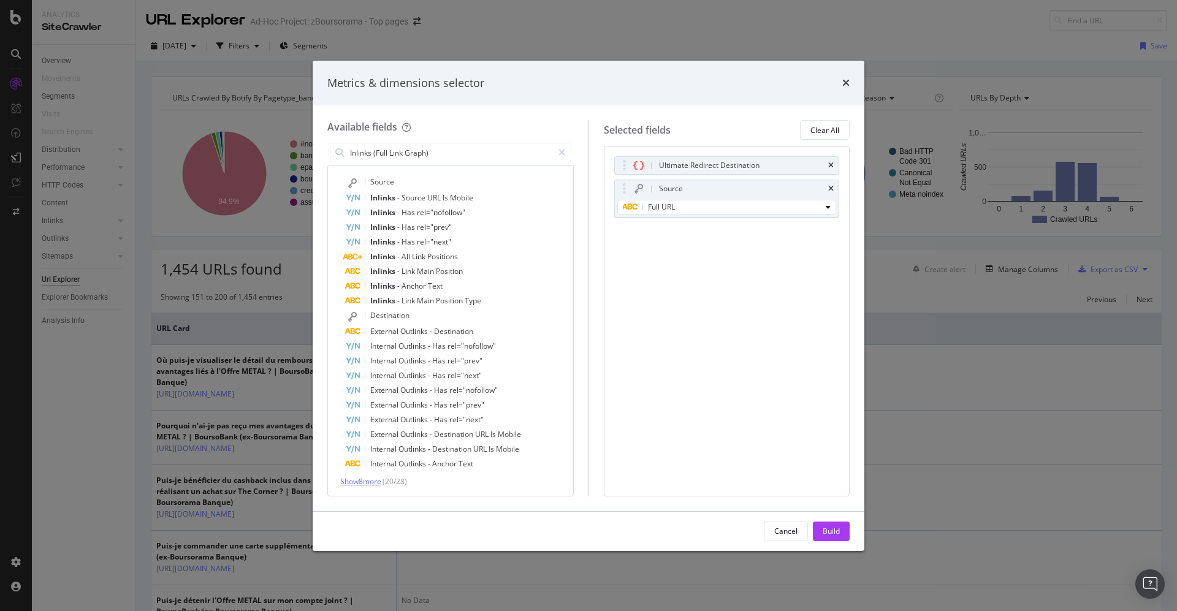
click at [371, 481] on span "Show 8 more" at bounding box center [360, 482] width 41 height 10
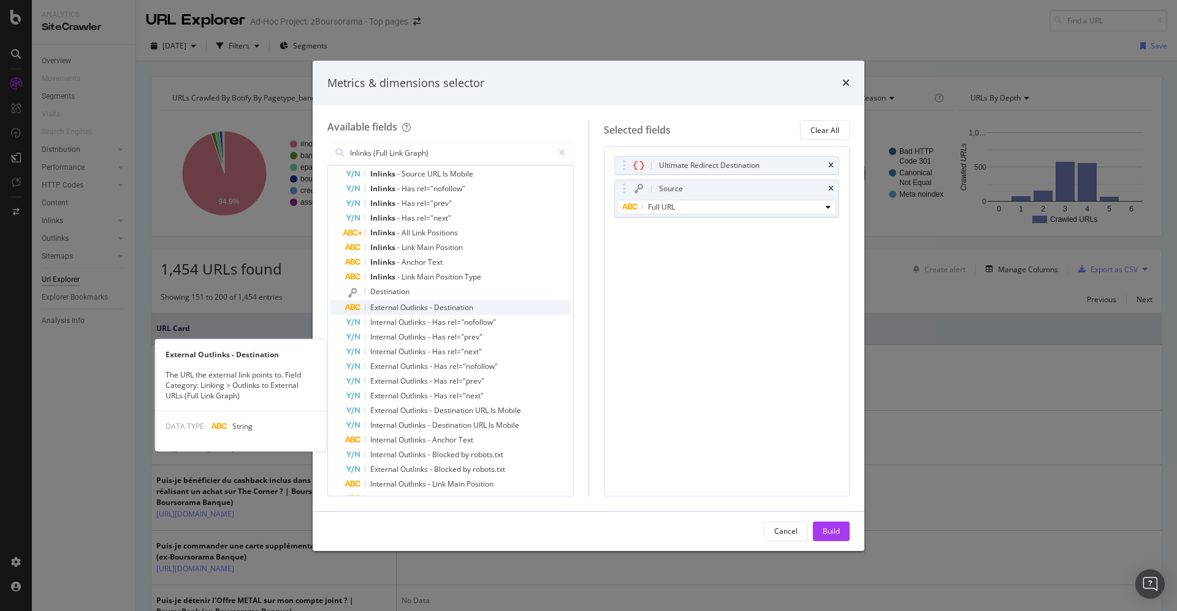
scroll to position [0, 0]
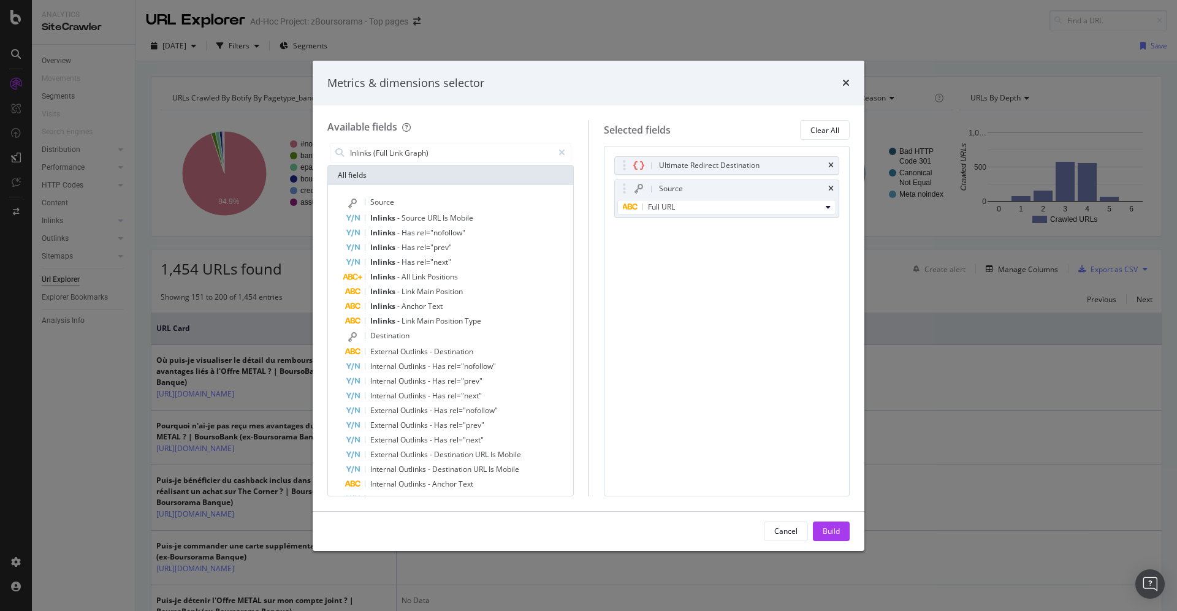
click at [403, 175] on div "All fields" at bounding box center [450, 176] width 245 height 20
click at [398, 334] on span "Destination" at bounding box center [389, 336] width 39 height 10
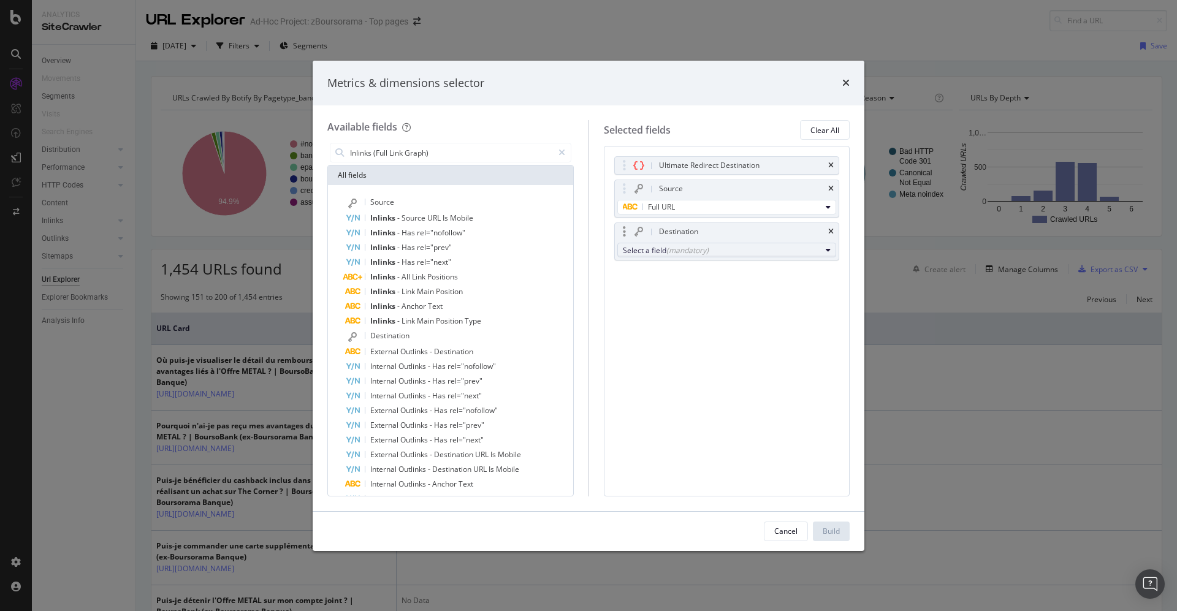
click at [638, 250] on div "Select a field (mandatory)" at bounding box center [722, 250] width 199 height 10
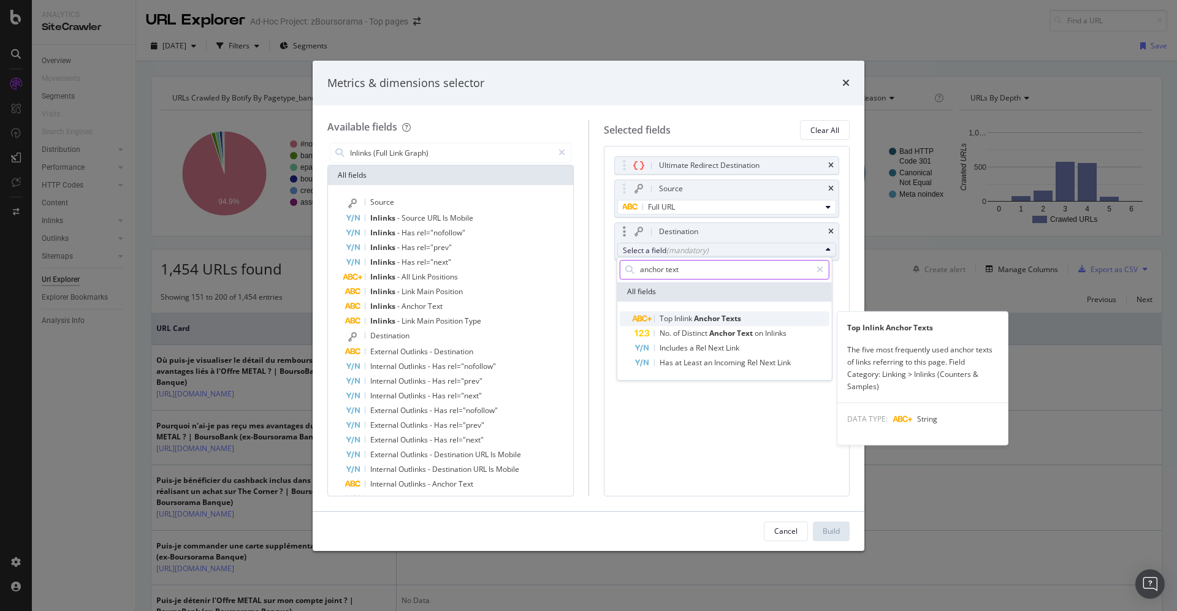
type input "anchor text"
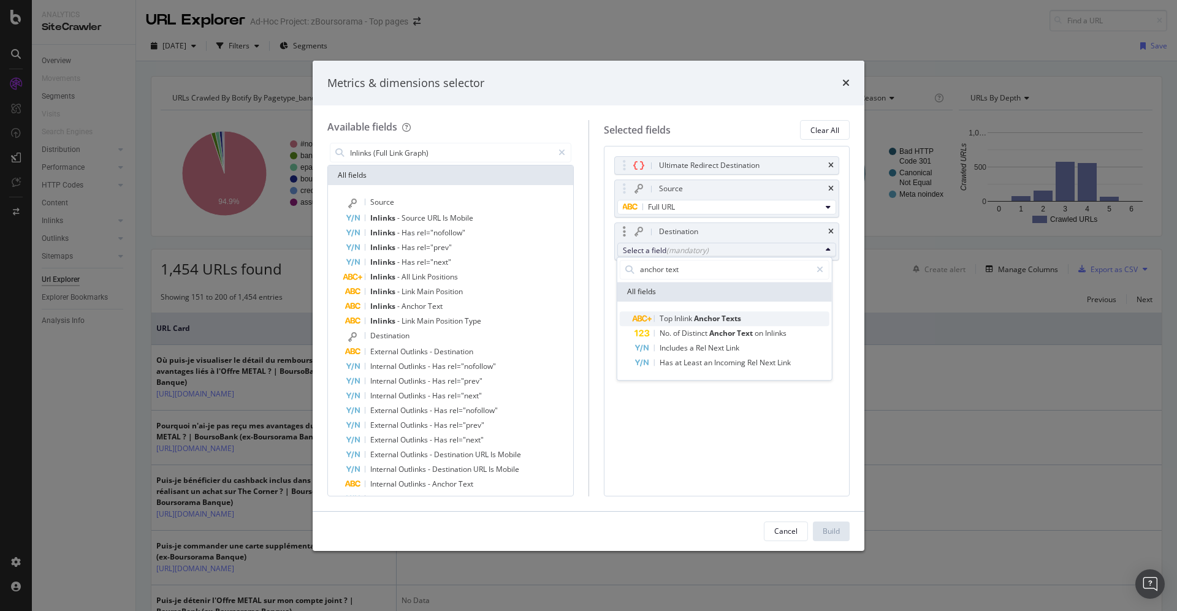
click at [708, 312] on div "Top Inlink Anchor Texts" at bounding box center [688, 319] width 107 height 15
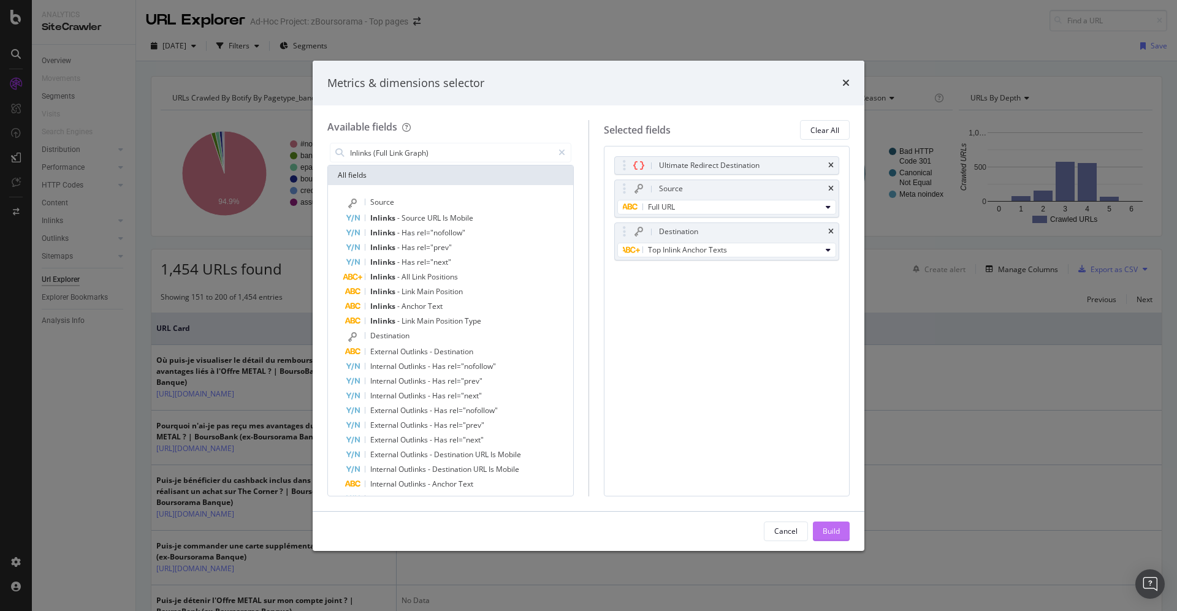
click at [832, 530] on div "Build" at bounding box center [831, 531] width 17 height 10
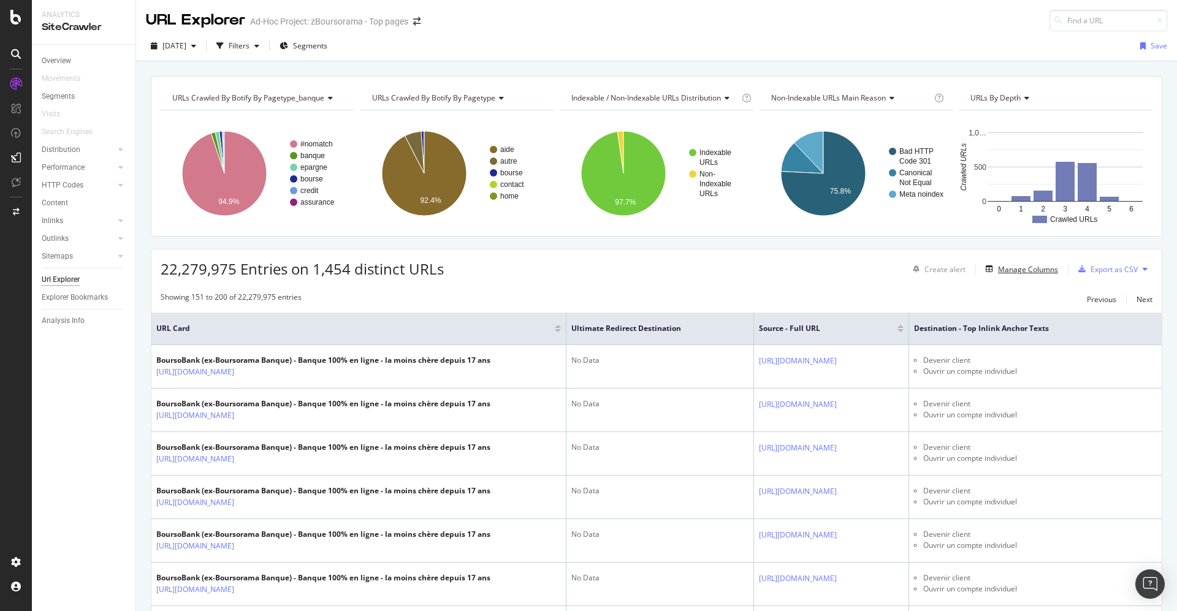
drag, startPoint x: 997, startPoint y: 263, endPoint x: 379, endPoint y: 198, distance: 621.6
click at [250, 42] on div "Filters" at bounding box center [239, 45] width 21 height 10
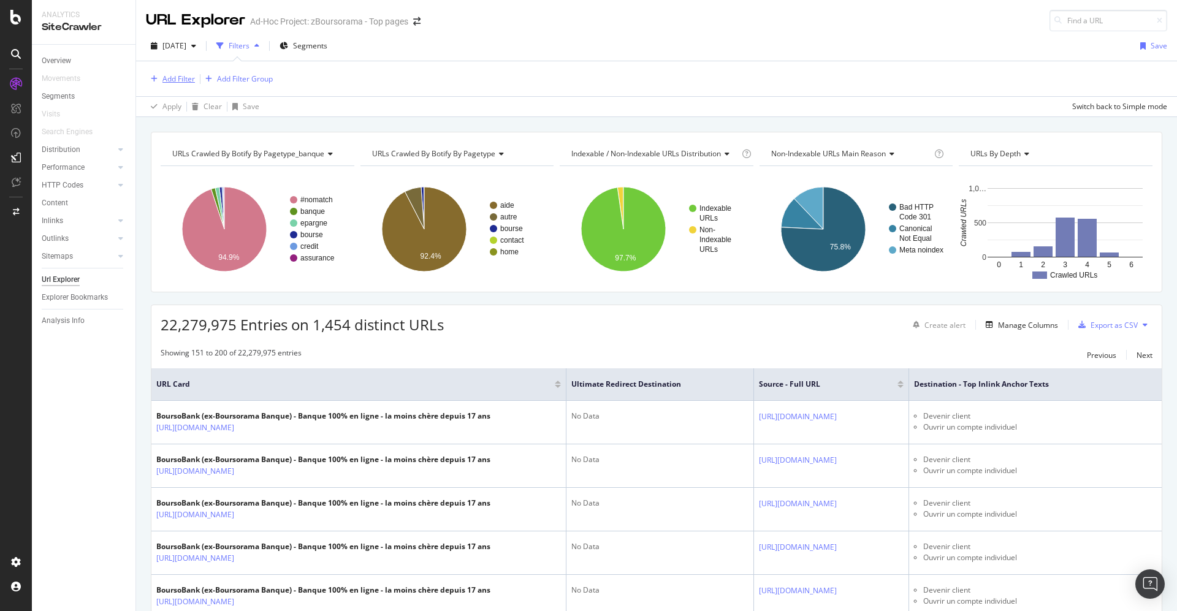
click at [169, 77] on div "Add Filter" at bounding box center [179, 79] width 33 height 10
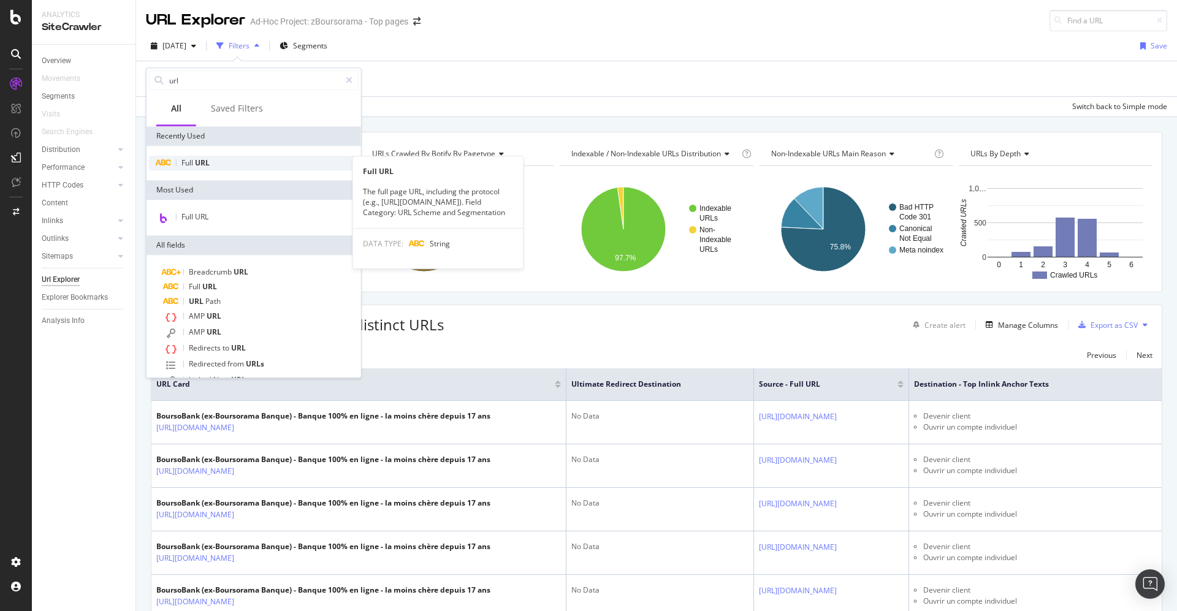
type input "url"
click at [189, 160] on span "Full" at bounding box center [188, 163] width 13 height 10
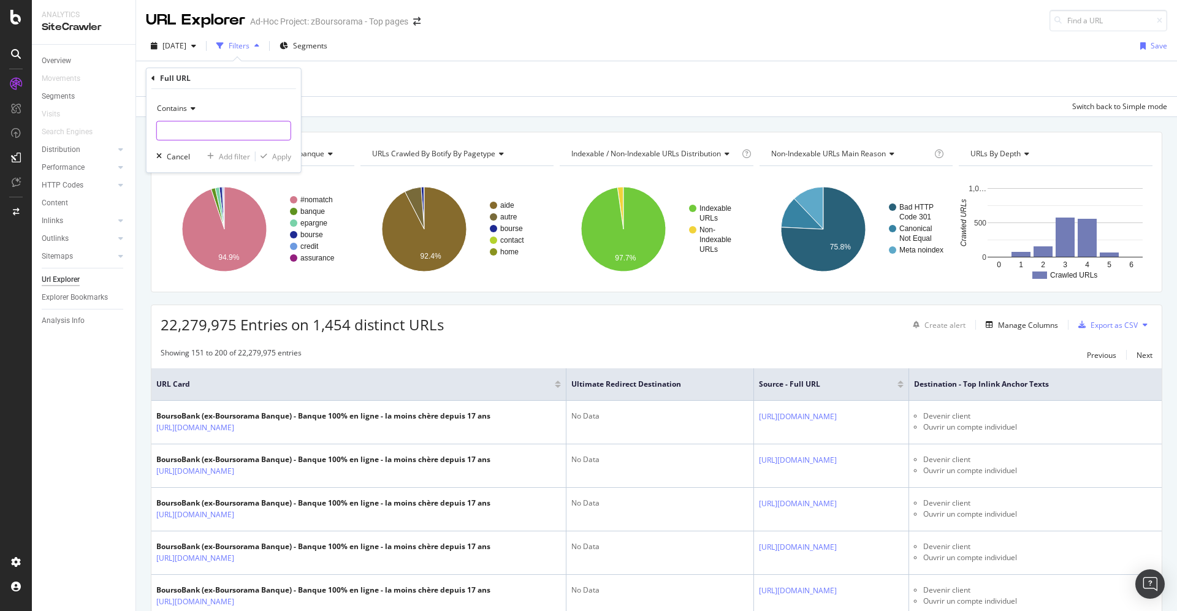
click at [201, 133] on input "text" at bounding box center [224, 131] width 134 height 20
paste input "[URL][DOMAIN_NAME]"
type input "[URL][DOMAIN_NAME]"
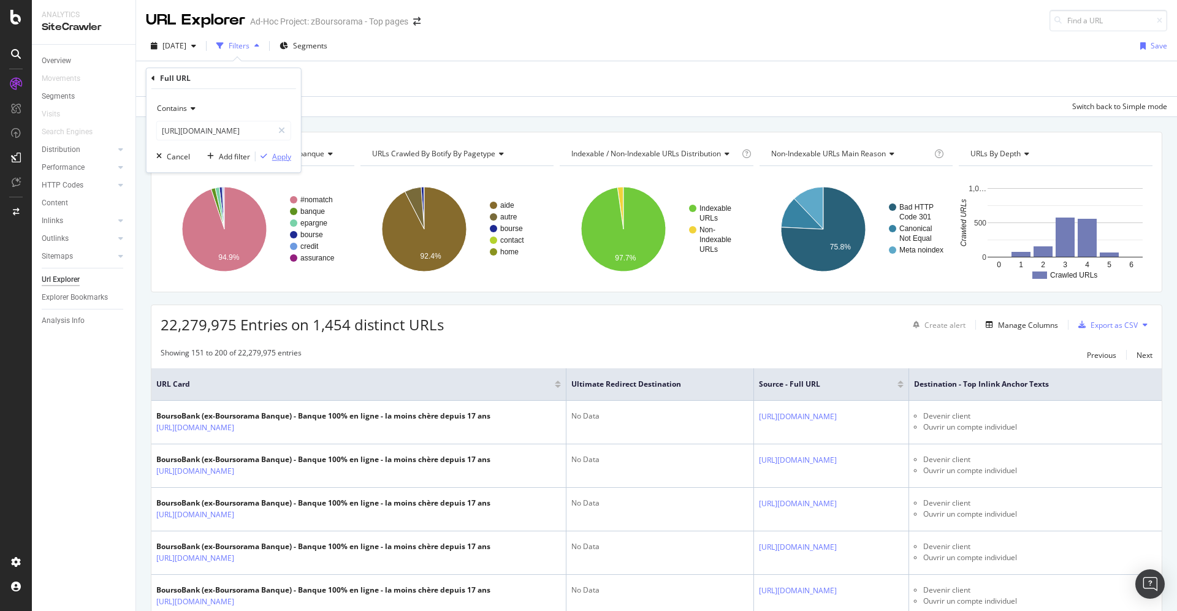
click at [288, 153] on div "Apply" at bounding box center [281, 156] width 19 height 10
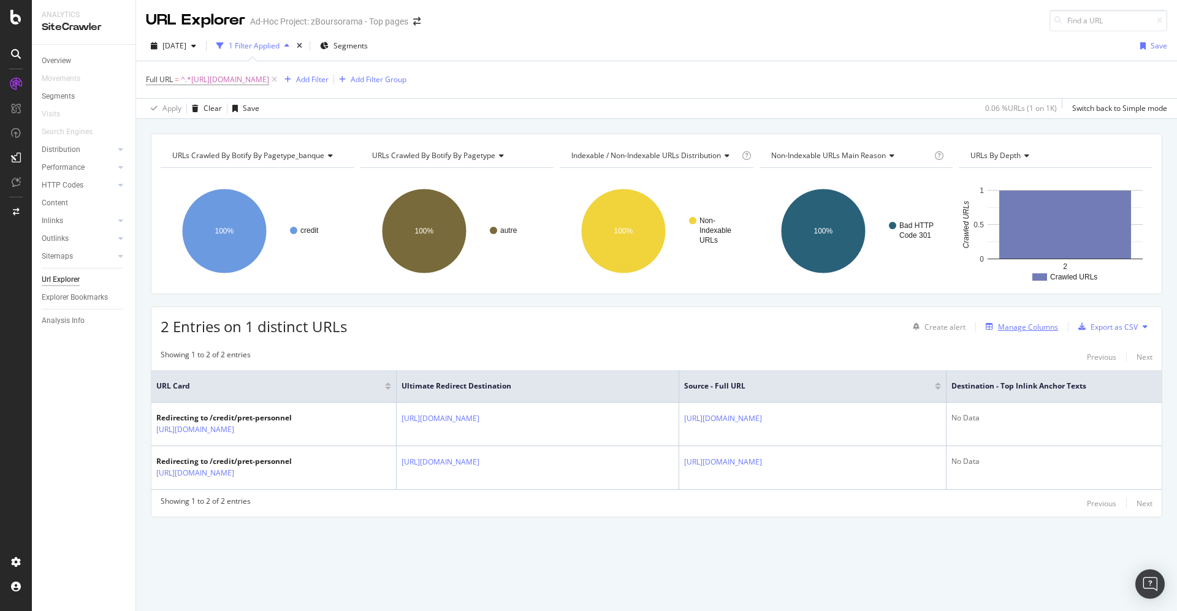
click at [1005, 326] on div "Manage Columns" at bounding box center [1028, 327] width 60 height 10
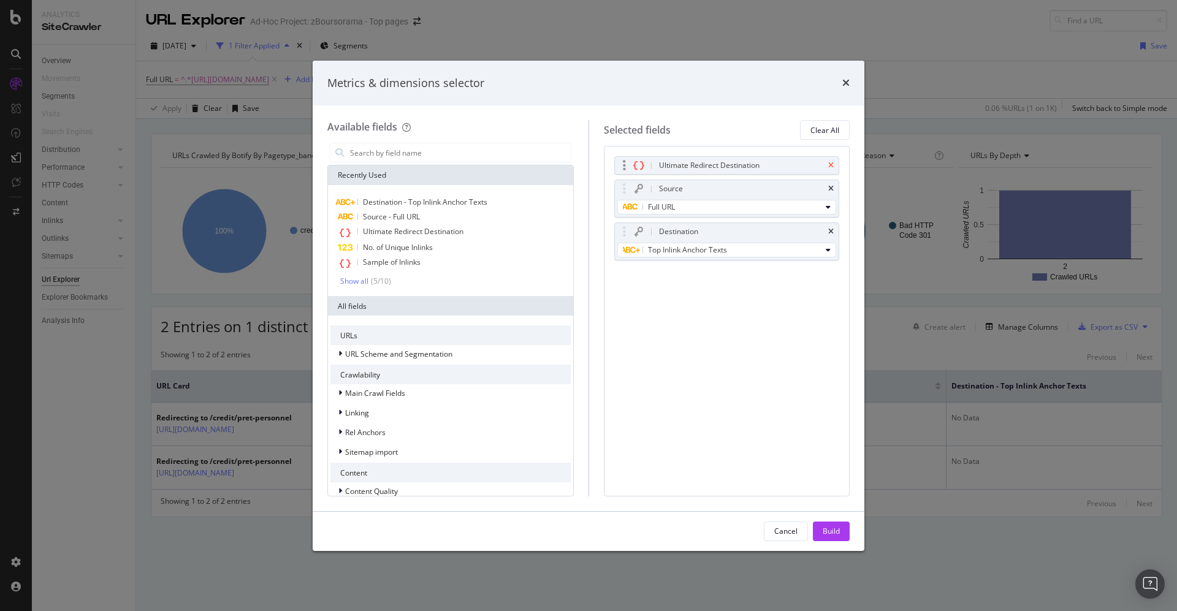
click at [833, 163] on icon "times" at bounding box center [832, 165] width 6 height 7
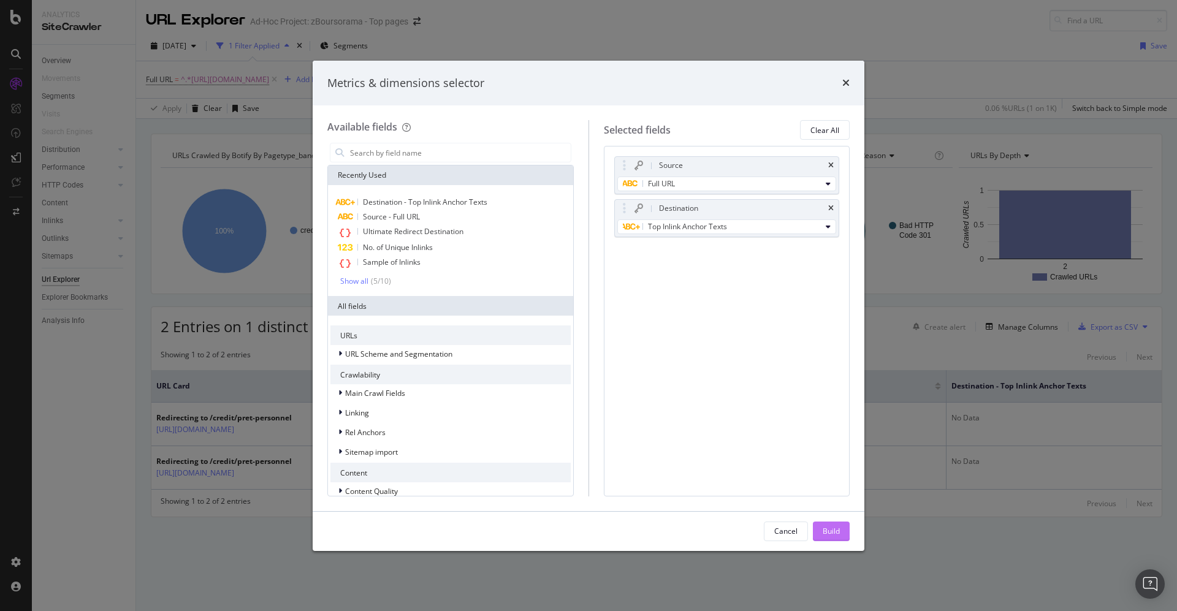
click at [836, 530] on div "Build" at bounding box center [831, 531] width 17 height 10
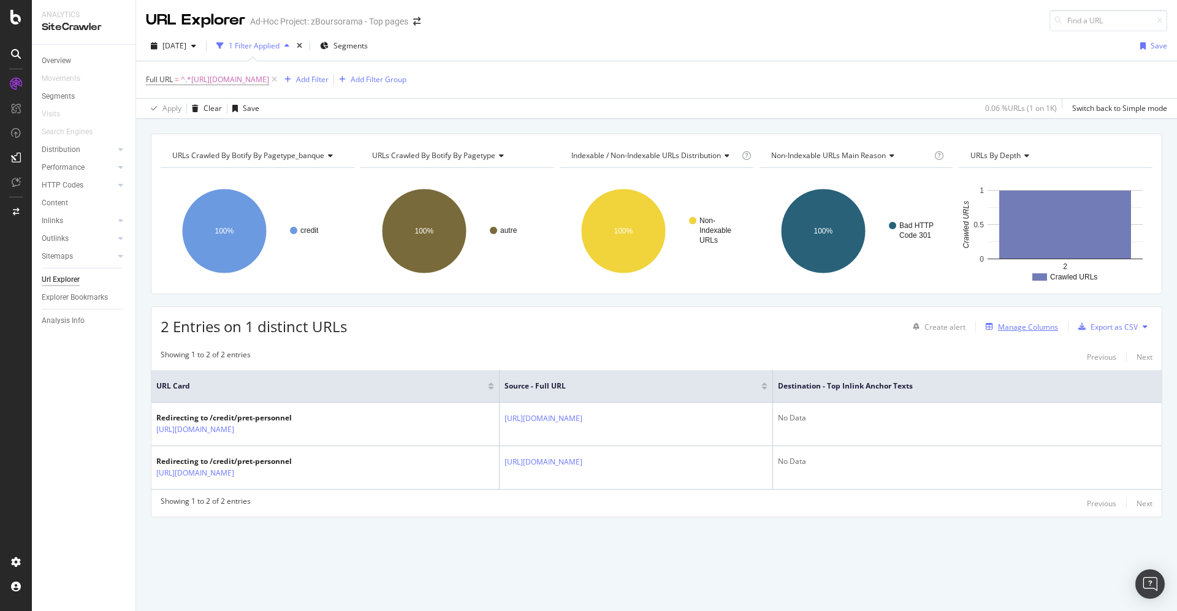
click at [1019, 324] on div "Manage Columns" at bounding box center [1028, 327] width 60 height 10
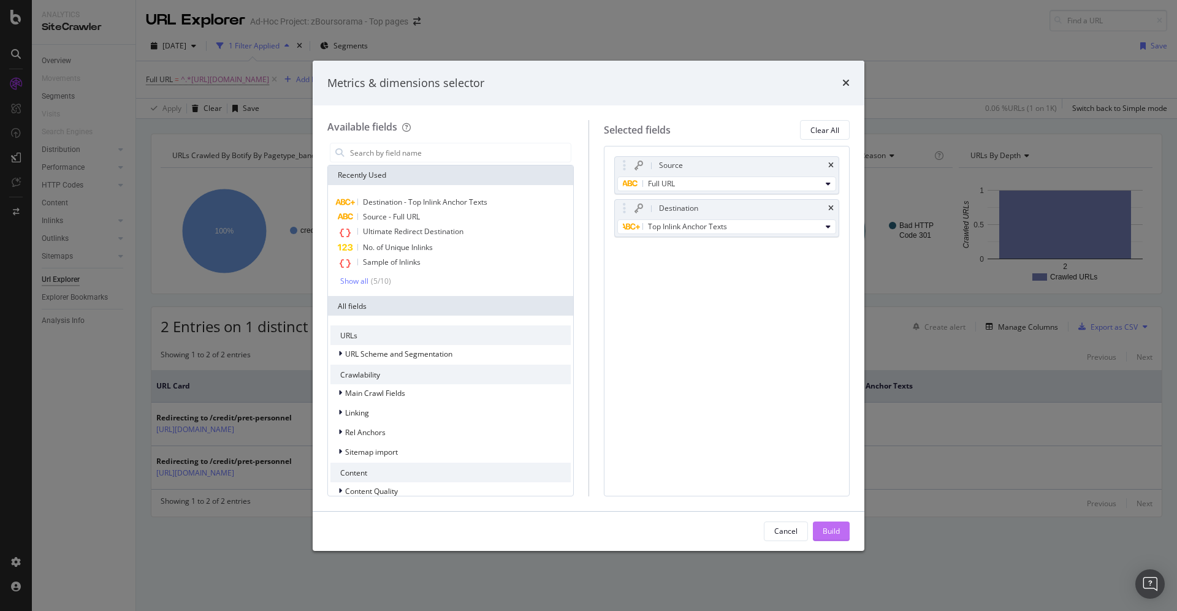
drag, startPoint x: 848, startPoint y: 83, endPoint x: 837, endPoint y: 532, distance: 449.0
click at [837, 532] on div "Metrics & dimensions selector Available fields Recently Used Destination - Top …" at bounding box center [589, 306] width 552 height 491
click at [833, 528] on div "Build" at bounding box center [831, 531] width 17 height 10
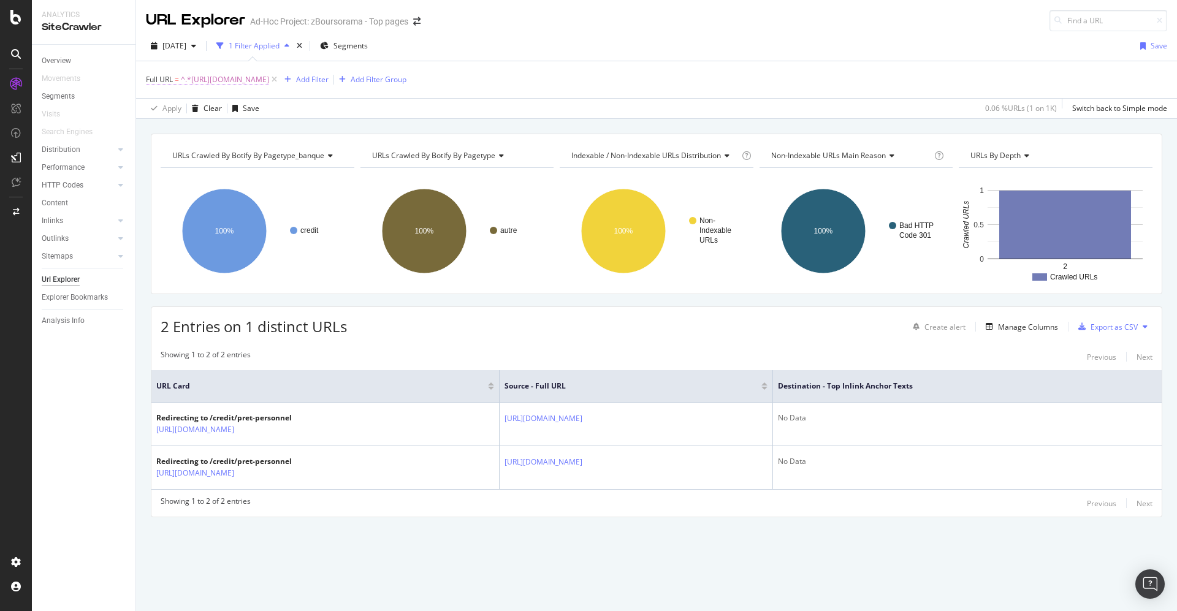
click at [269, 77] on span "^.*[URL][DOMAIN_NAME]" at bounding box center [225, 79] width 88 height 17
click at [286, 126] on div at bounding box center [282, 130] width 18 height 20
click at [183, 132] on input "text" at bounding box center [224, 130] width 134 height 20
paste input "[URL][DOMAIN_NAME]"
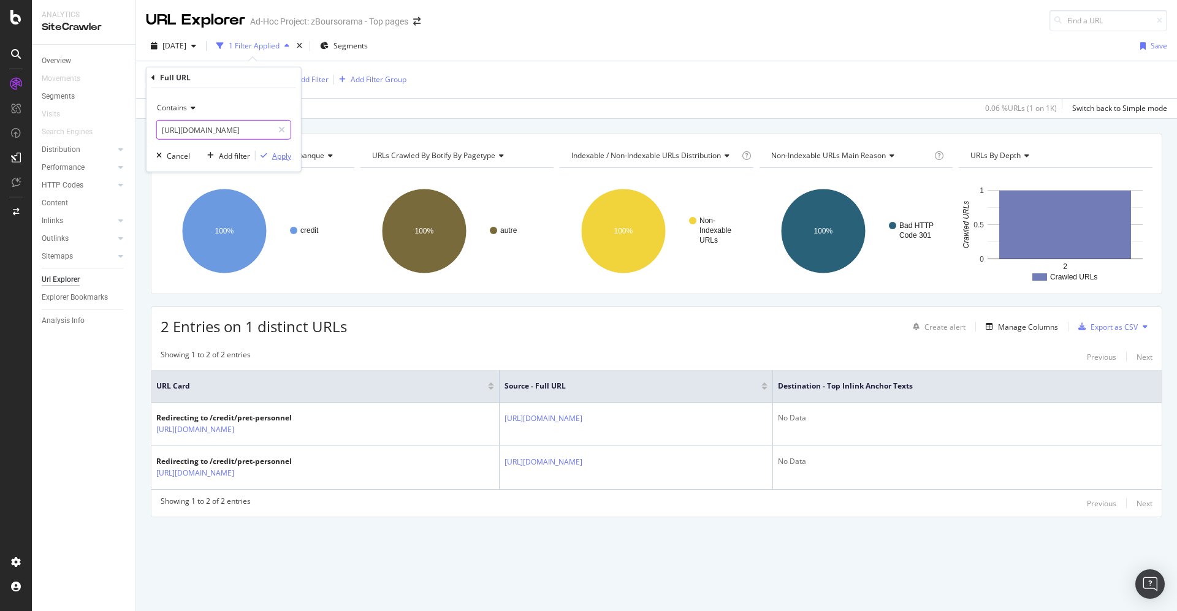
type input "[URL][DOMAIN_NAME]"
click at [278, 155] on div "Apply" at bounding box center [281, 155] width 19 height 10
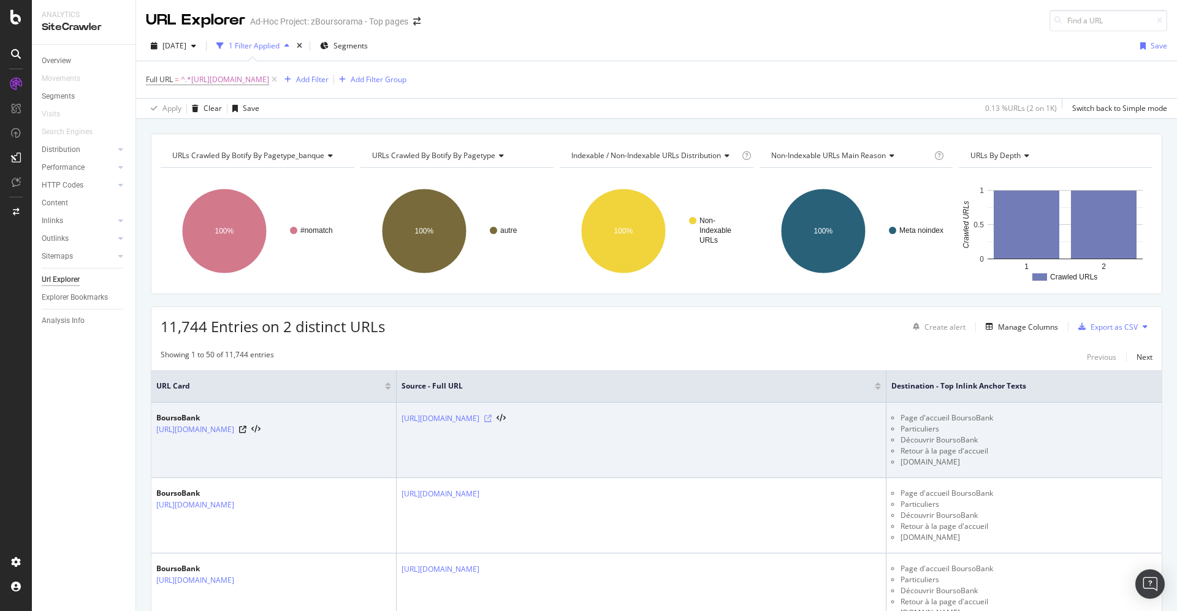
click at [492, 416] on icon at bounding box center [487, 418] width 7 height 7
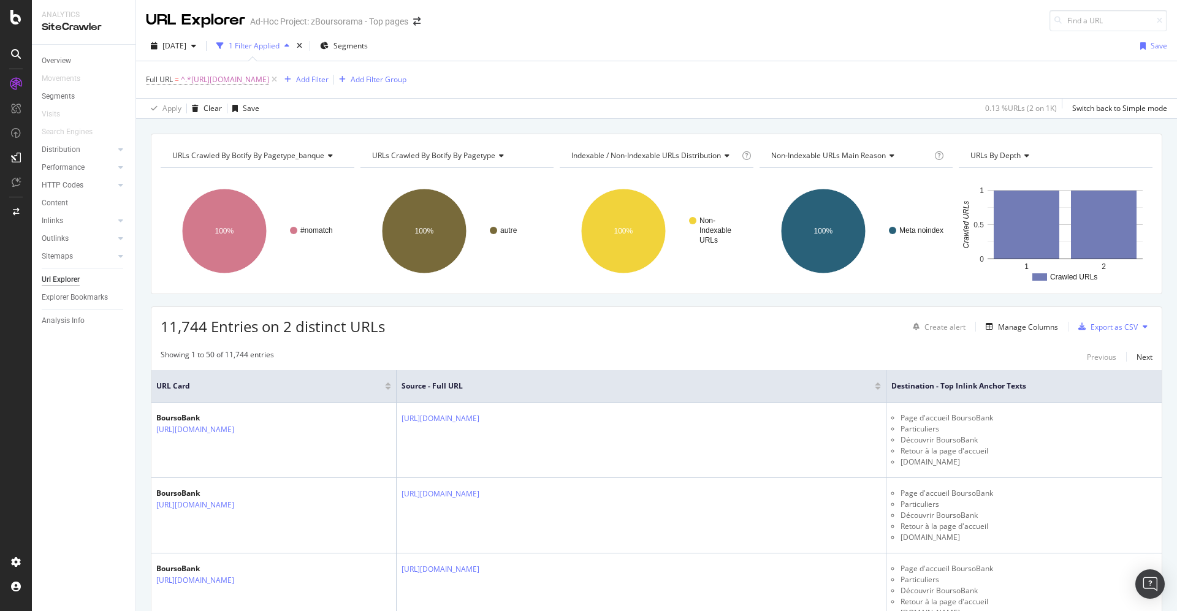
click at [580, 334] on div "11,744 Entries on 2 distinct URLs Create alert Manage Columns Export as CSV" at bounding box center [656, 322] width 1011 height 30
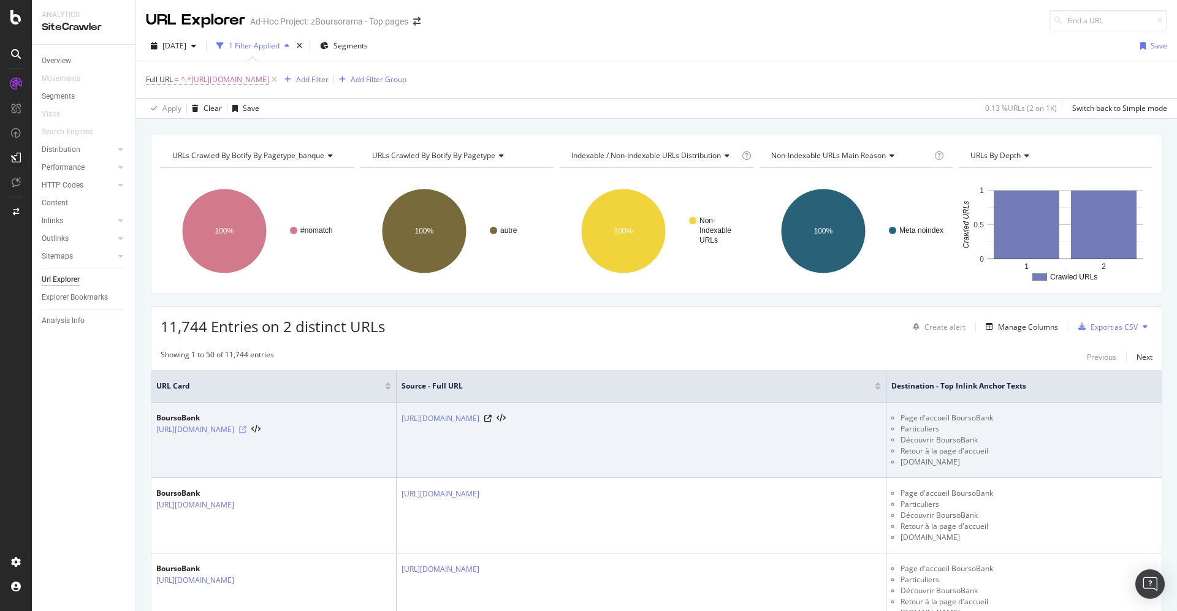
click at [247, 429] on icon at bounding box center [242, 429] width 7 height 7
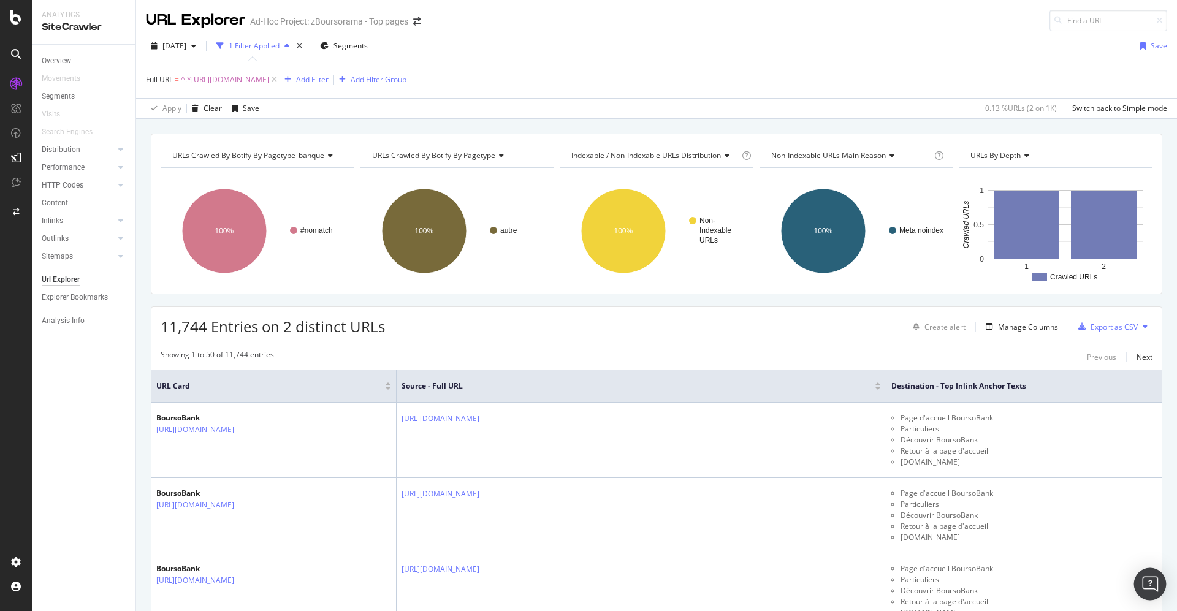
click at [1151, 581] on img "Open Intercom Messenger" at bounding box center [1150, 584] width 16 height 16
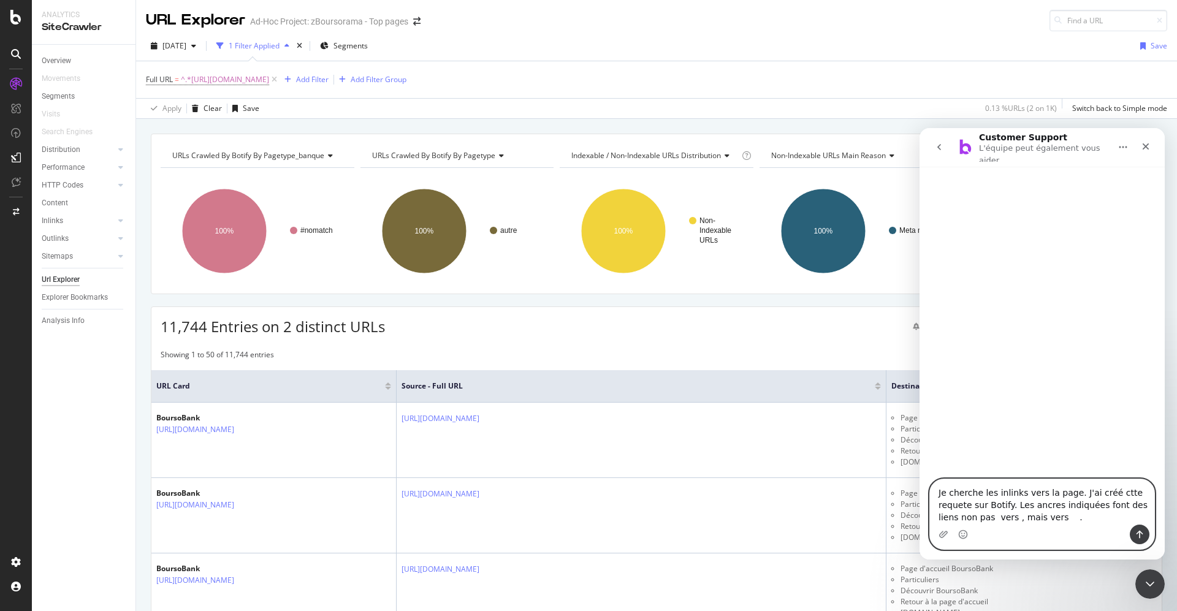
click at [1065, 490] on textarea "Je cherche les inlinks vers la page. J'ai créé ctte requete sur Botify. Les anc…" at bounding box center [1042, 502] width 224 height 45
click at [1068, 496] on textarea "Je cherche les inlinks vers la page . J'ai créé ctte requete sur Botify. Les an…" at bounding box center [1042, 502] width 224 height 45
paste textarea "[URL][DOMAIN_NAME]"
click at [962, 508] on textarea "Je cherche les inlinks vers la page [URL][DOMAIN_NAME]. J'ai créé ctte requete …" at bounding box center [1042, 496] width 224 height 58
click at [960, 506] on textarea "Je cherche les inlinks vers la page [URL][DOMAIN_NAME]. J'ai créé ctte requete …" at bounding box center [1042, 496] width 224 height 58
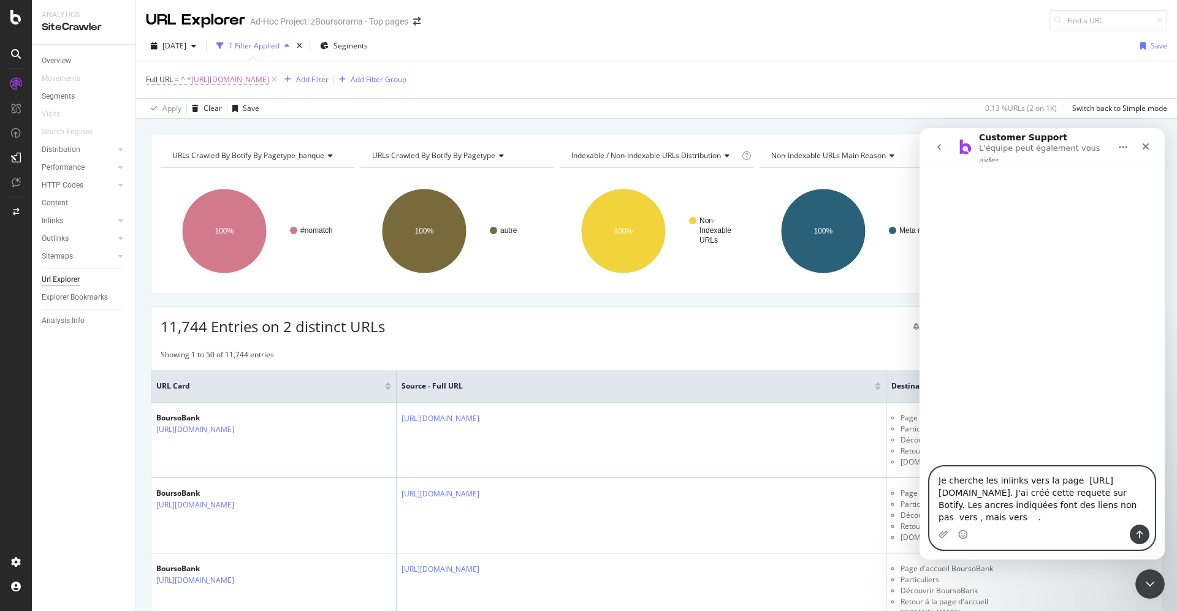
click at [939, 480] on textarea "Je cherche les inlinks vers la page [URL][DOMAIN_NAME]. J'ai créé cette requete…" at bounding box center [1042, 496] width 224 height 58
click at [939, 481] on textarea "Je cherche les inlinks vers la page [URL][DOMAIN_NAME]. J'ai créé cette requete…" at bounding box center [1042, 496] width 224 height 58
click at [1026, 521] on textarea "Bonjour, Je cherche les inlinks vers la page [URL][DOMAIN_NAME]. J'ai créé cett…" at bounding box center [1042, 496] width 224 height 58
paste textarea "[URL][DOMAIN_NAME]"
click at [1040, 518] on textarea "Bonjour, Je cherche les inlinks vers la page [URL][DOMAIN_NAME]. J'ai créé cett…" at bounding box center [1042, 490] width 224 height 70
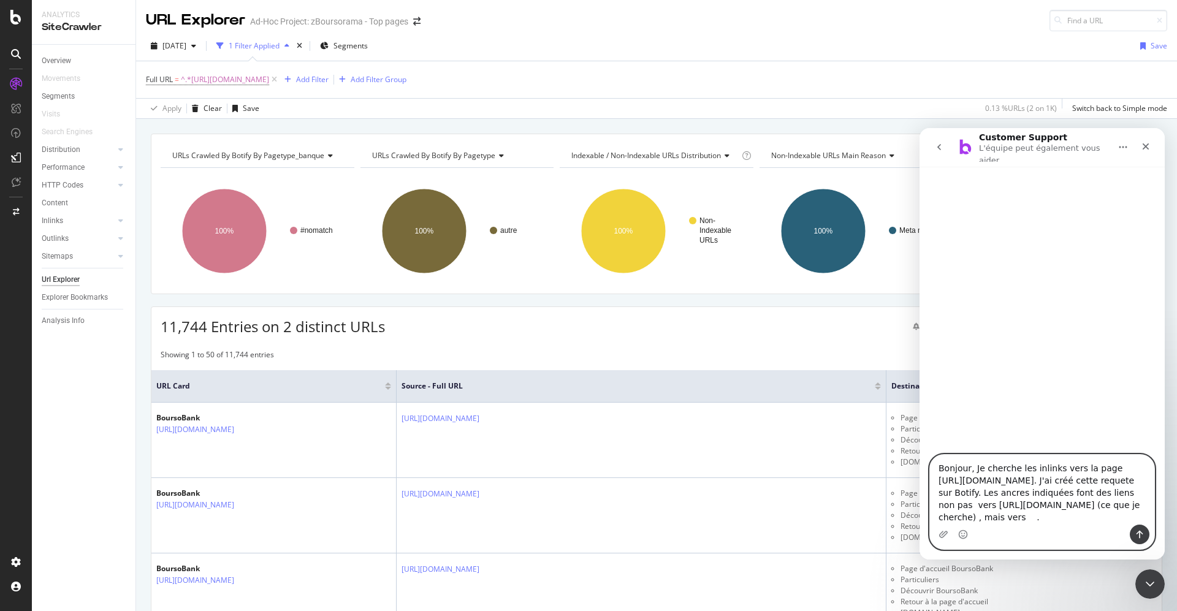
drag, startPoint x: 1041, startPoint y: 518, endPoint x: 1046, endPoint y: 525, distance: 8.8
click at [1041, 520] on textarea "Bonjour, Je cherche les inlinks vers la page [URL][DOMAIN_NAME]. J'ai créé cett…" at bounding box center [1042, 490] width 224 height 70
paste textarea "[URL][DOMAIN_NAME]"
click at [1044, 470] on textarea "Bonjour, Je cherche les inlinks vers la page [URL][DOMAIN_NAME]. J'ai créé cett…" at bounding box center [1042, 490] width 224 height 70
paste textarea "[URL][DOMAIN_NAME][DOMAIN_NAME]"
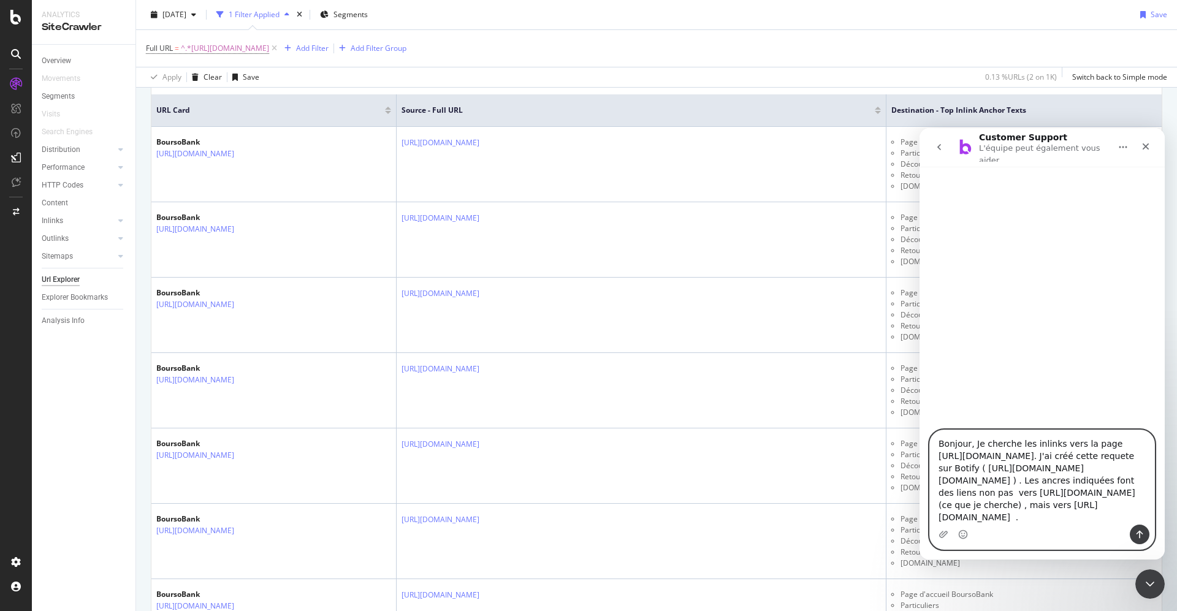
scroll to position [144, 0]
click at [1070, 517] on textarea "Bonjour, Je cherche les inlinks vers la page [URL][DOMAIN_NAME]. J'ai créé cett…" at bounding box center [1042, 478] width 224 height 94
drag, startPoint x: 1114, startPoint y: 521, endPoint x: 912, endPoint y: 388, distance: 242.0
click at [920, 388] on html "Customer Support L'équipe peut également vous aider [PERSON_NAME], Je cherche l…" at bounding box center [1042, 344] width 245 height 432
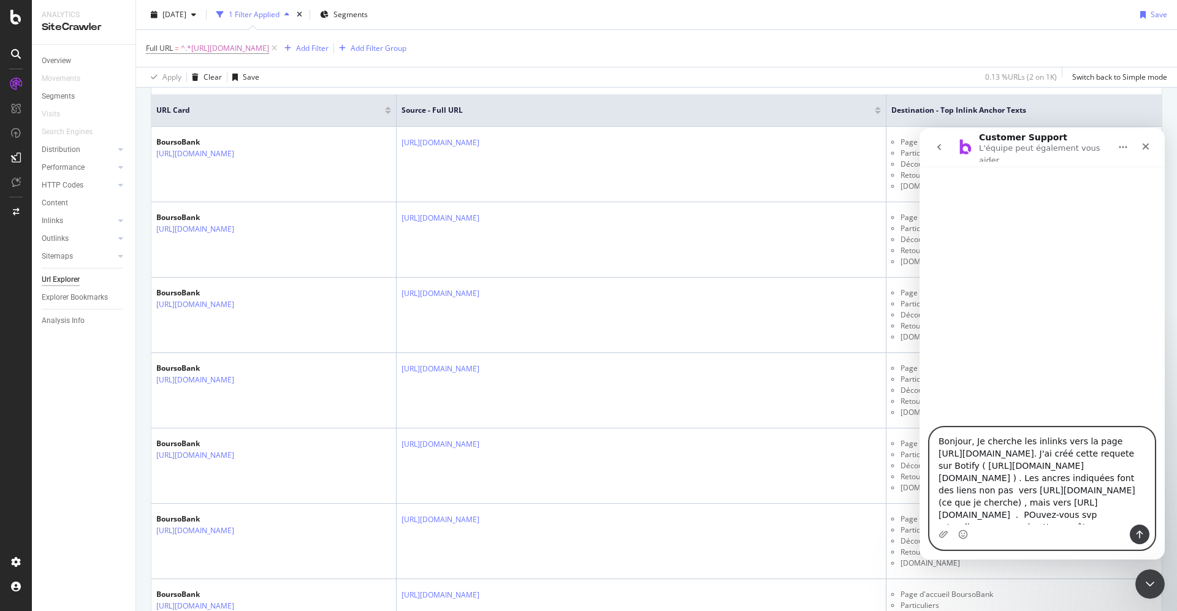
type textarea "Bonjour, Je cherche les inlinks vers la page [URL][DOMAIN_NAME]. J'ai créé cett…"
click at [1142, 530] on icon "Envoyer un message…" at bounding box center [1140, 535] width 10 height 10
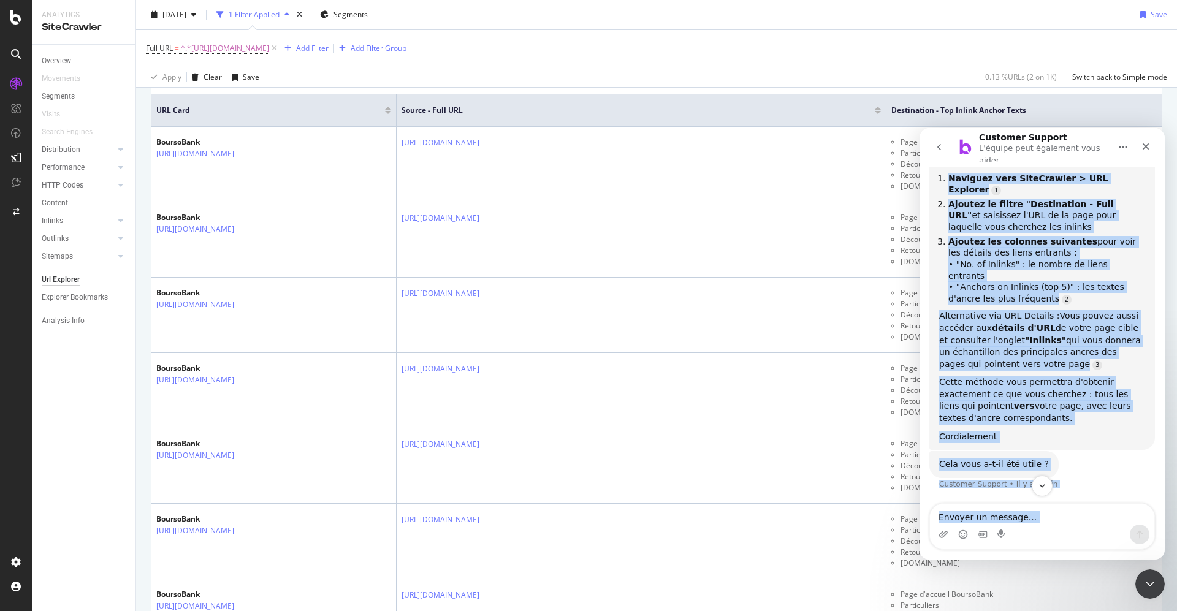
scroll to position [478, 0]
drag, startPoint x: 938, startPoint y: 296, endPoint x: 1041, endPoint y: 430, distance: 168.9
click at [1041, 430] on div "Bonjour [PERSON_NAME], Je comprends votre problème ! Il semble que votre requêt…" at bounding box center [1043, 257] width 226 height 388
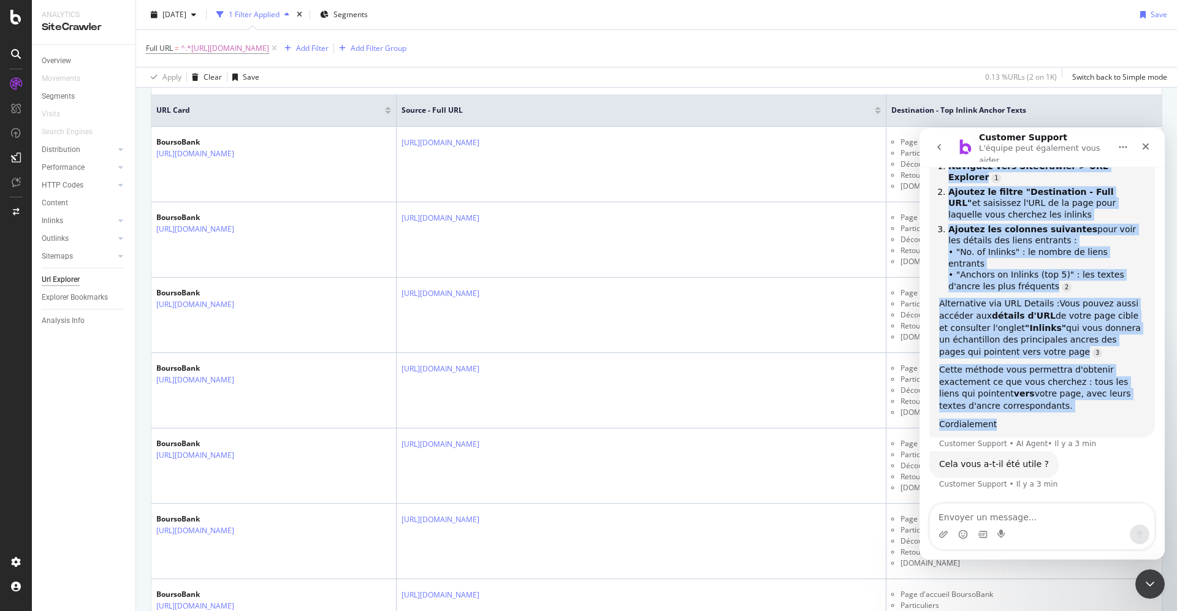
copy div "Bonjour [PERSON_NAME], Je comprends votre problème ! Il semble que votre requêt…"
